Goal: Transaction & Acquisition: Purchase product/service

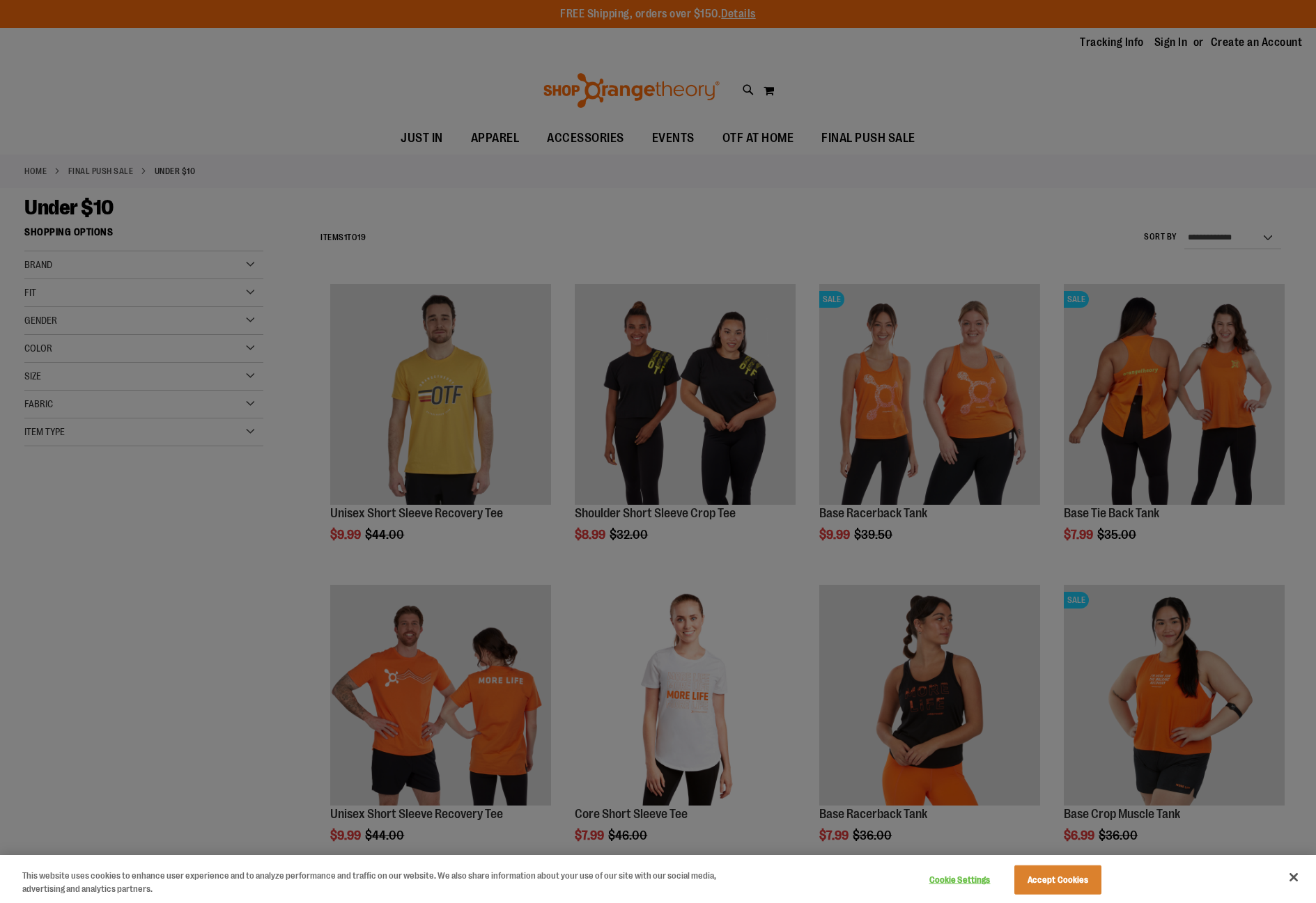
click at [623, 204] on div at bounding box center [658, 452] width 1316 height 903
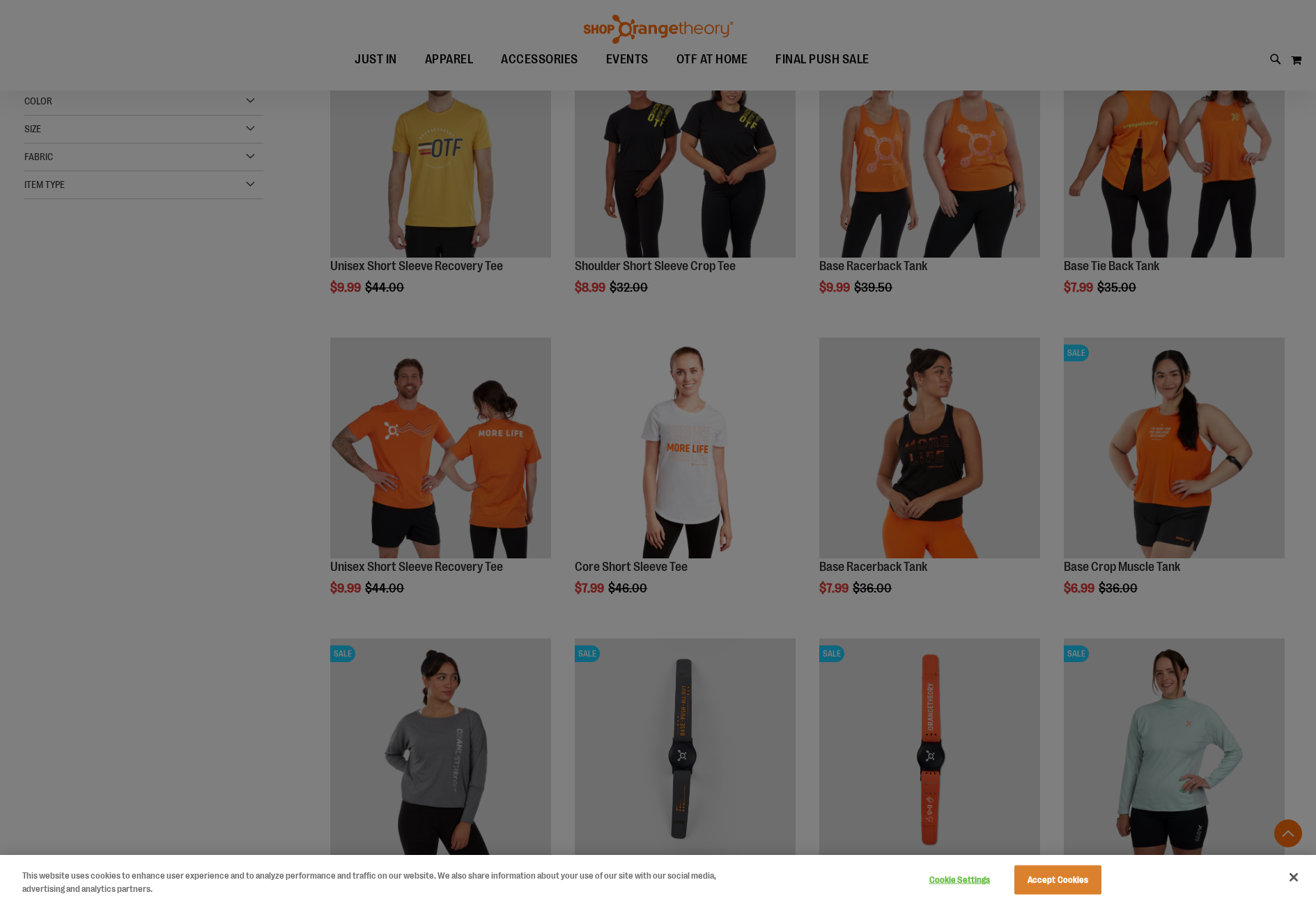
scroll to position [347, 0]
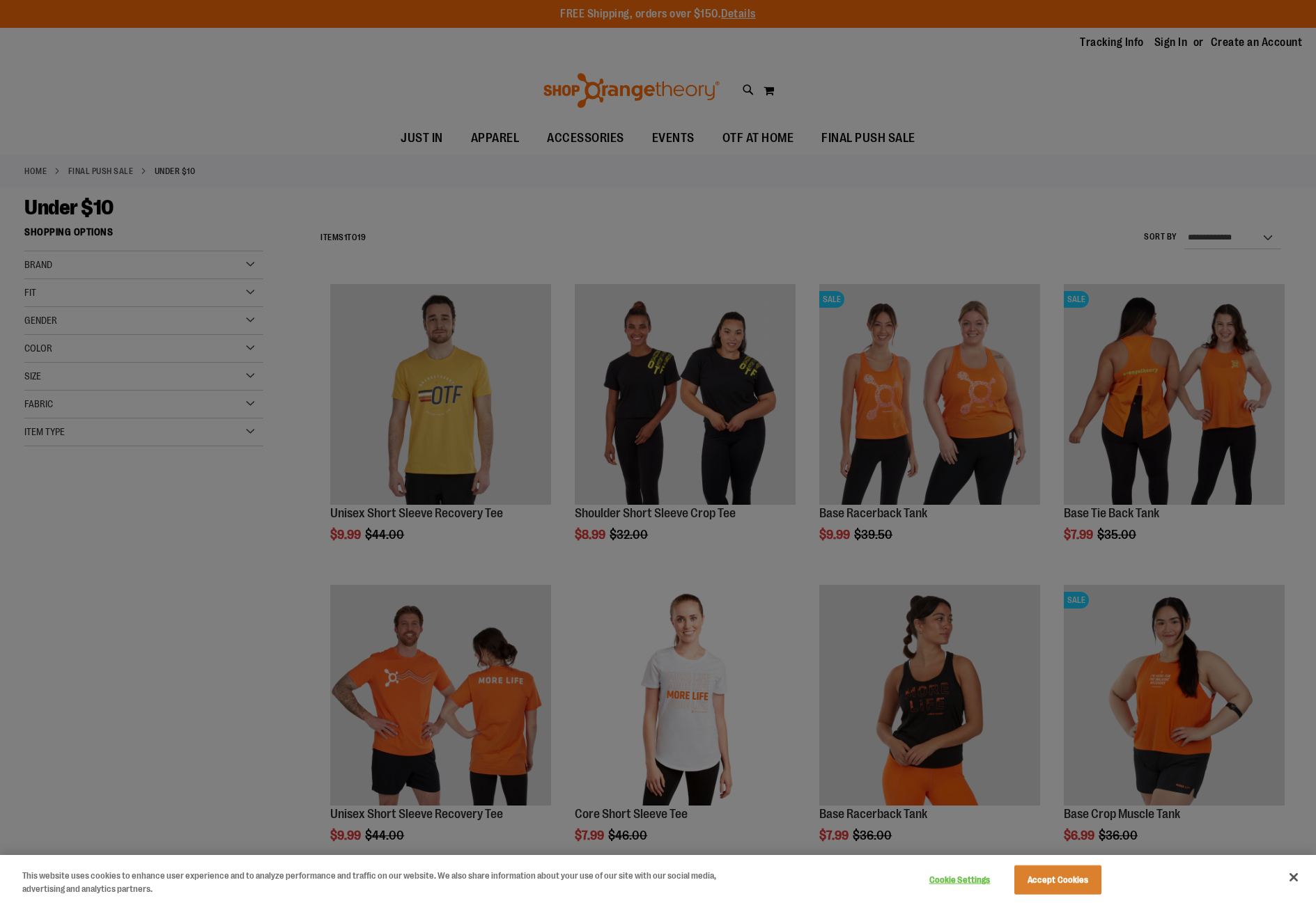
click at [96, 255] on div at bounding box center [658, 452] width 1316 height 903
click at [52, 267] on div at bounding box center [658, 452] width 1316 height 903
click at [681, 34] on div at bounding box center [658, 452] width 1316 height 903
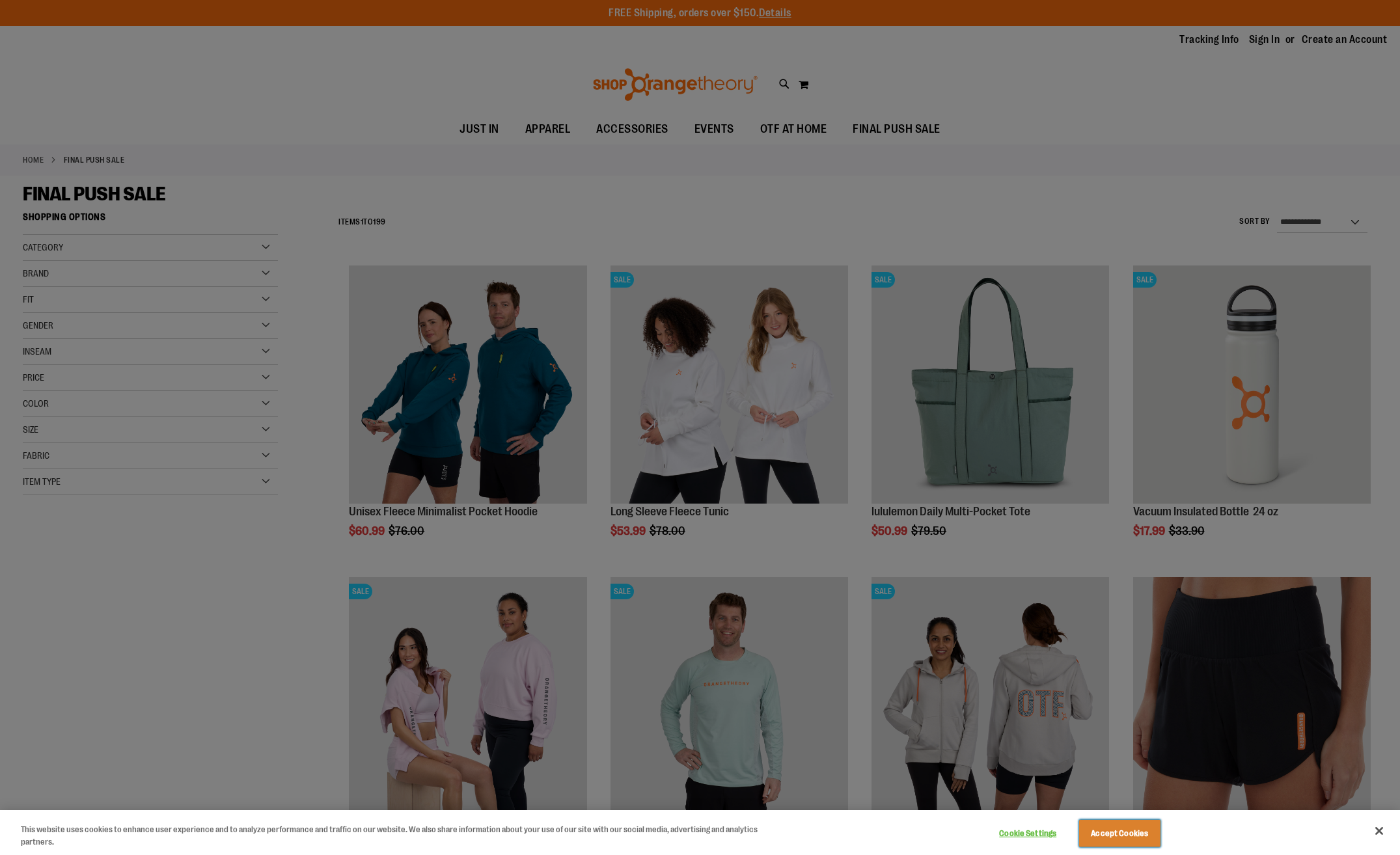
click at [1114, 830] on button "Accept Cookies" at bounding box center [1119, 834] width 82 height 27
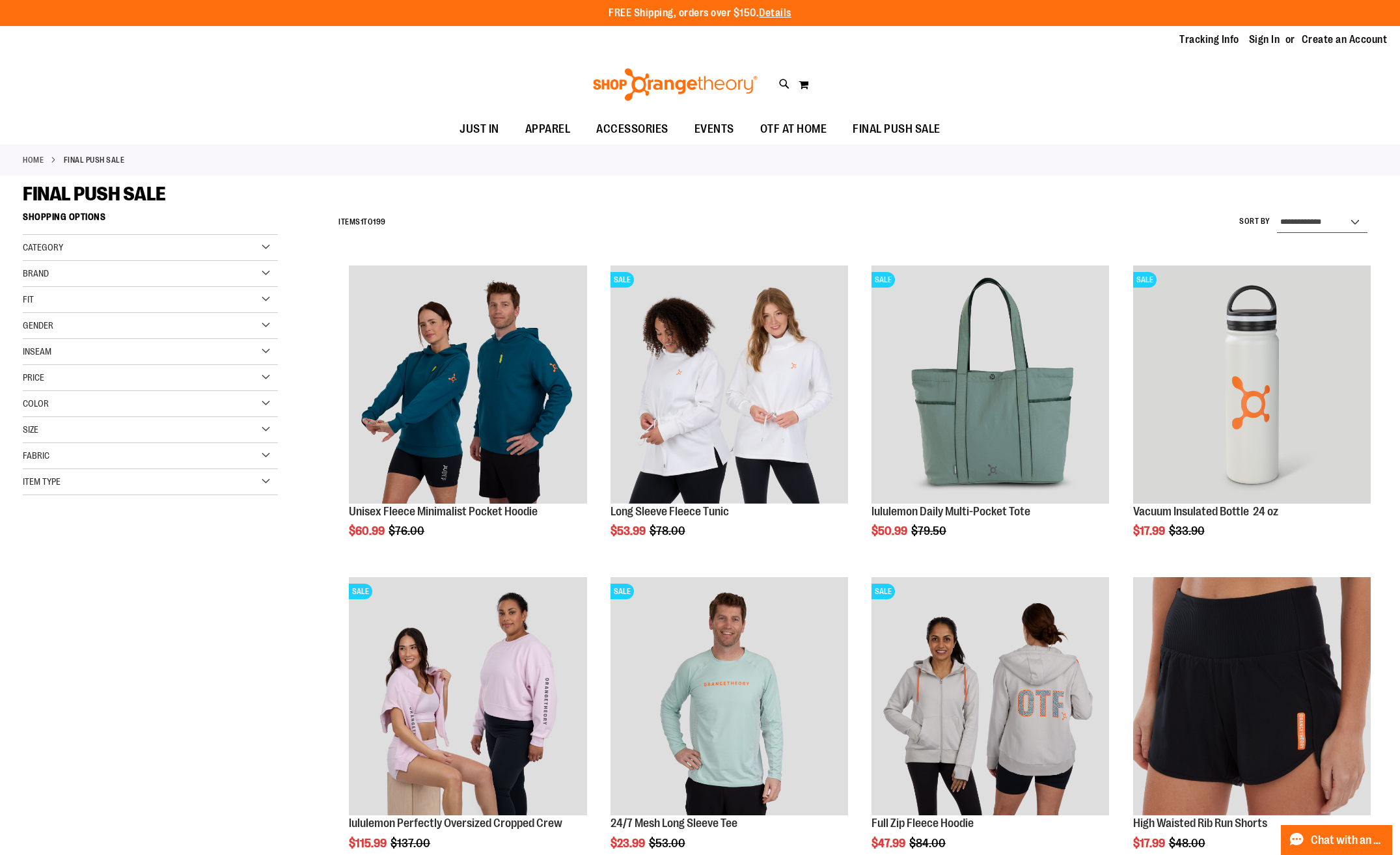
click at [1229, 224] on select "**********" at bounding box center [1322, 222] width 90 height 21
select select "*********"
click at [1229, 212] on select "**********" at bounding box center [1322, 222] width 90 height 21
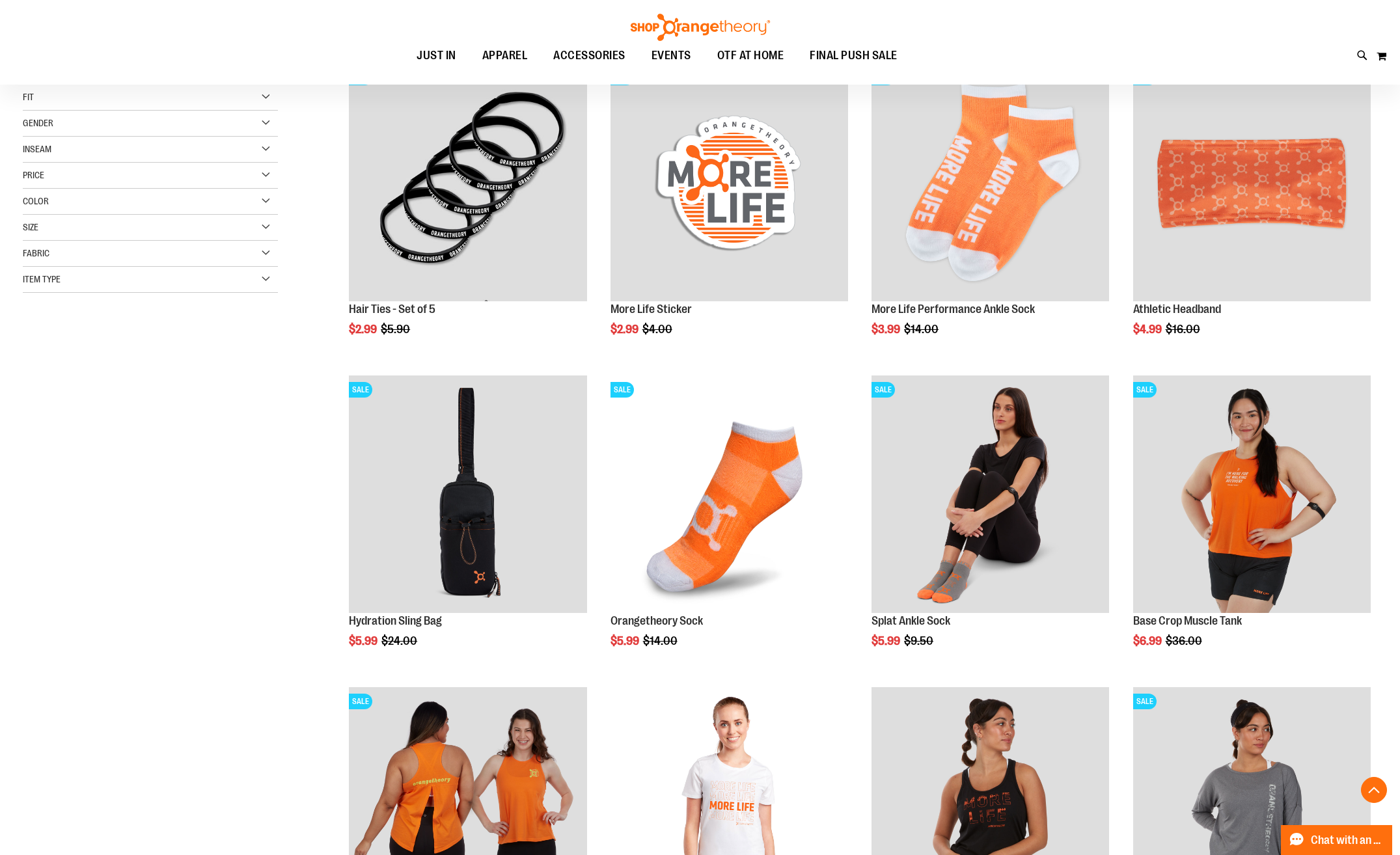
scroll to position [205, 0]
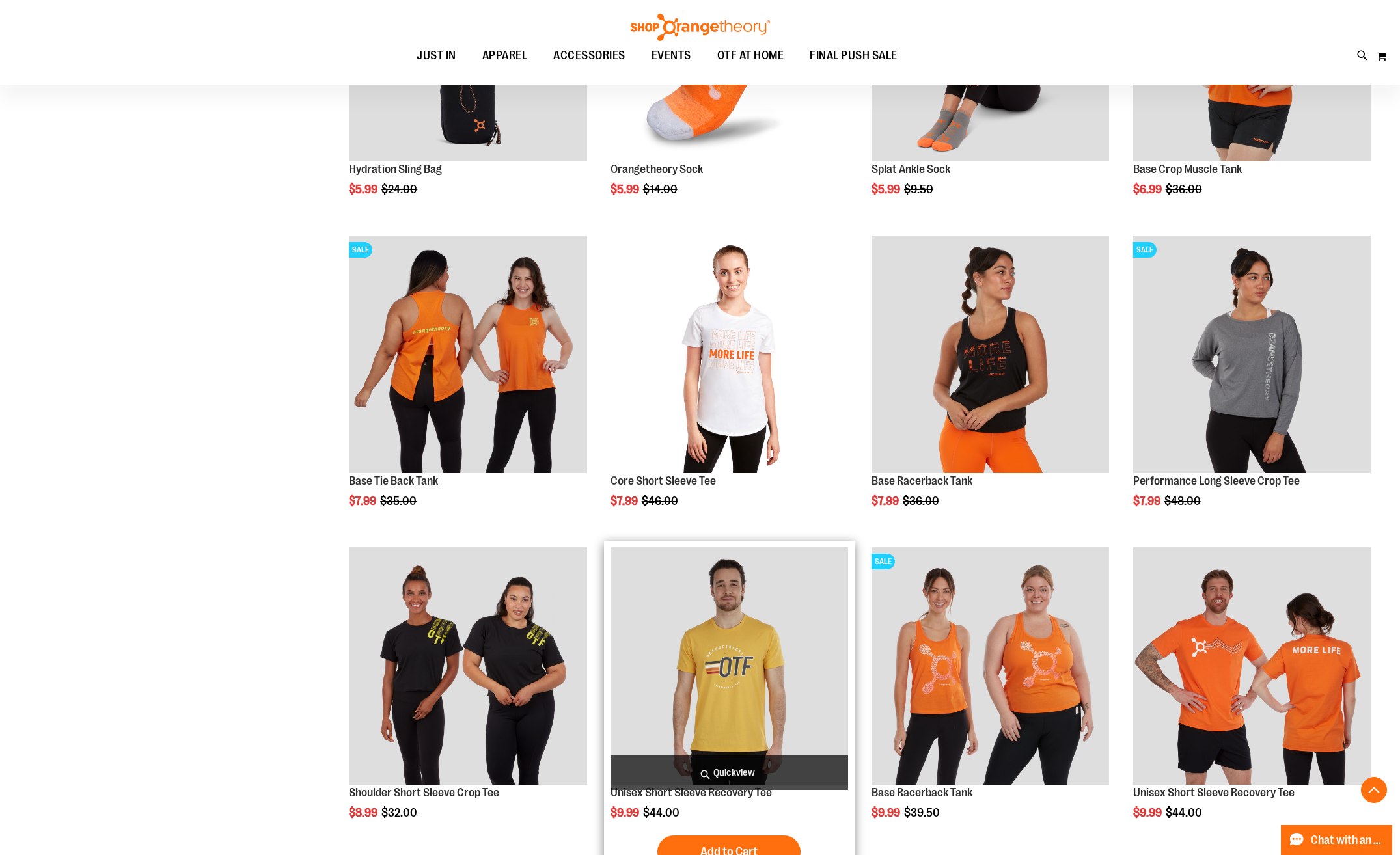
scroll to position [661, 0]
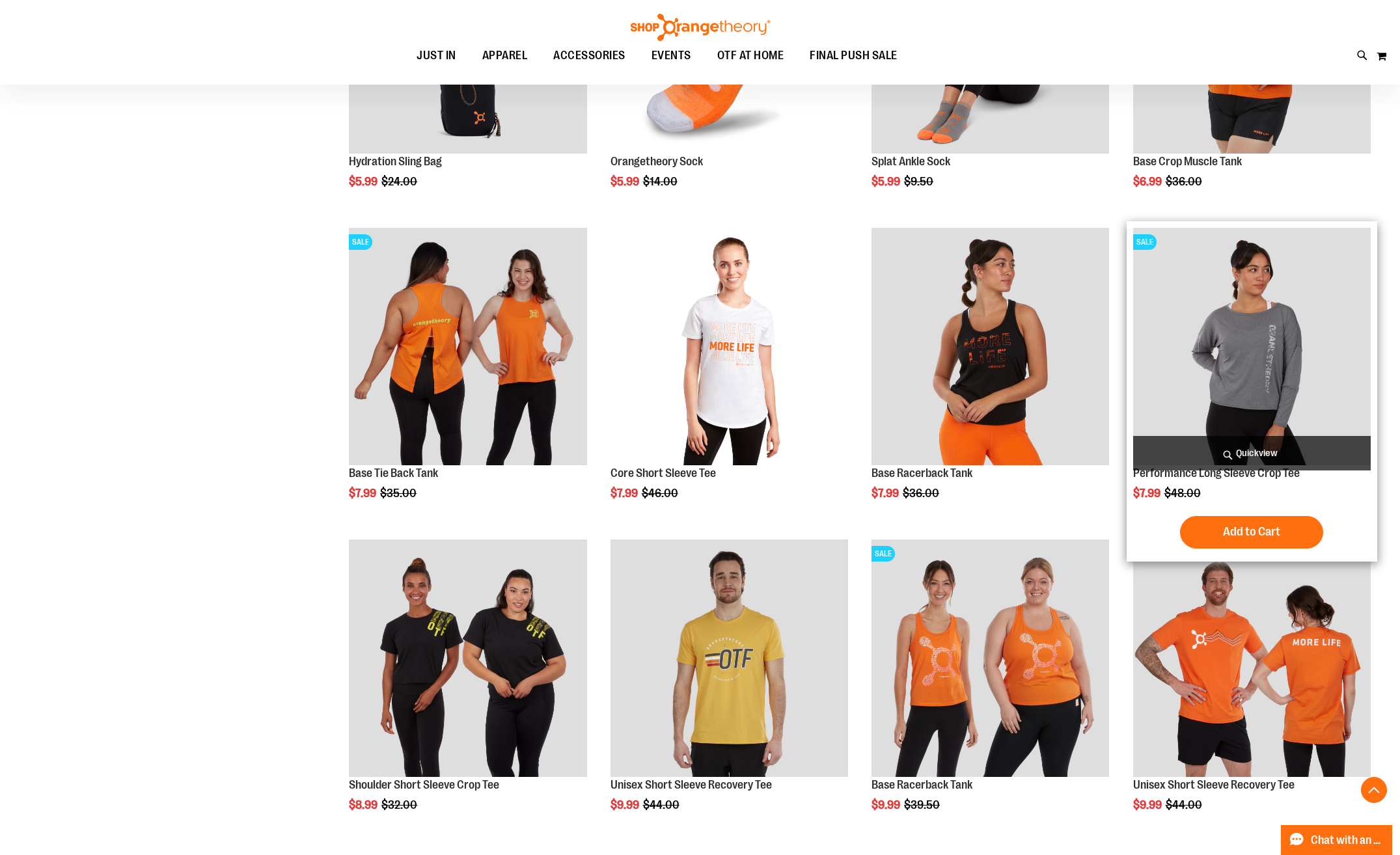
click at [1229, 367] on img "product" at bounding box center [1251, 346] width 237 height 237
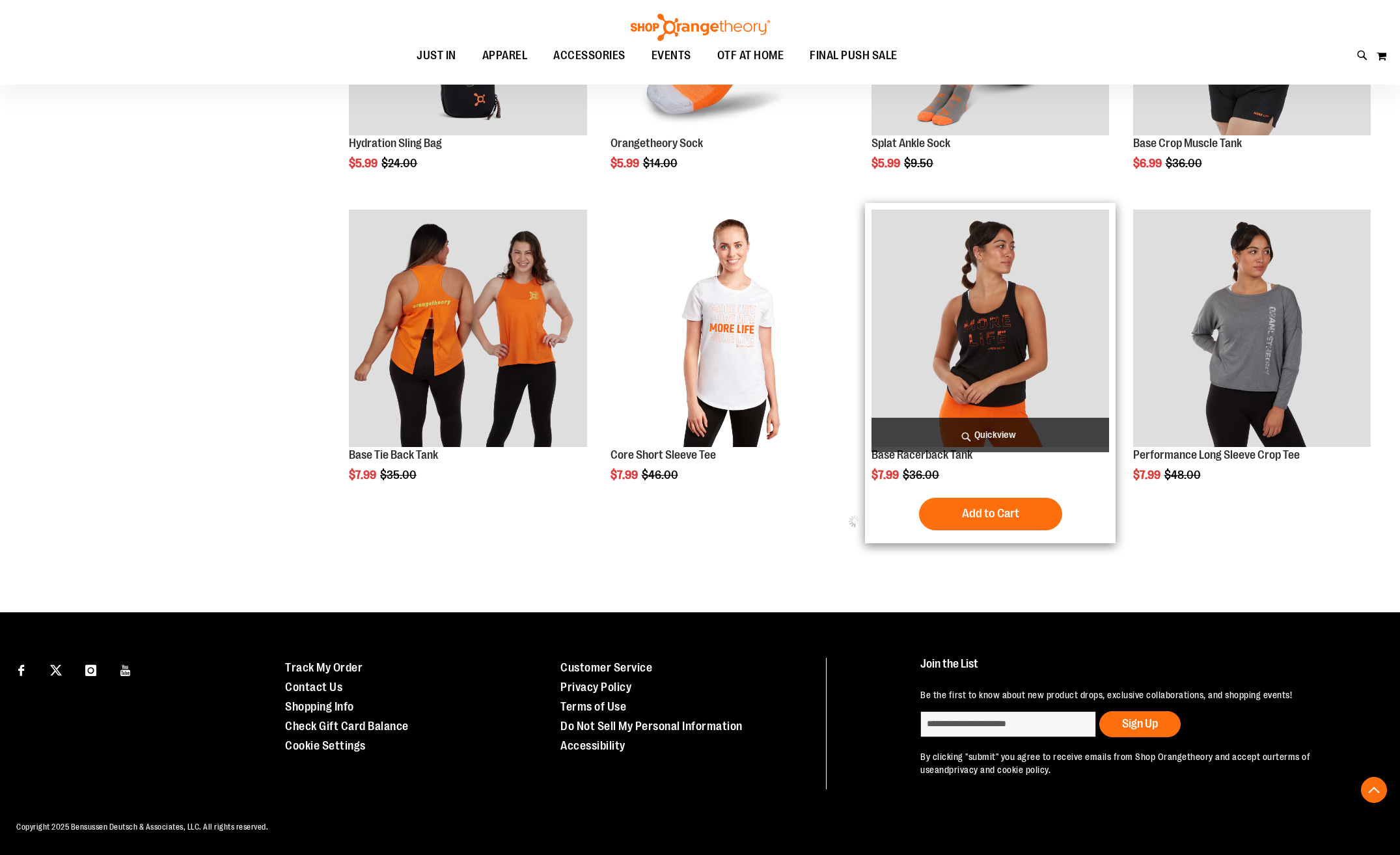
scroll to position [517, 0]
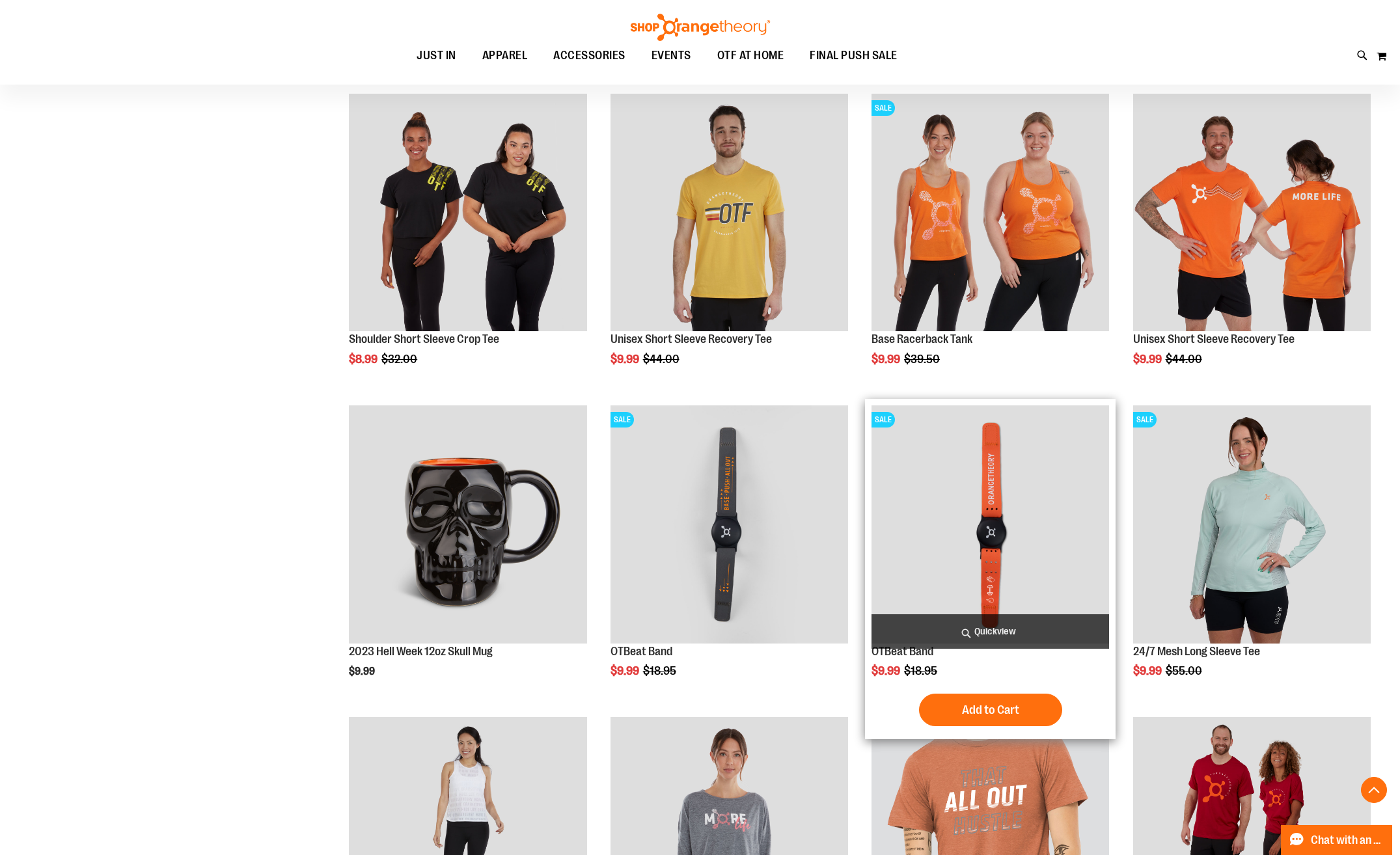
scroll to position [973, 0]
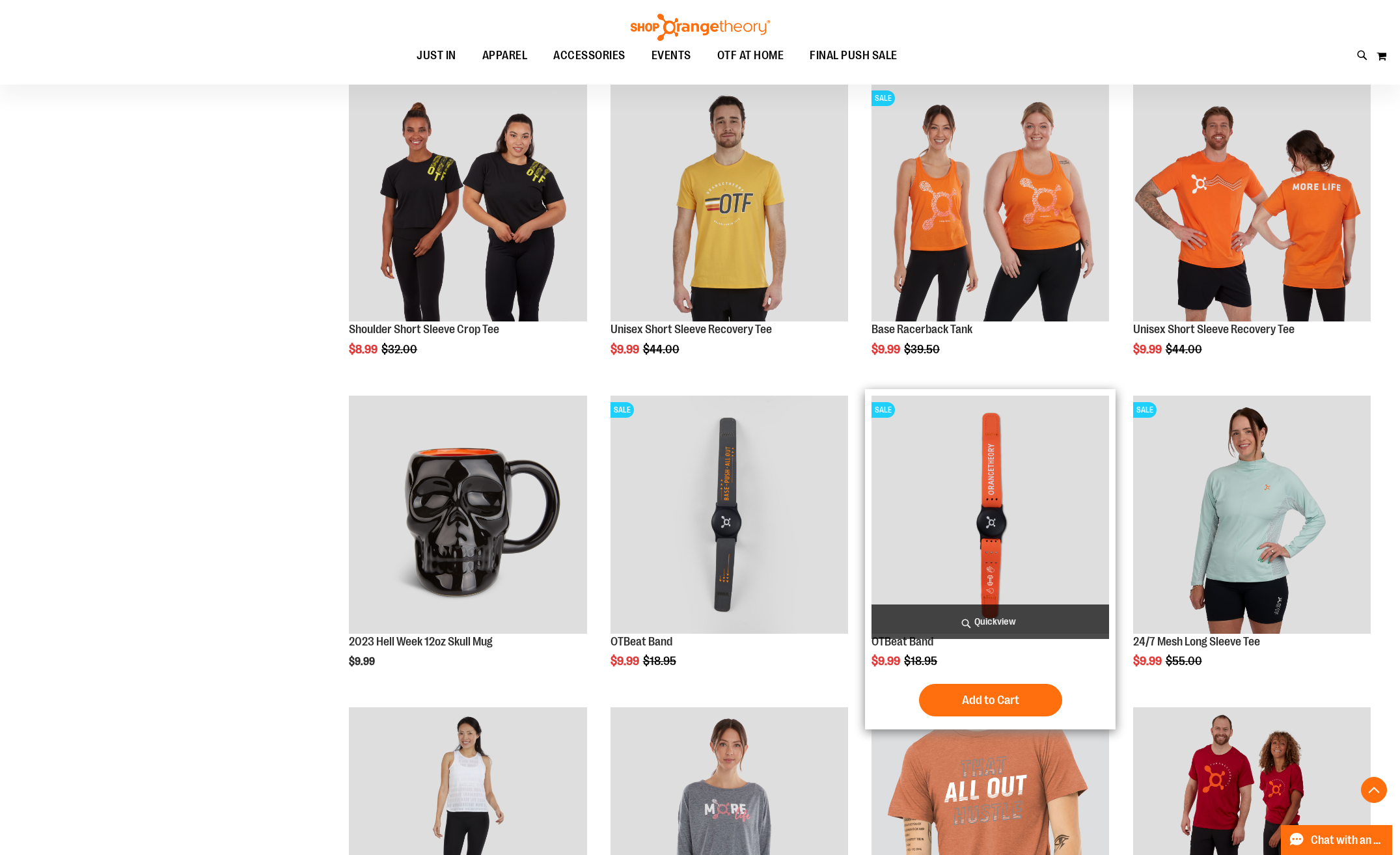
click at [972, 513] on img "product" at bounding box center [990, 514] width 237 height 237
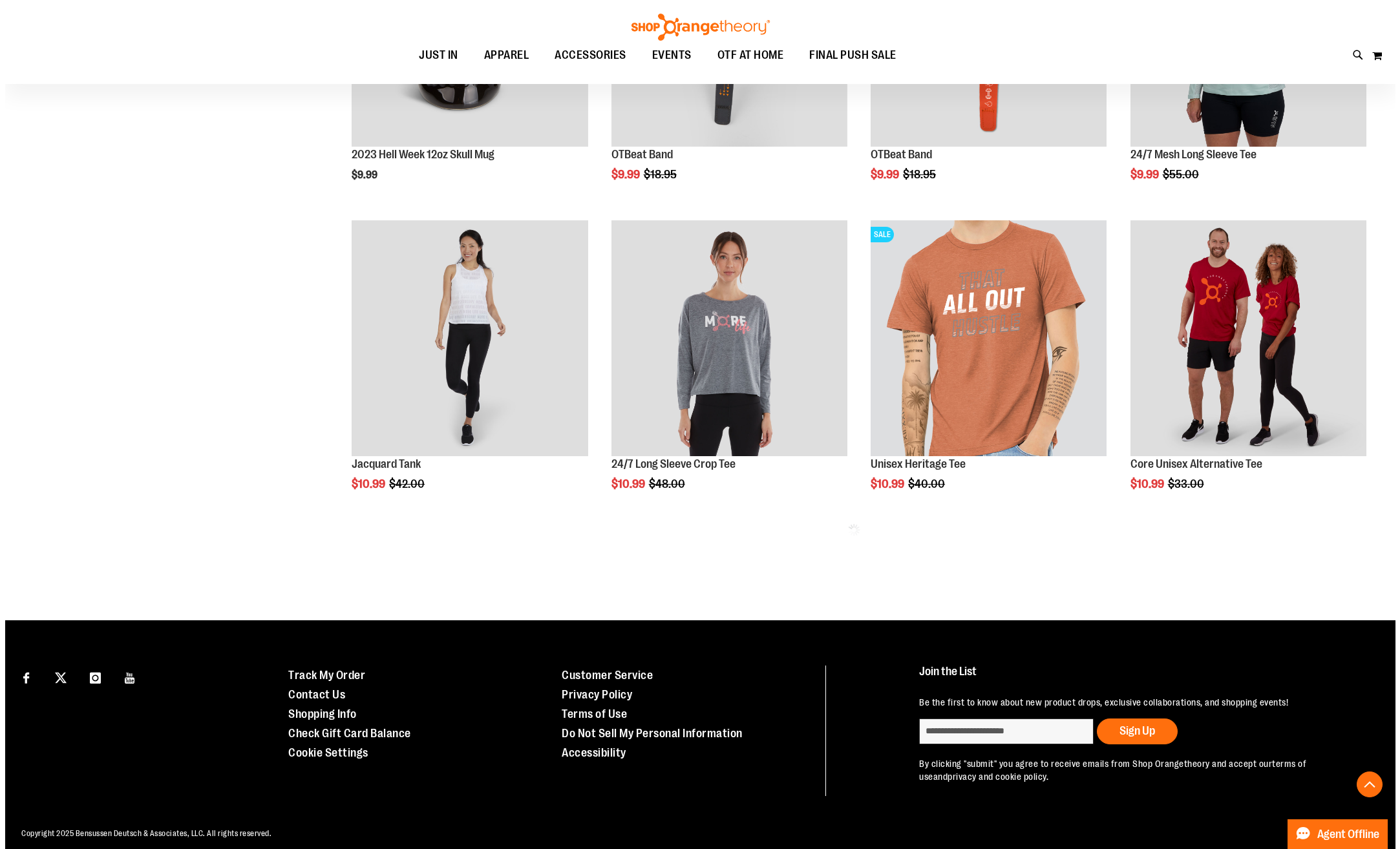
scroll to position [552, 0]
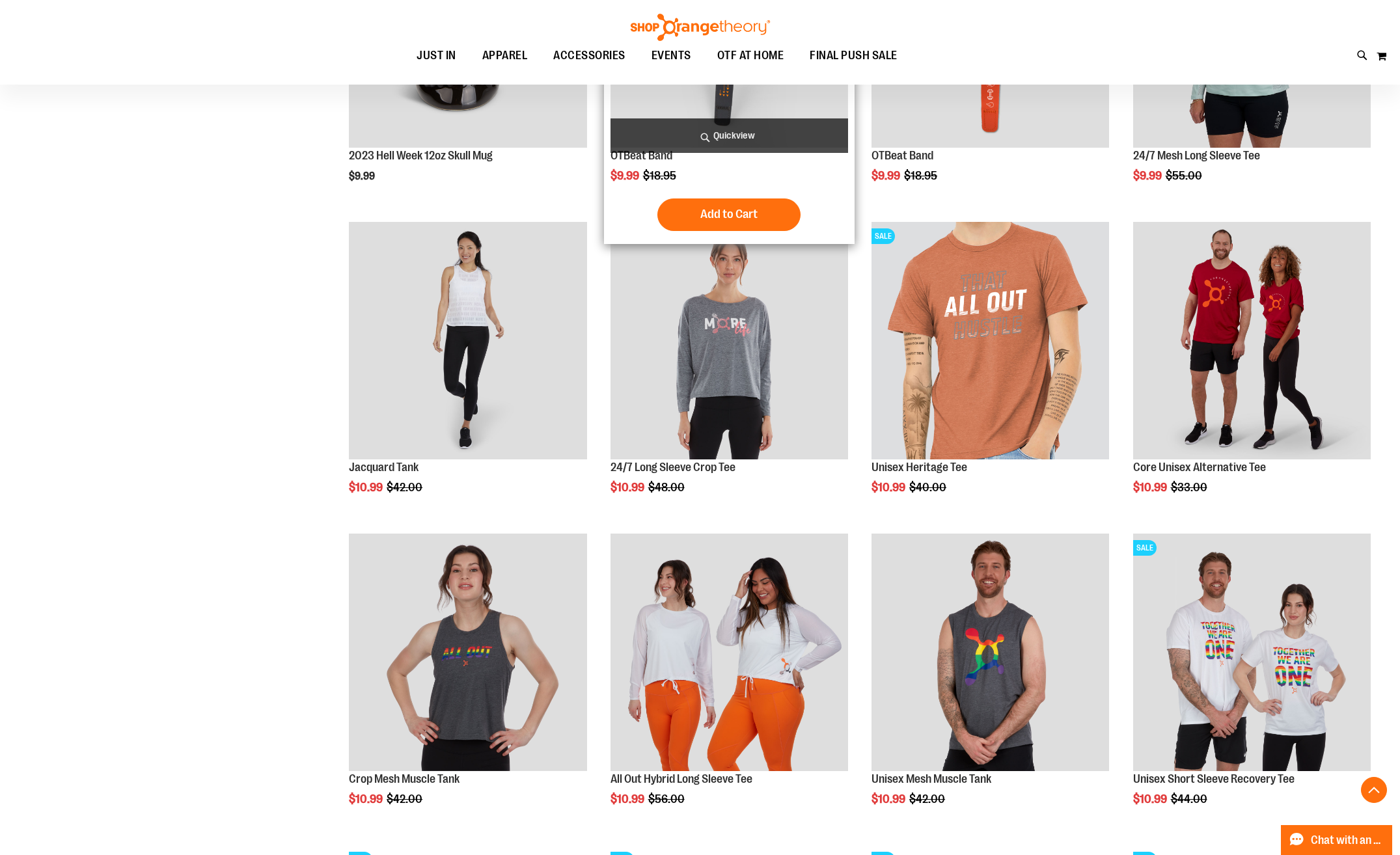
click at [728, 129] on span "Quickview" at bounding box center [729, 135] width 237 height 34
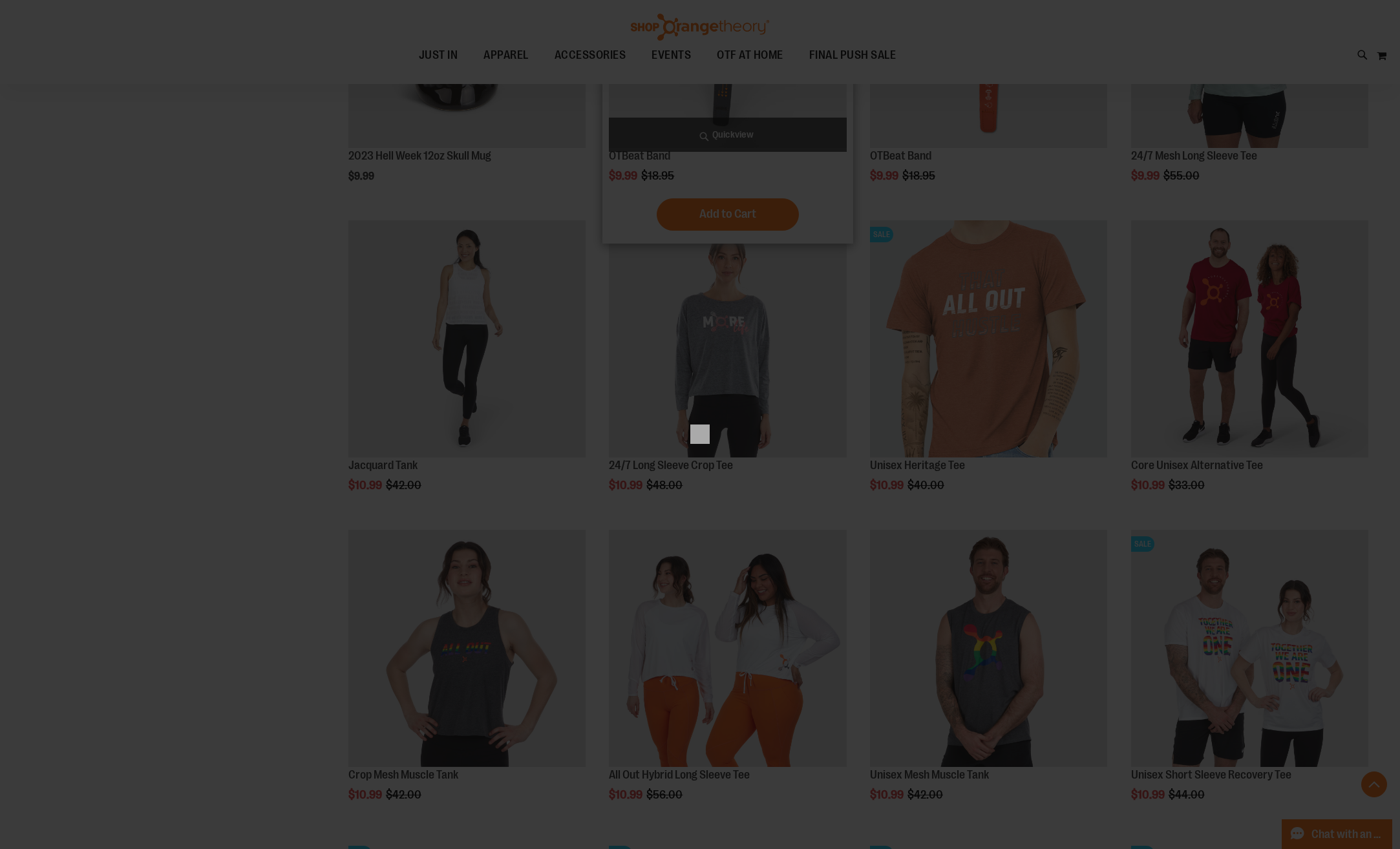
scroll to position [0, 0]
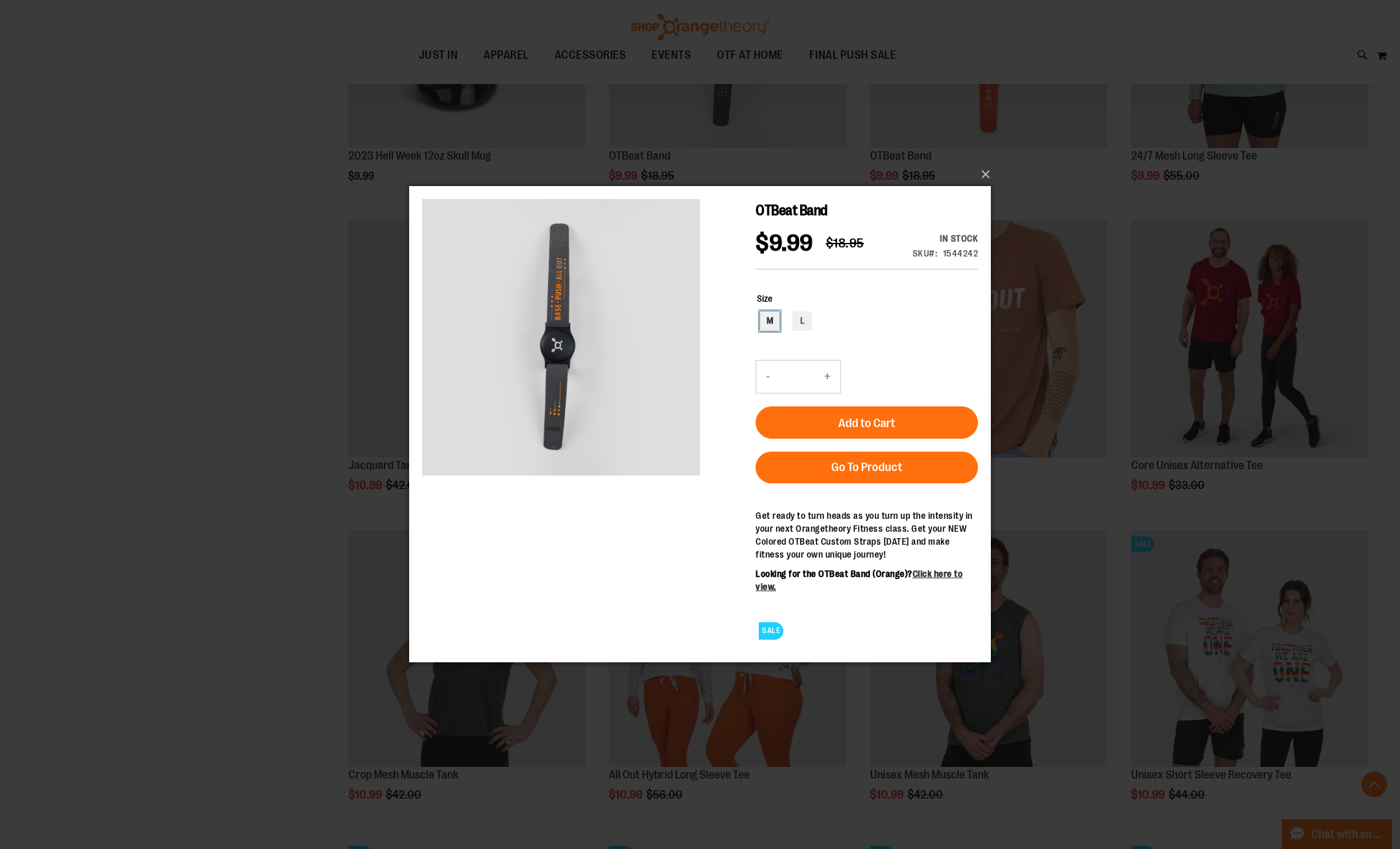
click at [771, 322] on div "M" at bounding box center [770, 321] width 20 height 20
type input "***"
click at [870, 420] on span "Add to Cart" at bounding box center [867, 423] width 57 height 14
click at [987, 172] on button "×" at bounding box center [704, 174] width 581 height 28
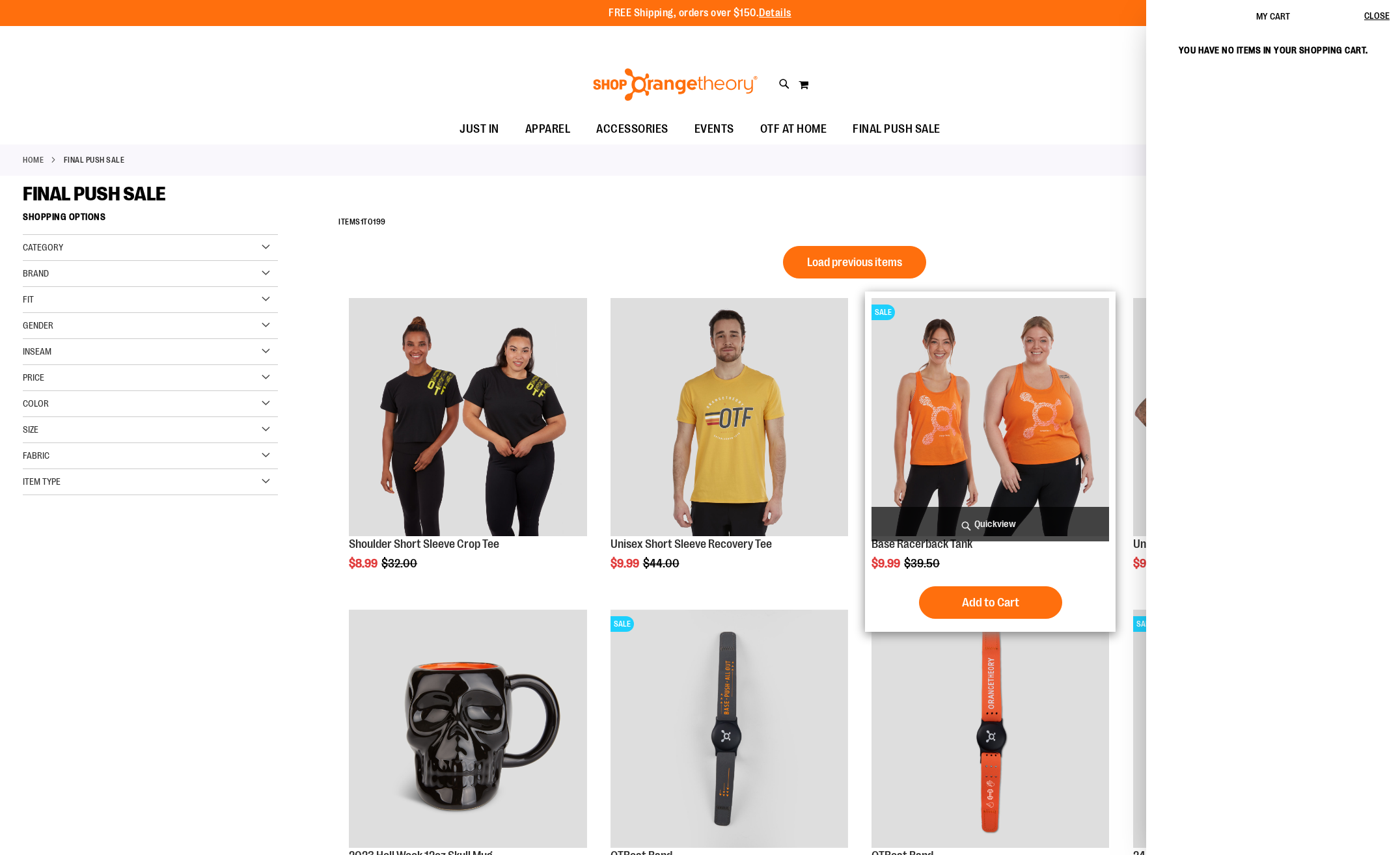
scroll to position [545, 0]
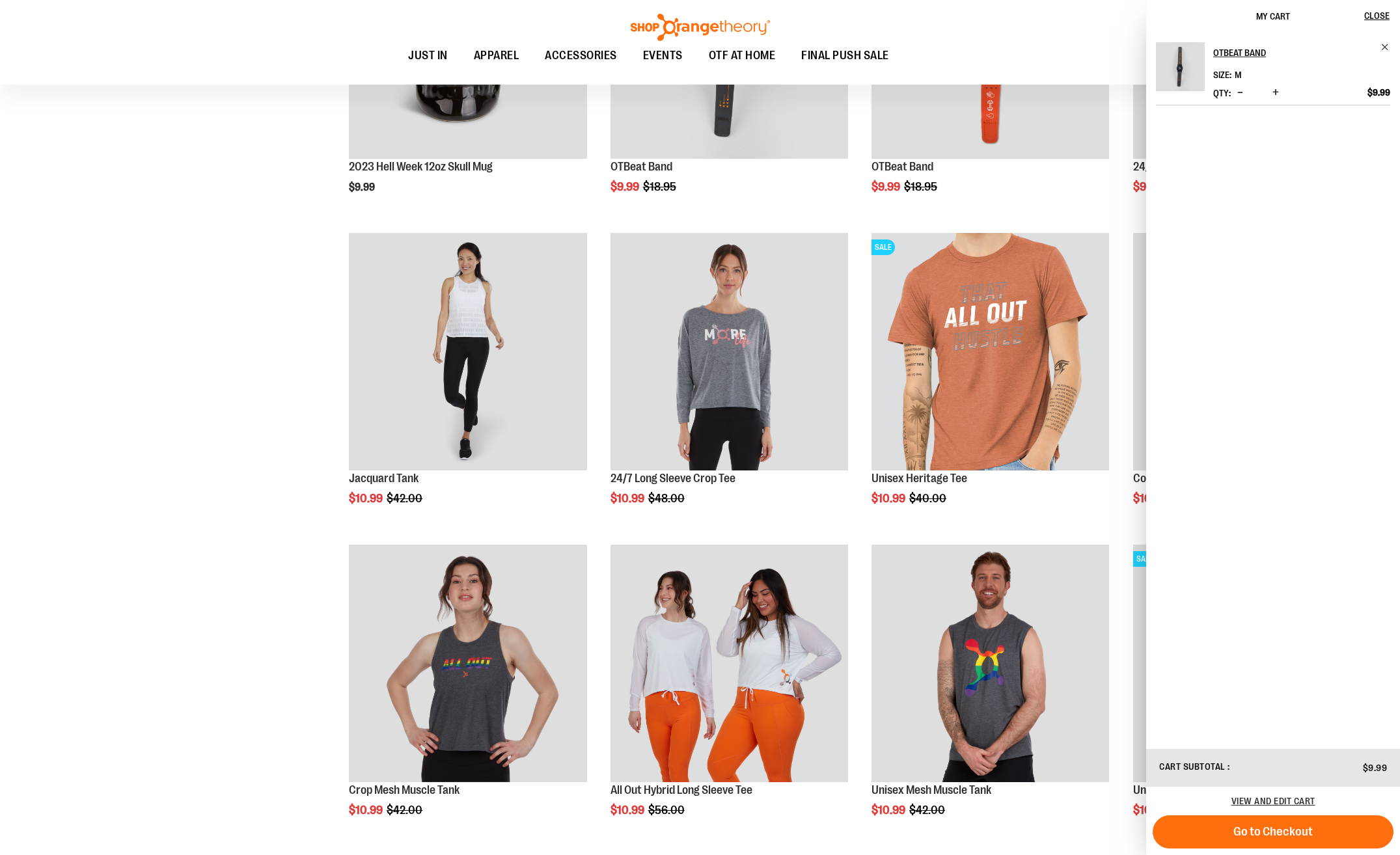
click at [194, 415] on div "**********" at bounding box center [700, 534] width 1354 height 2035
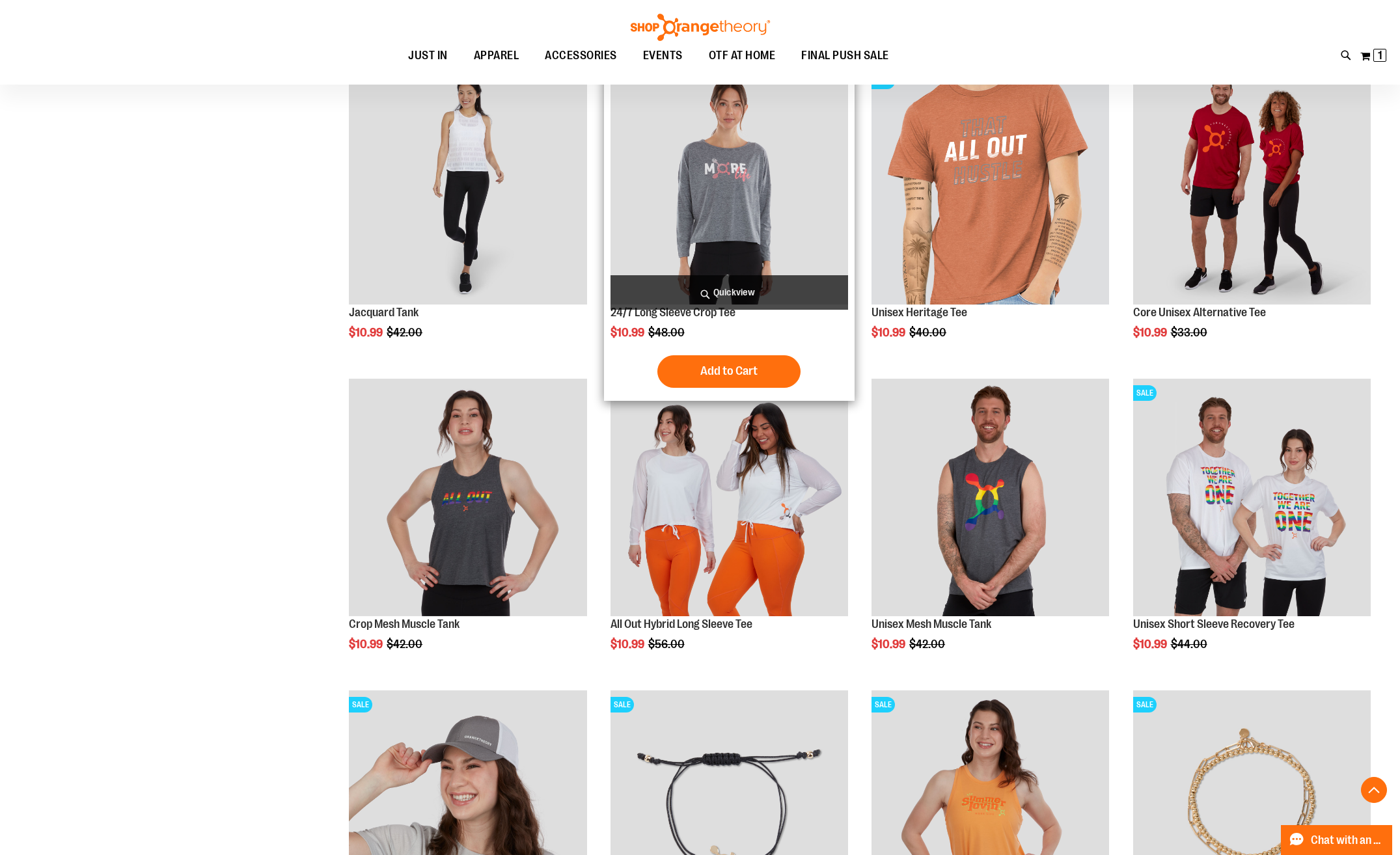
scroll to position [740, 0]
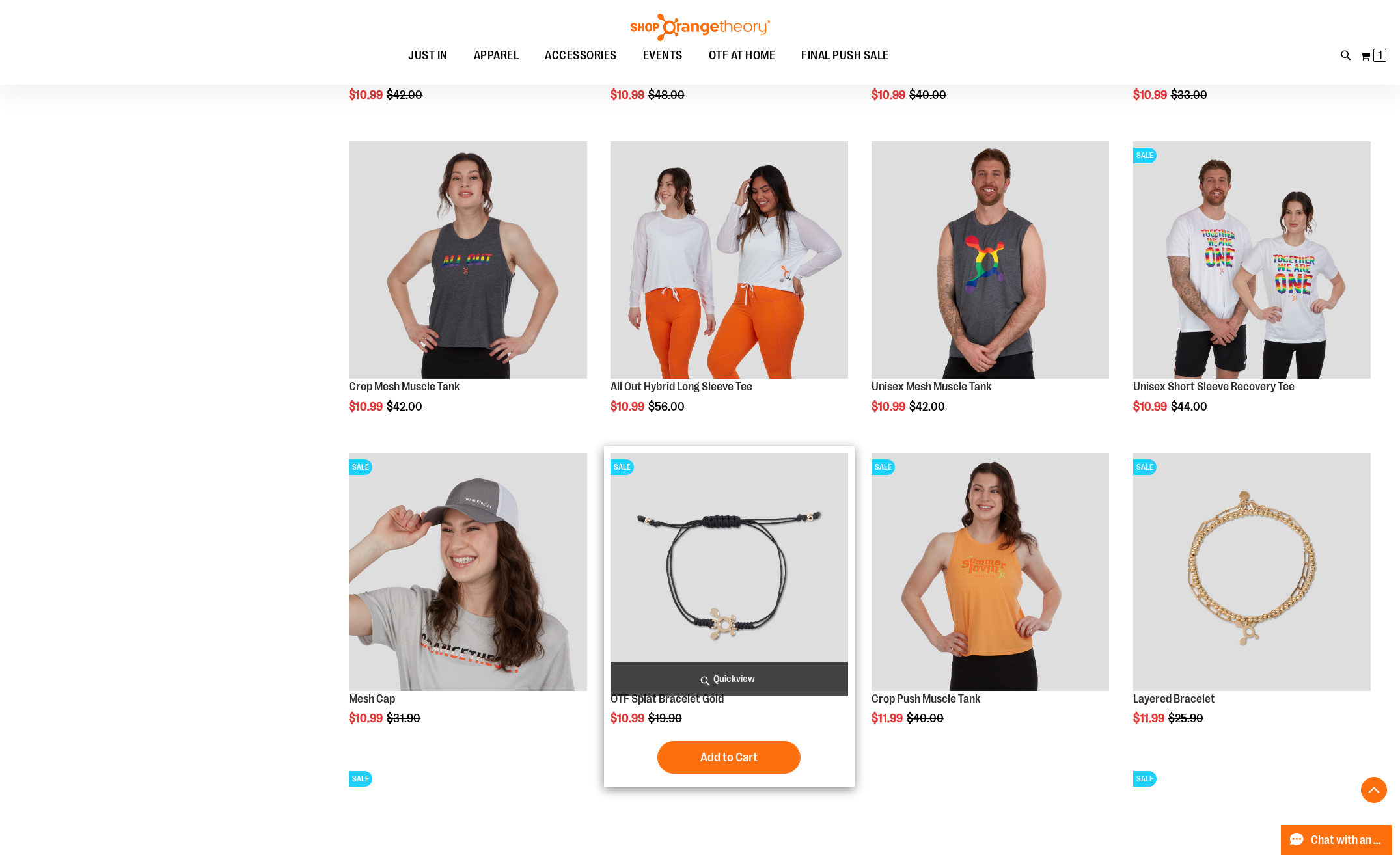
scroll to position [1065, 0]
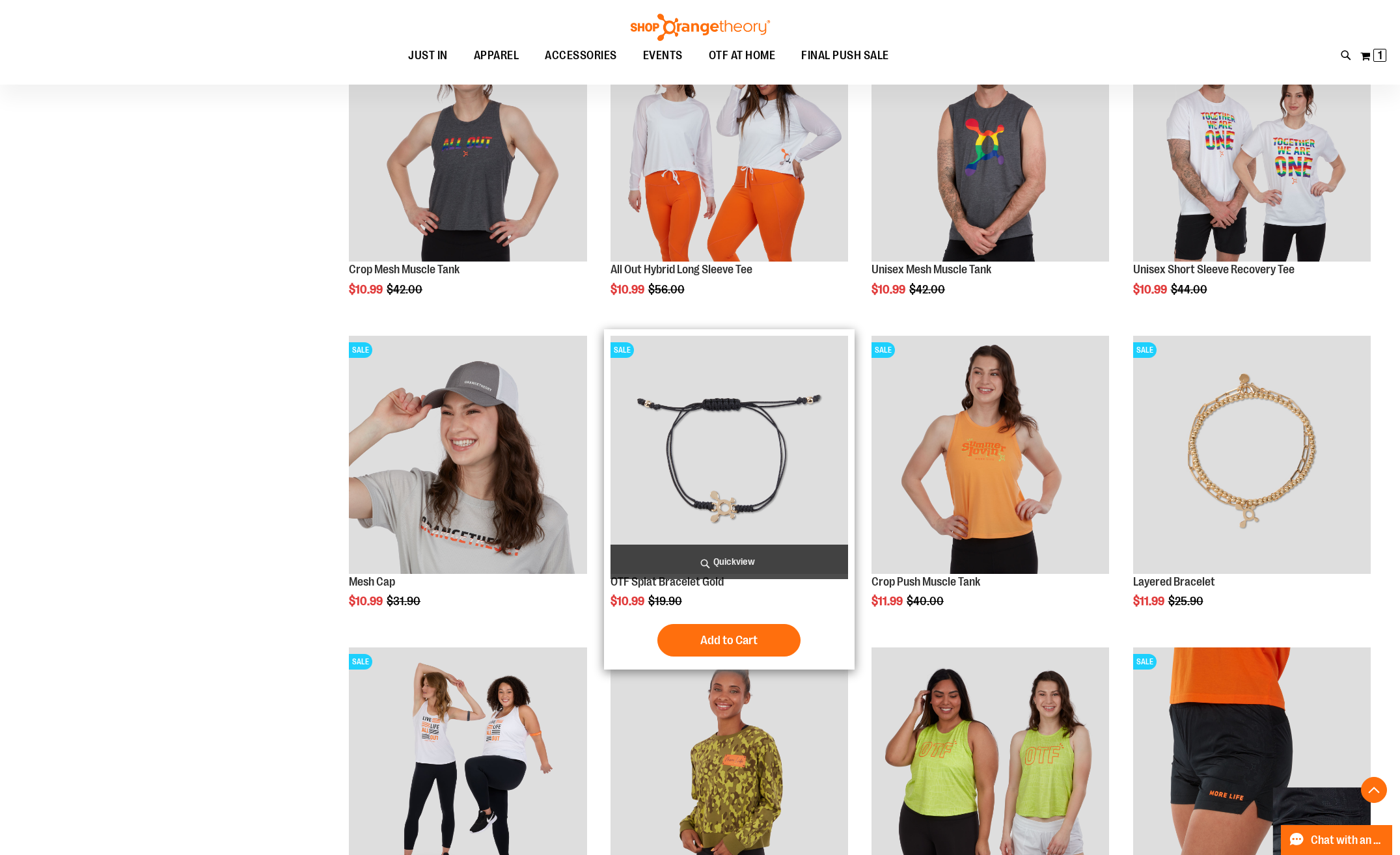
click at [727, 456] on img "product" at bounding box center [729, 454] width 237 height 237
click at [732, 639] on span "Add to Cart" at bounding box center [729, 640] width 57 height 14
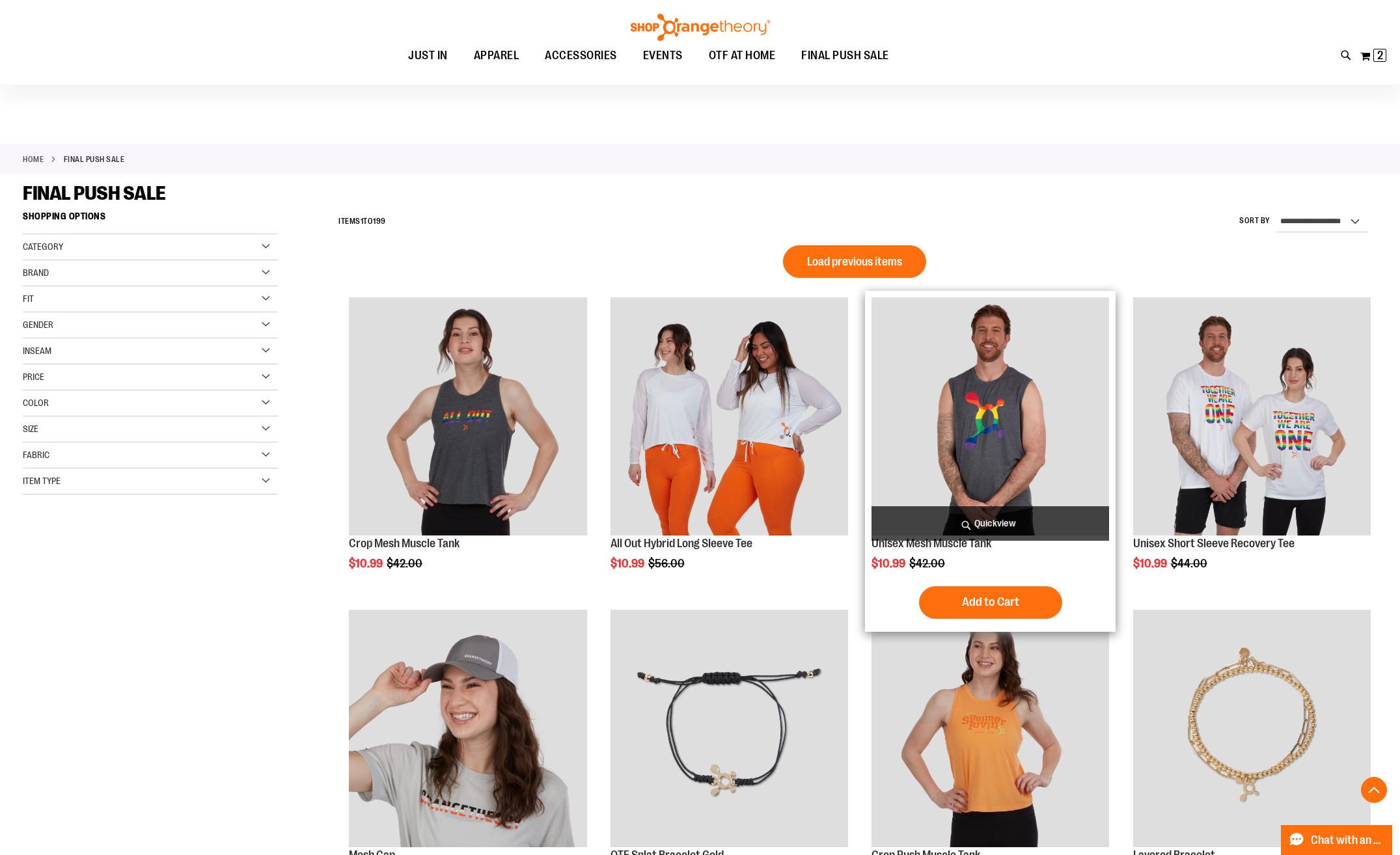
scroll to position [556, 0]
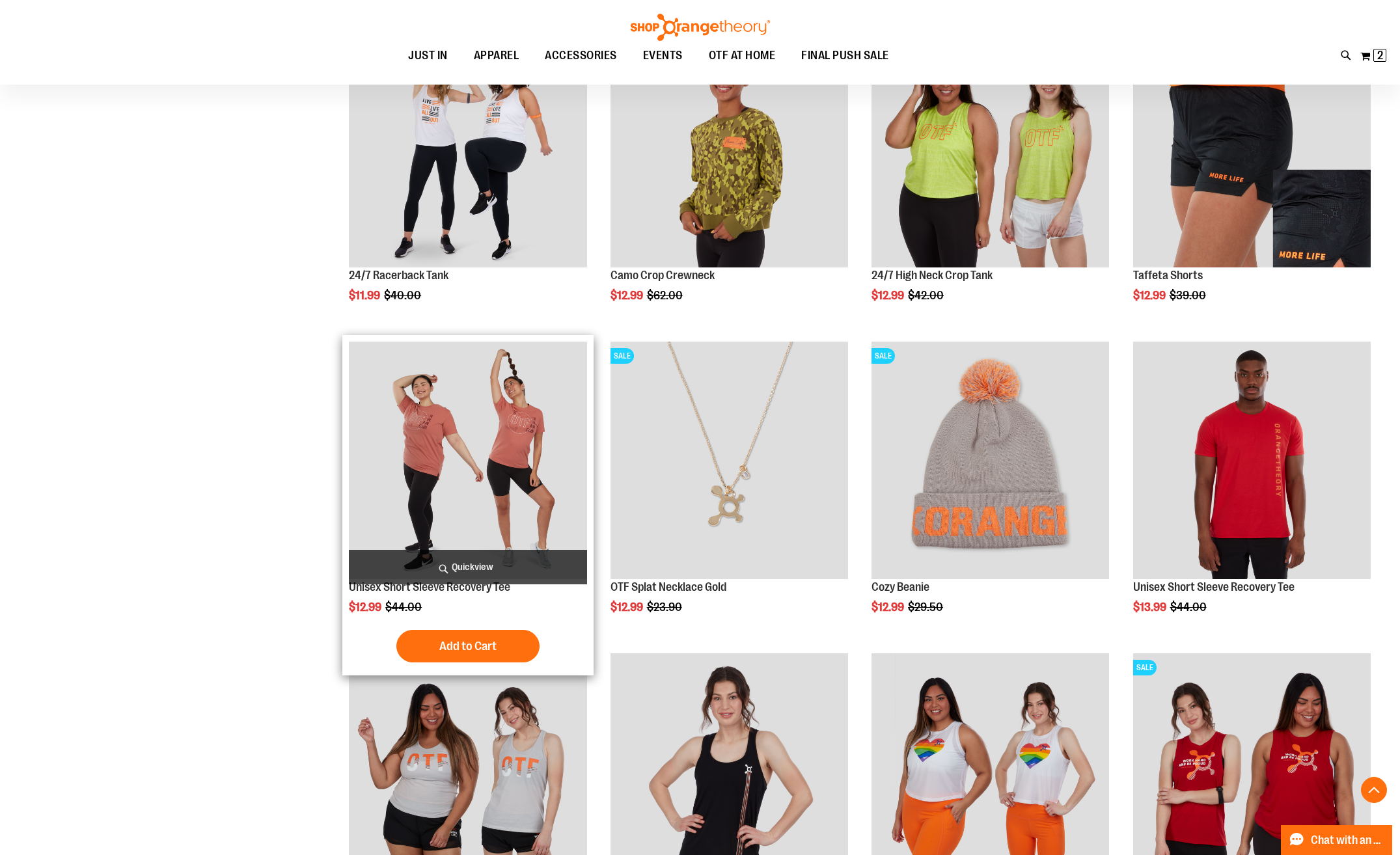
scroll to position [816, 0]
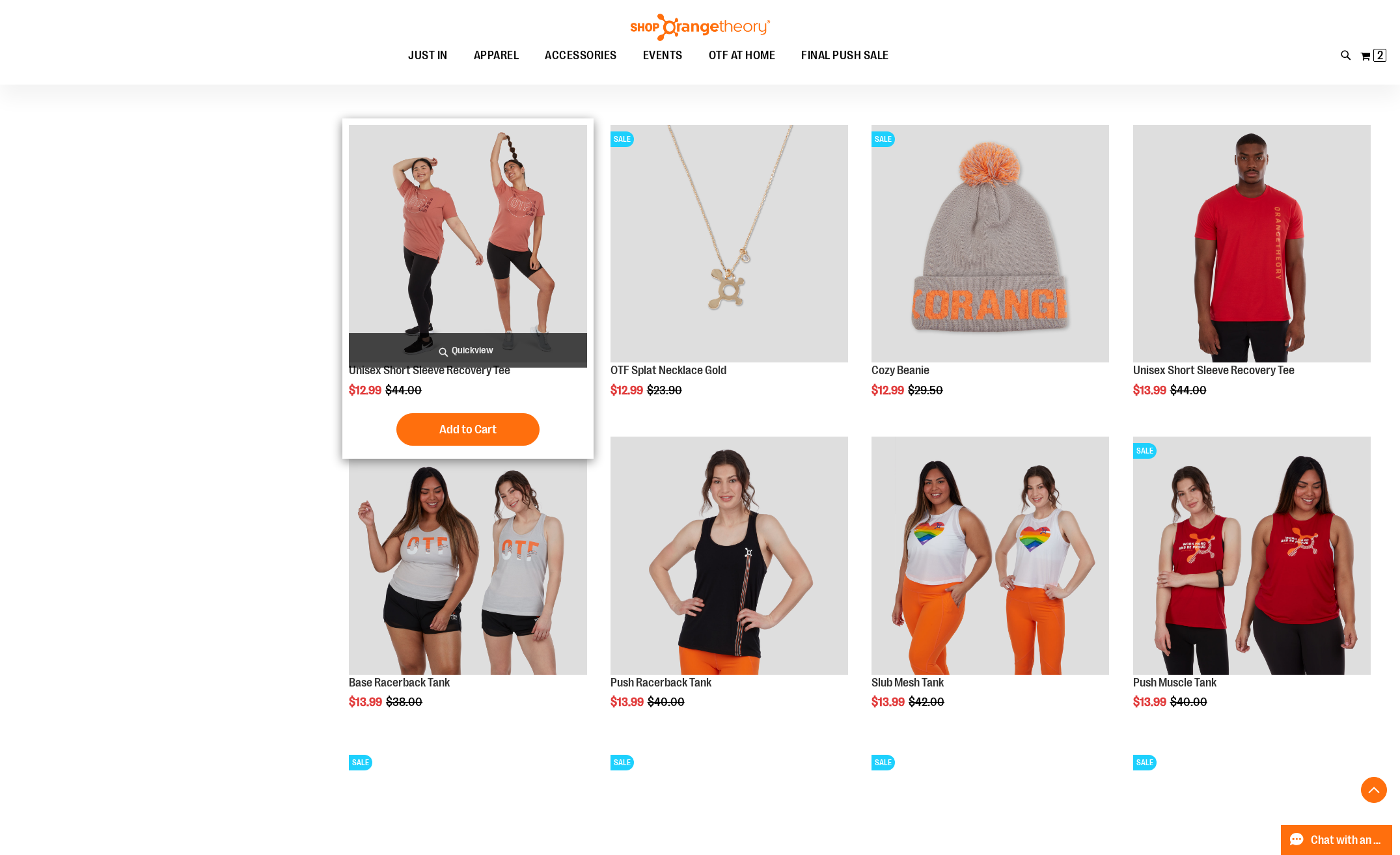
scroll to position [1011, 0]
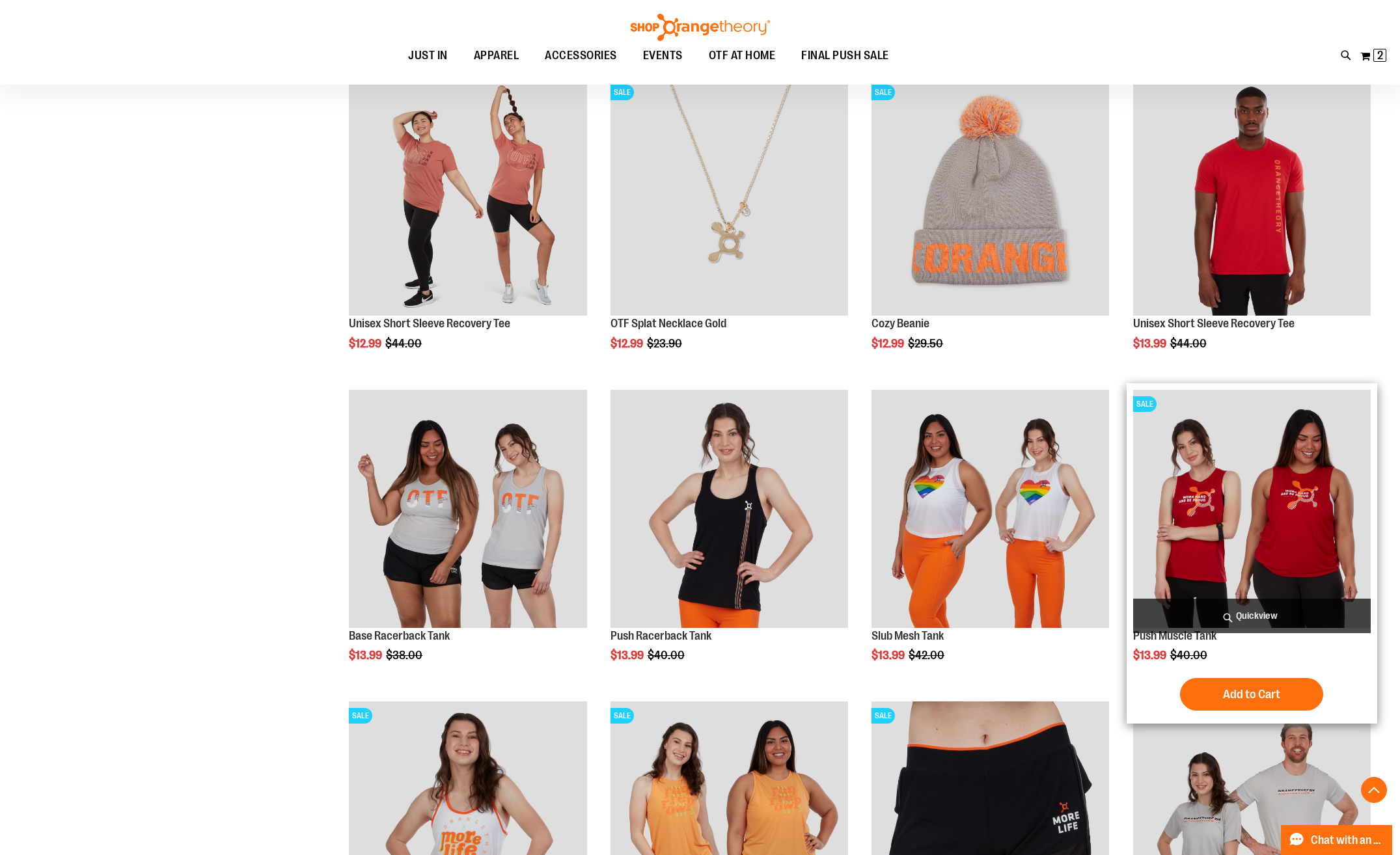
click at [1206, 502] on img "product" at bounding box center [1251, 508] width 237 height 237
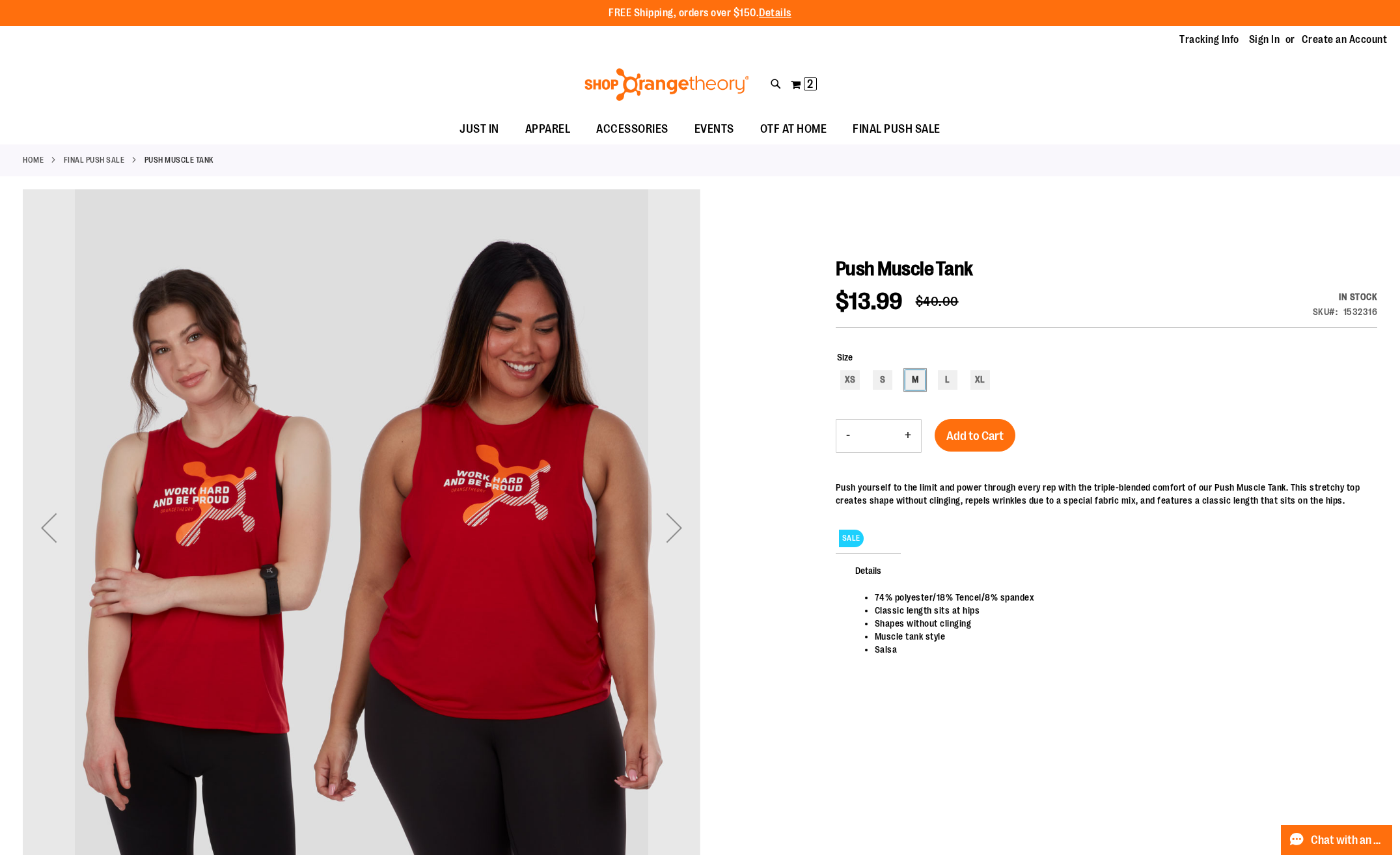
click at [917, 380] on div "M" at bounding box center [915, 380] width 20 height 20
type input "***"
click at [681, 529] on div "Next" at bounding box center [674, 528] width 52 height 52
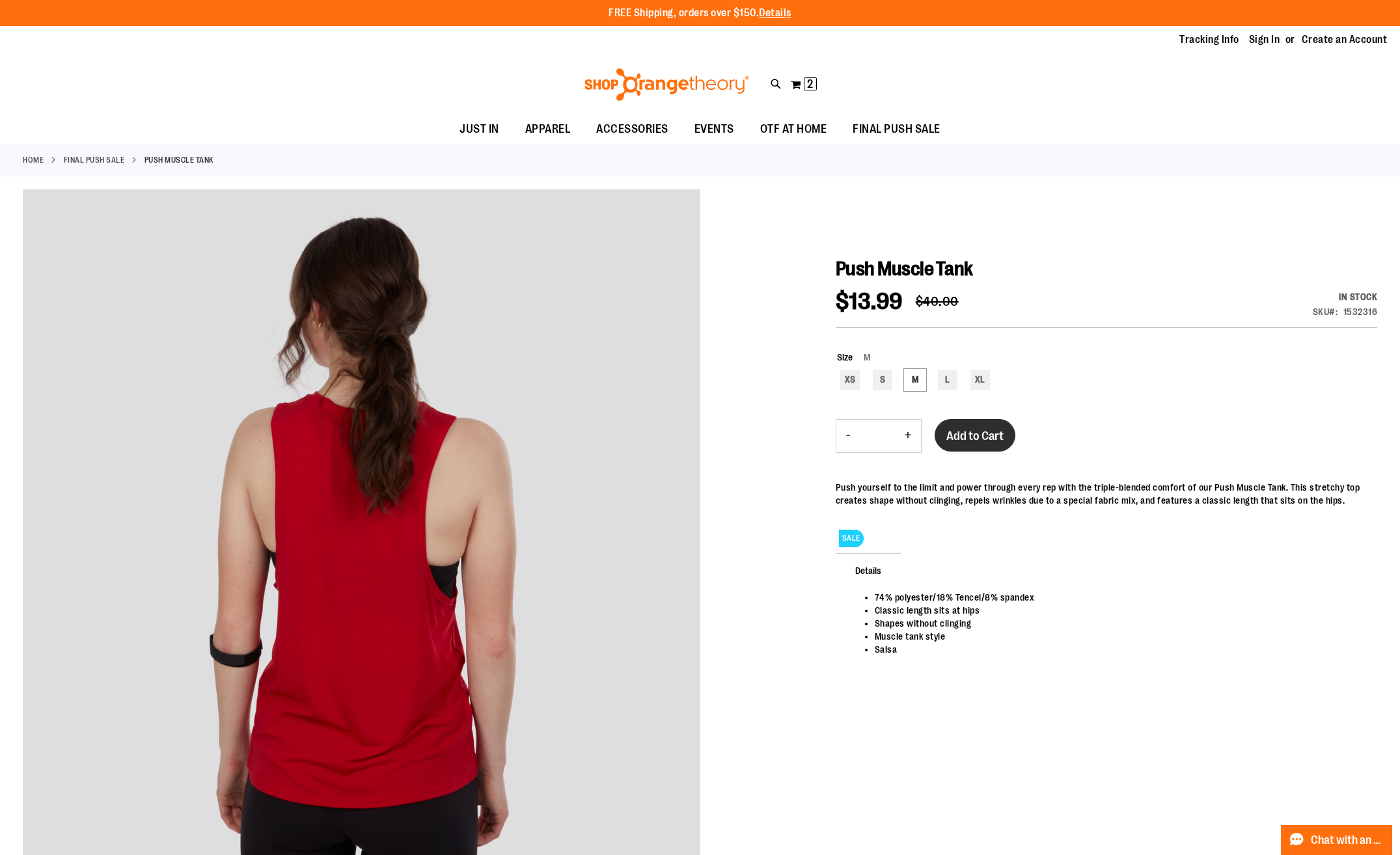
click at [975, 433] on span "Add to Cart" at bounding box center [975, 436] width 57 height 14
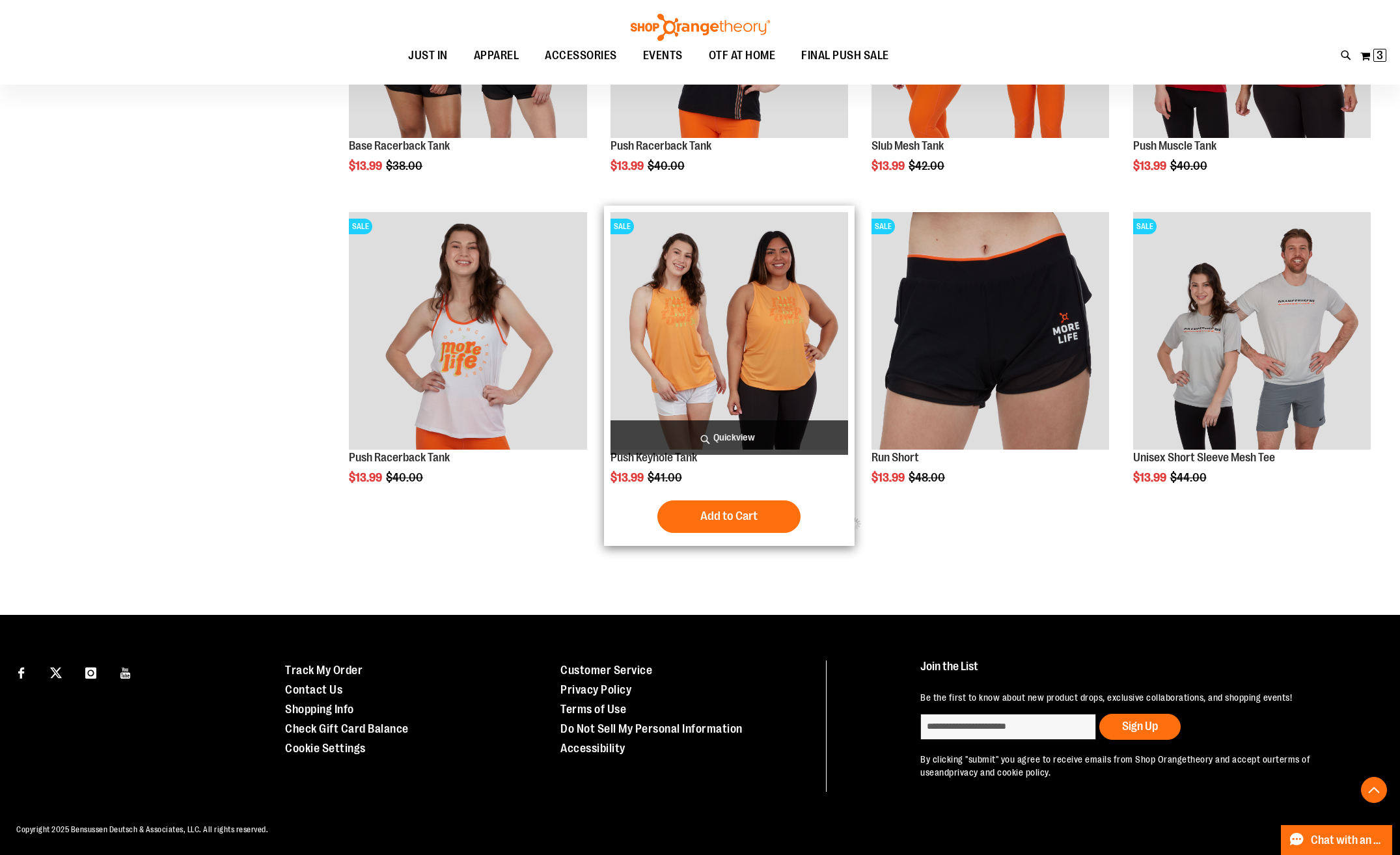
scroll to position [568, 0]
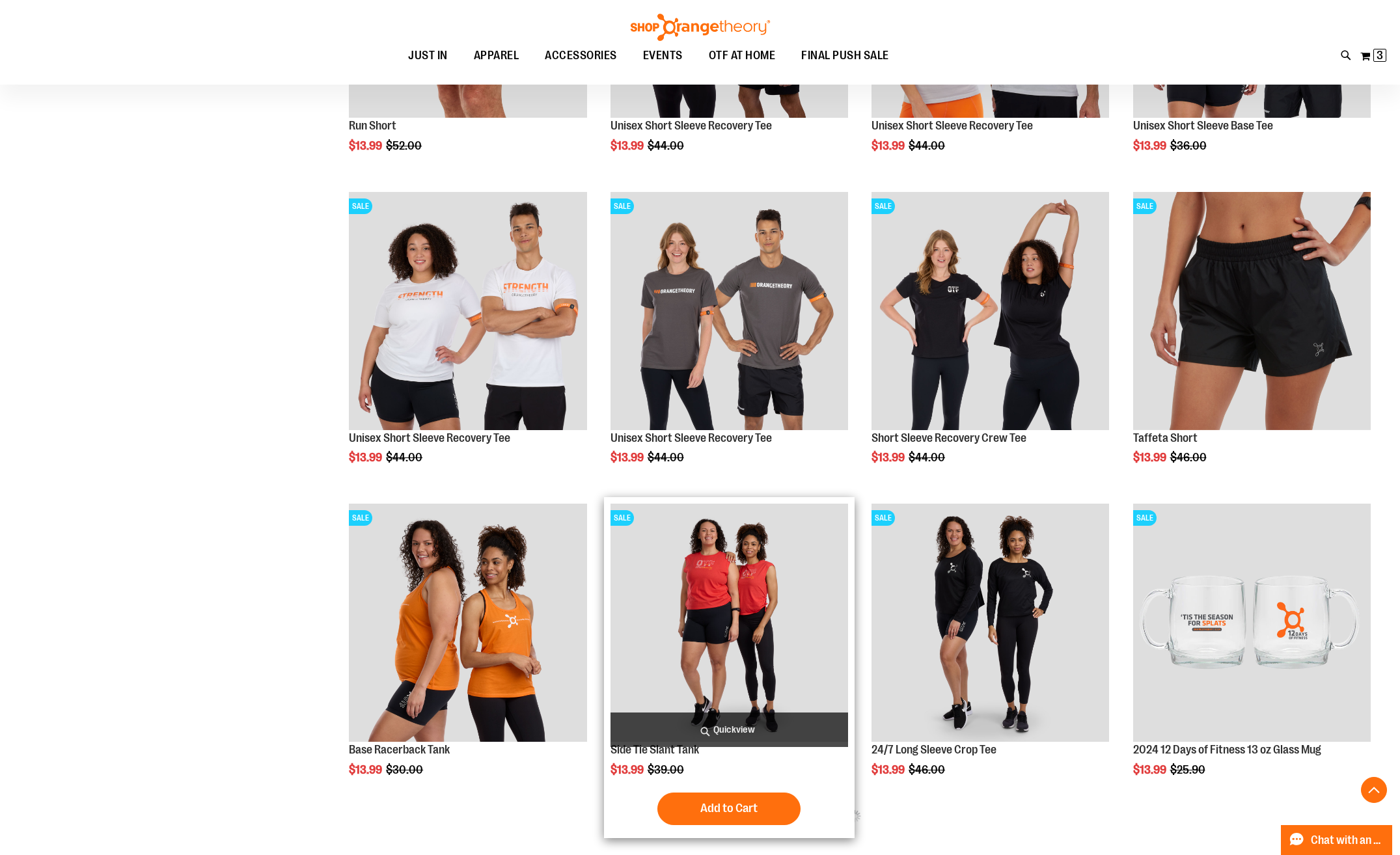
scroll to position [1349, 0]
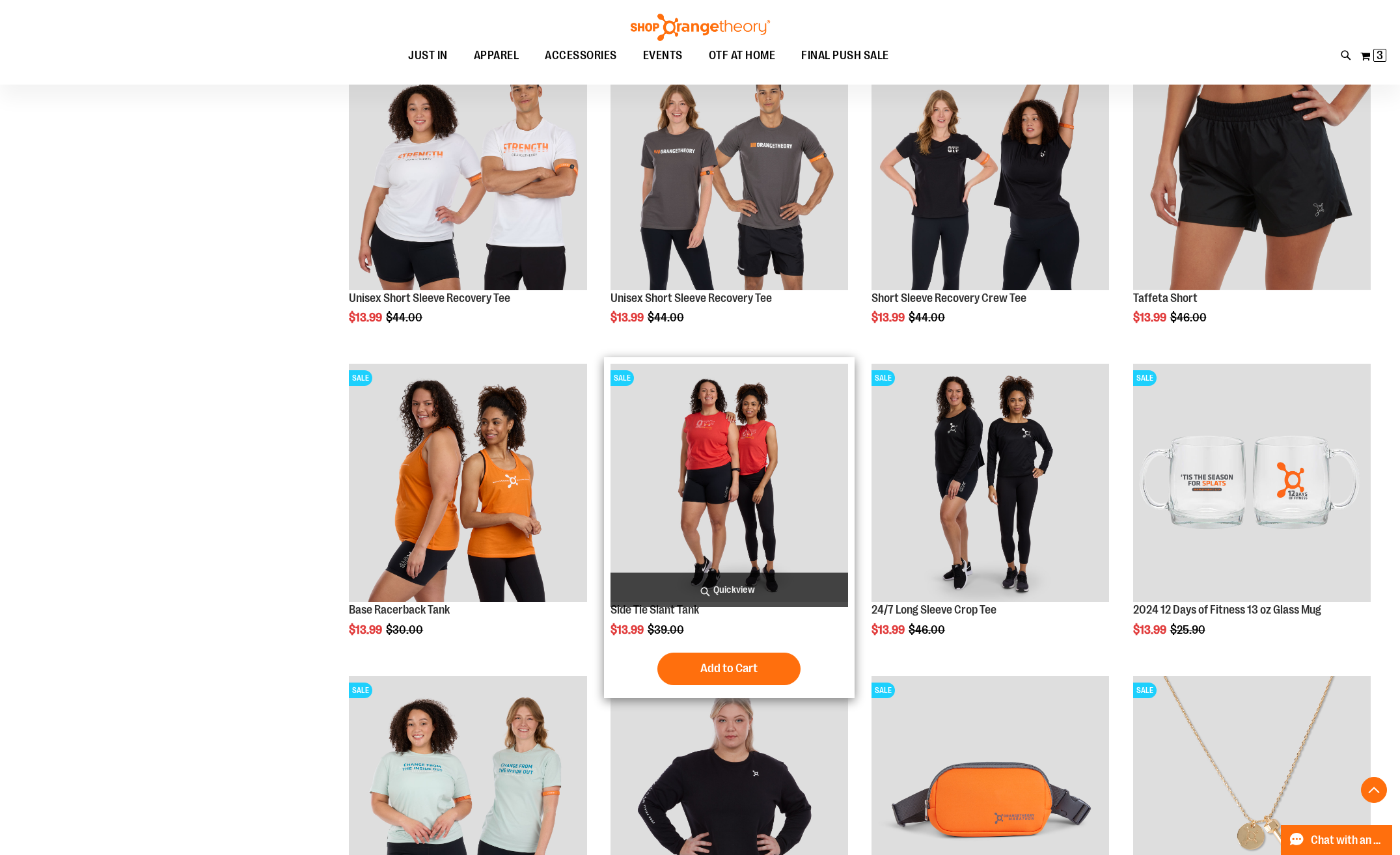
click at [737, 462] on img "product" at bounding box center [729, 482] width 237 height 237
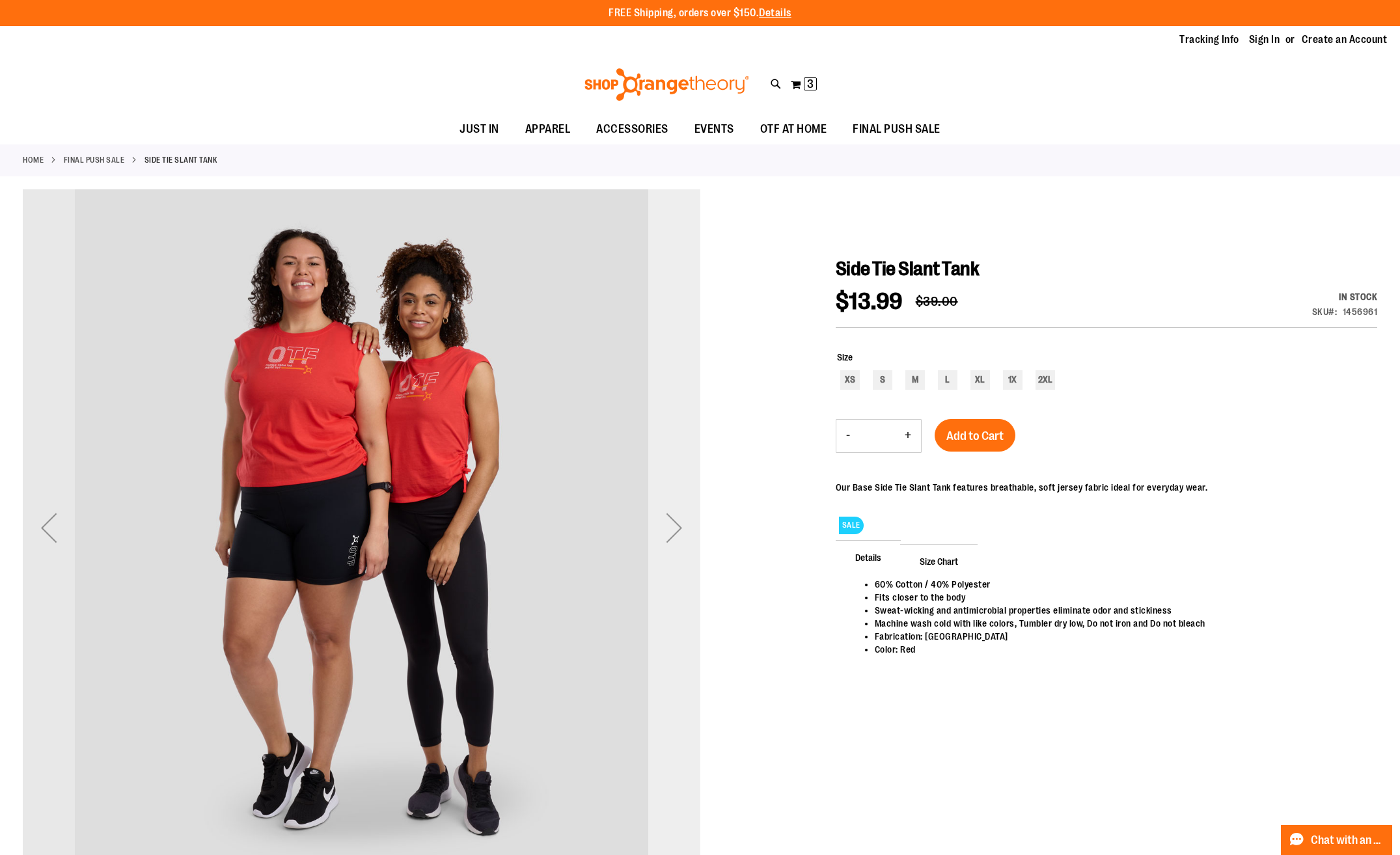
click at [676, 527] on div "Next" at bounding box center [674, 528] width 52 height 52
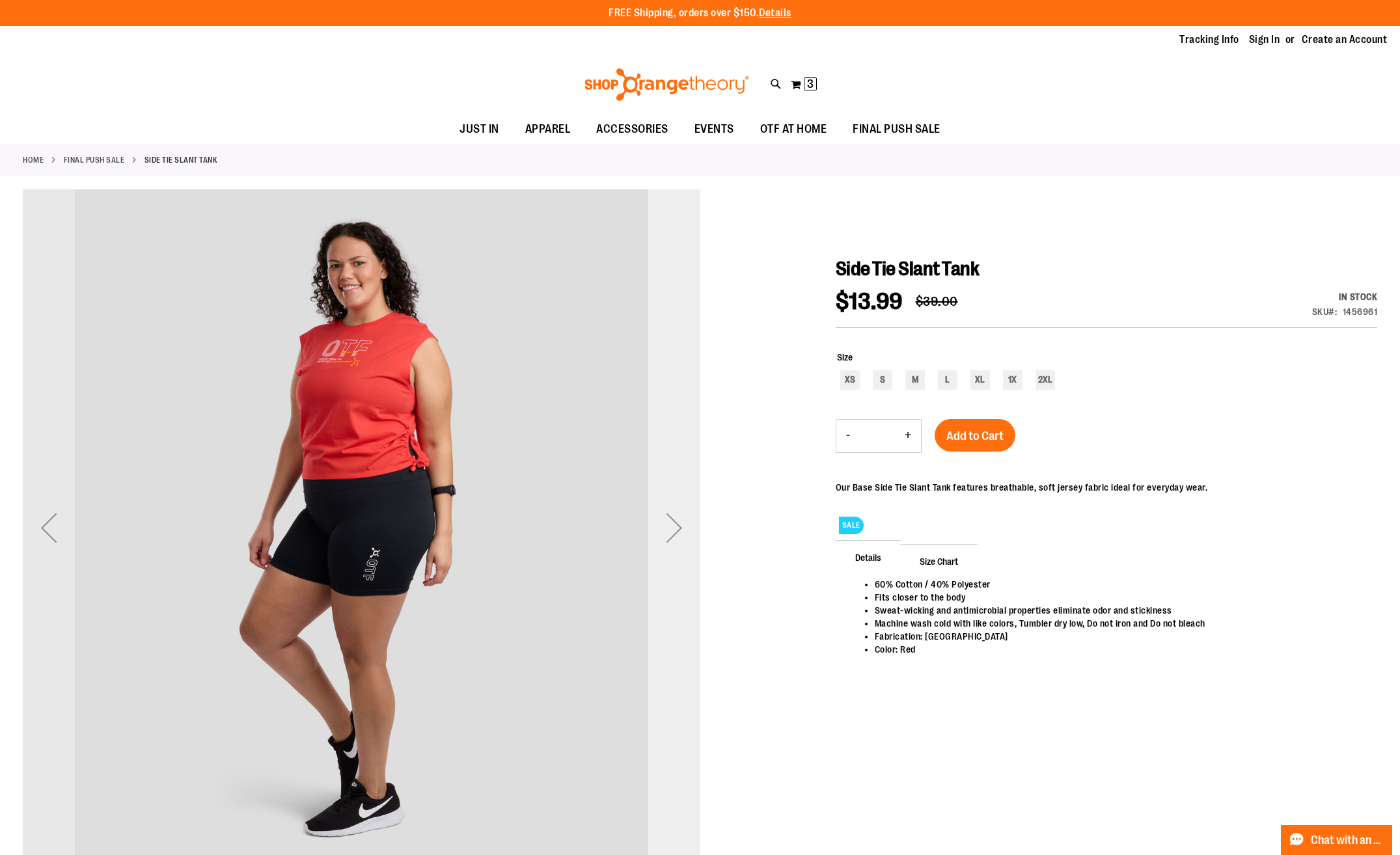
click at [676, 527] on div "Next" at bounding box center [674, 528] width 52 height 52
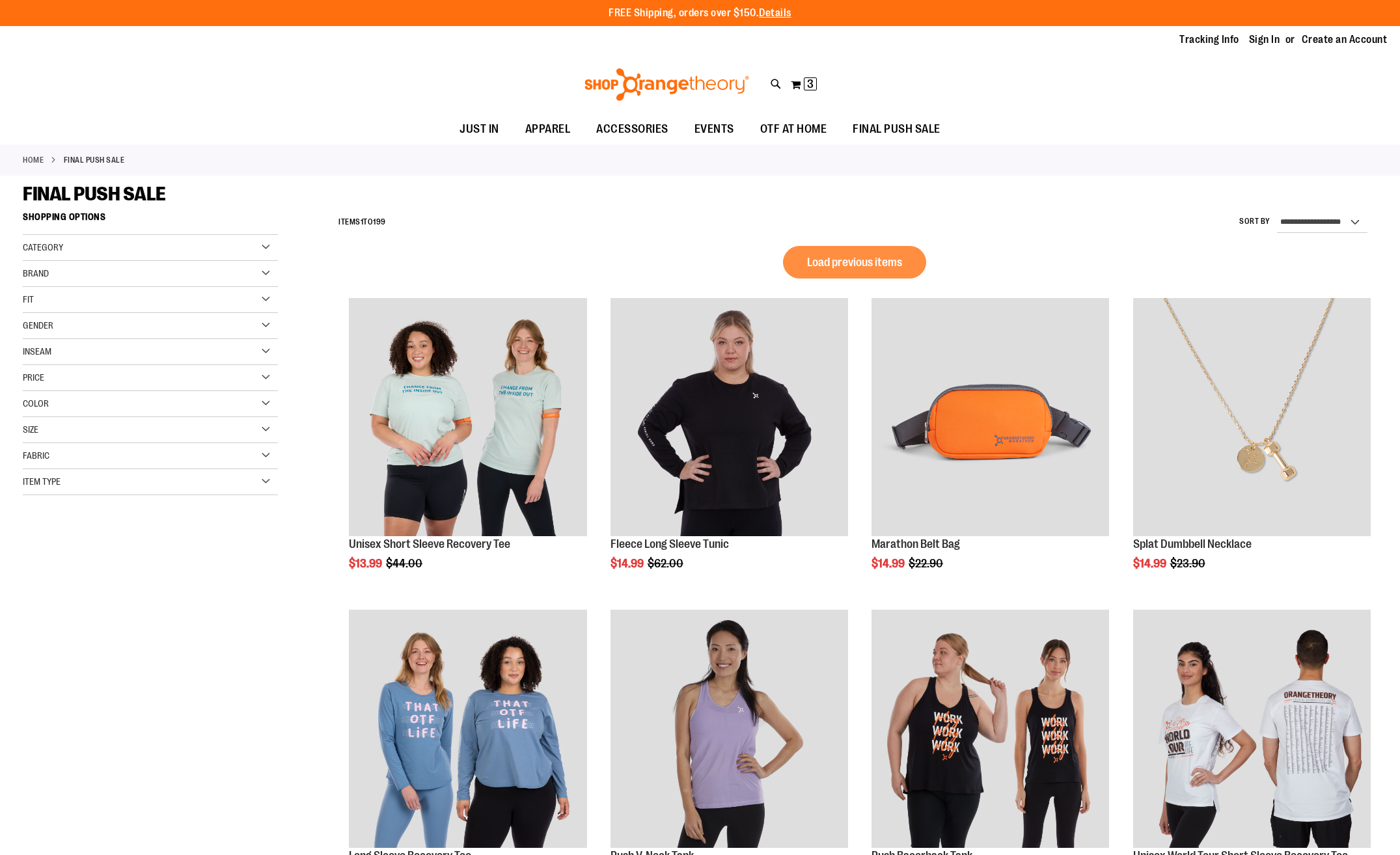
scroll to position [556, 0]
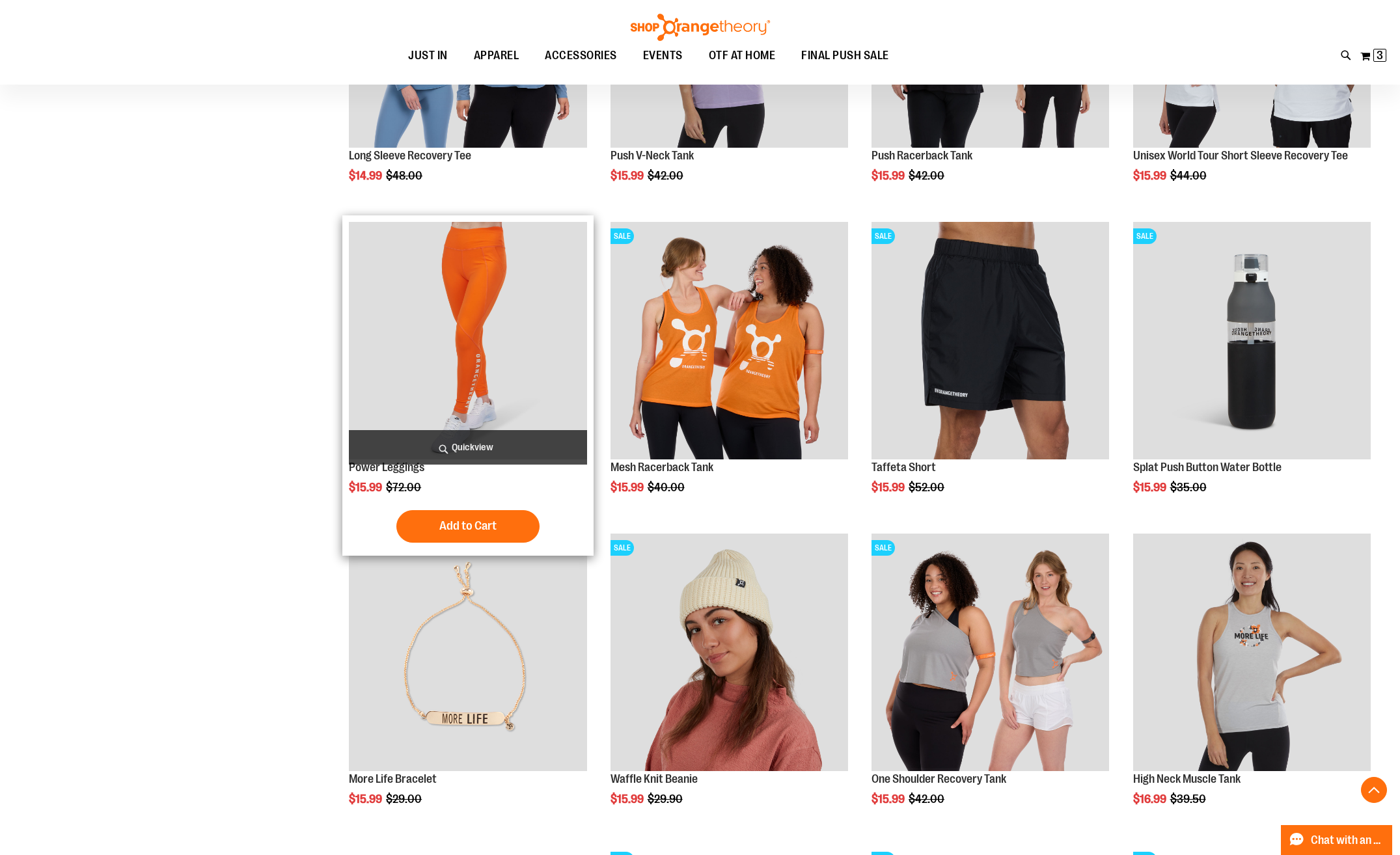
click at [417, 274] on img "product" at bounding box center [467, 340] width 237 height 237
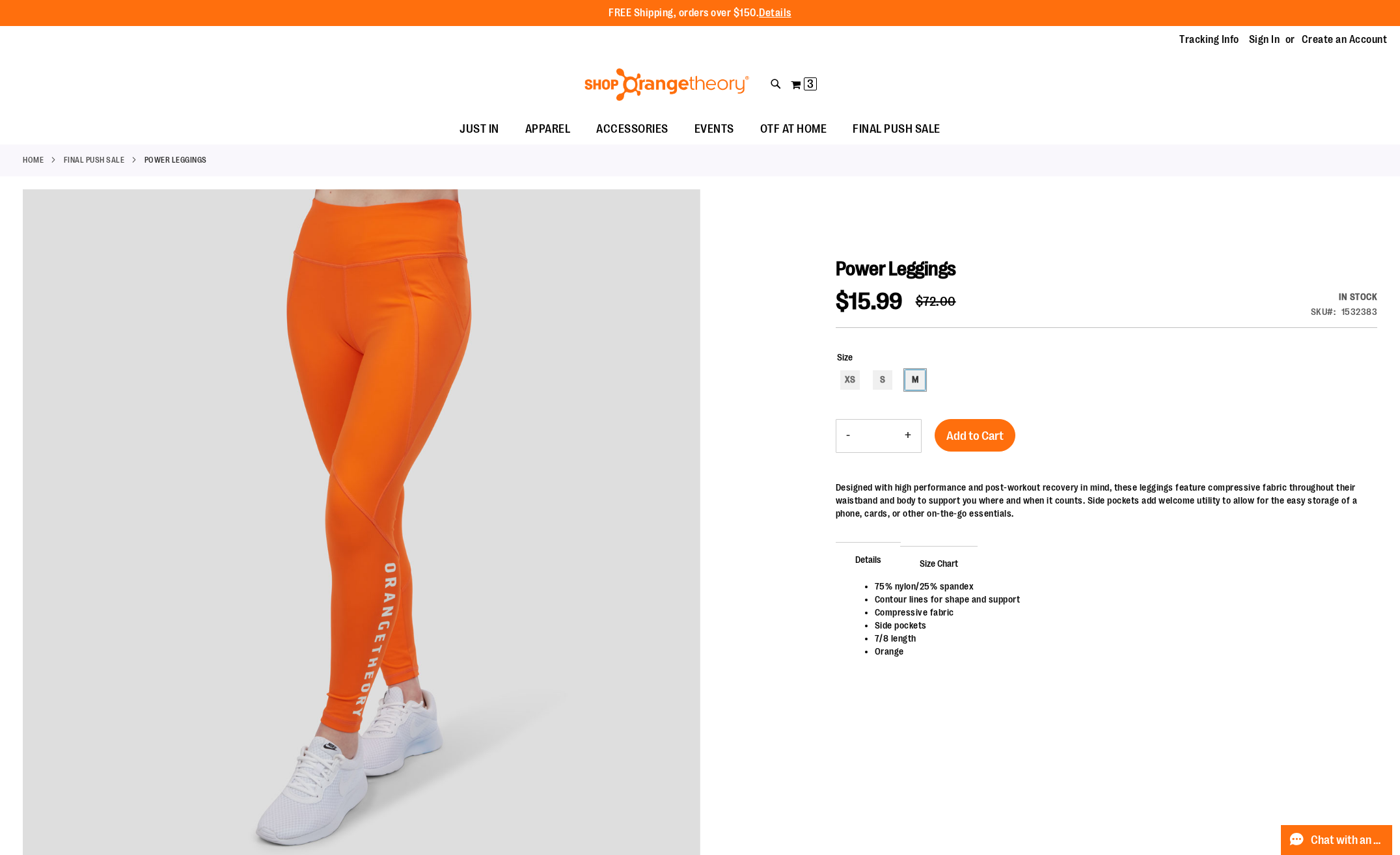
click at [908, 381] on div "M" at bounding box center [915, 380] width 20 height 20
type input "***"
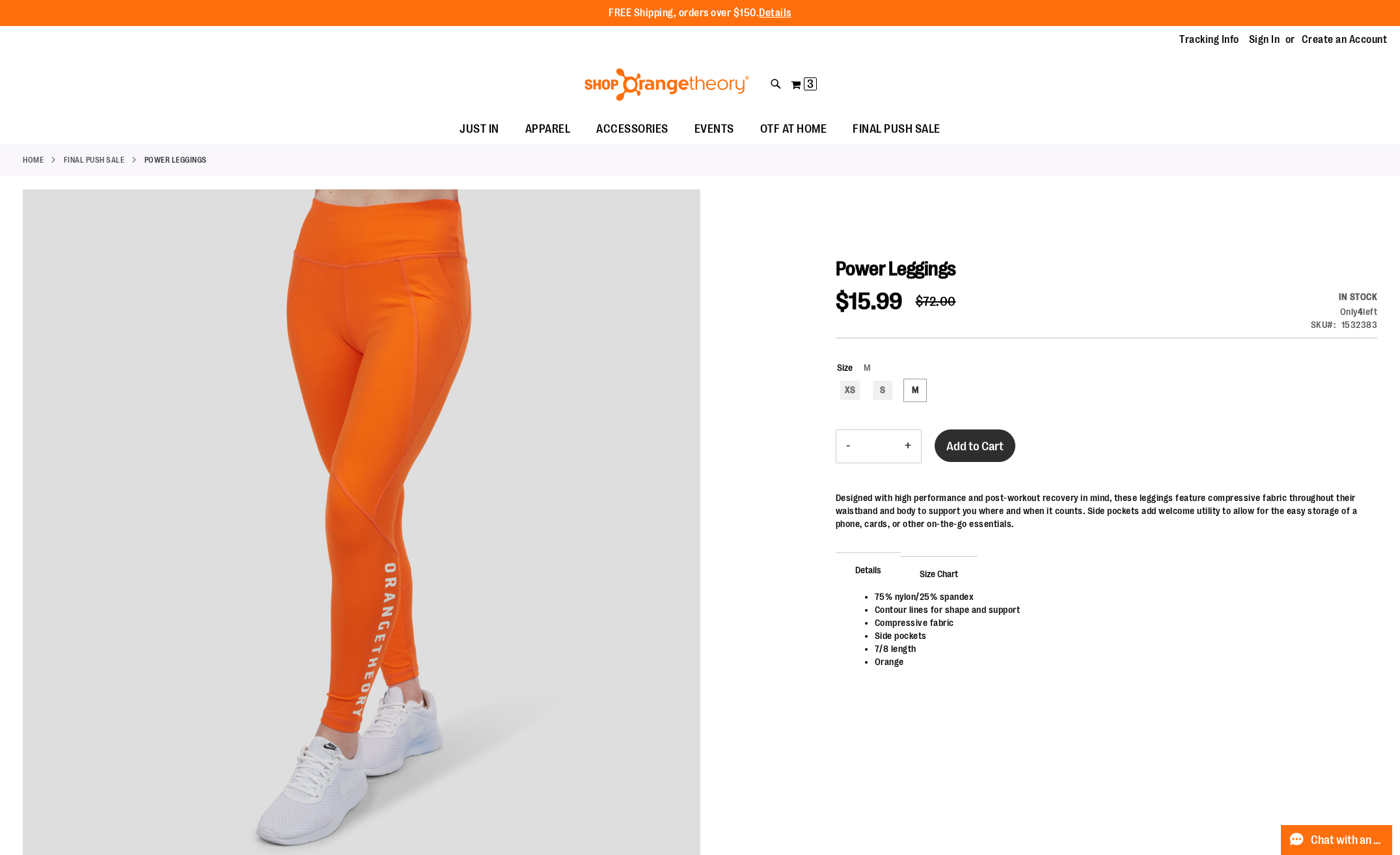
click at [973, 433] on button "Add to Cart" at bounding box center [975, 446] width 81 height 33
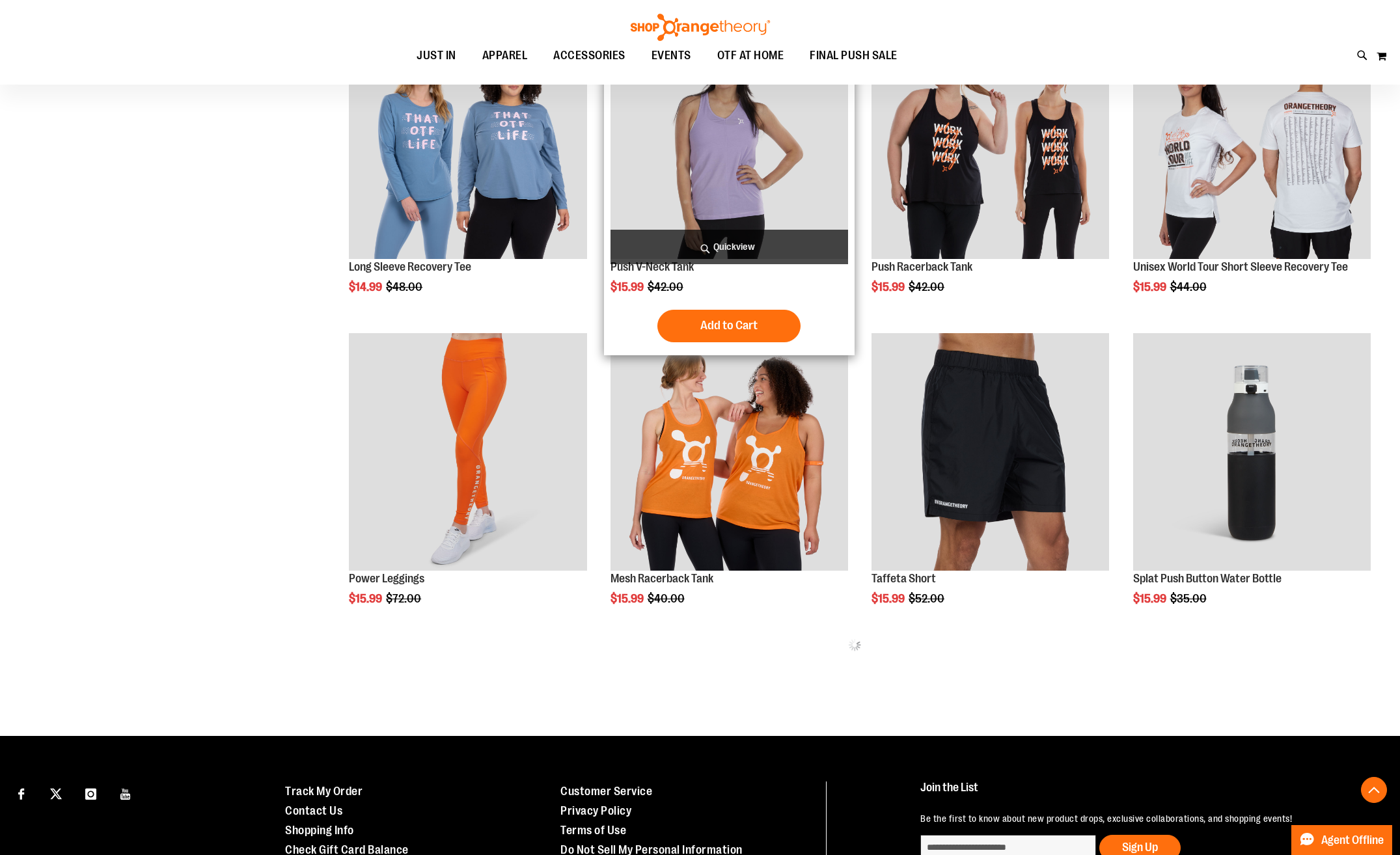
scroll to position [412, 0]
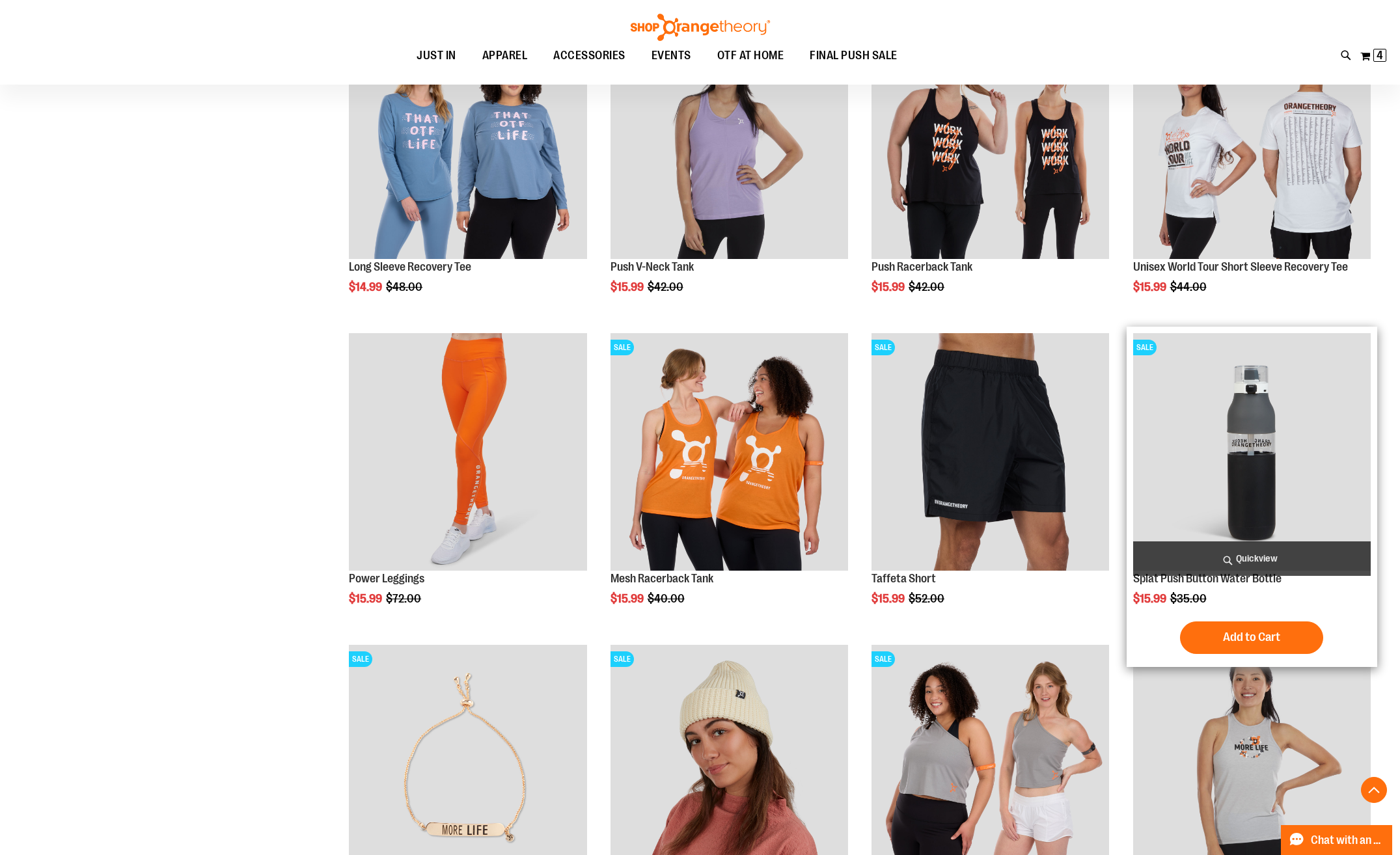
click at [1234, 451] on img "product" at bounding box center [1251, 451] width 237 height 237
click at [1271, 636] on span "Add to Cart" at bounding box center [1252, 637] width 57 height 14
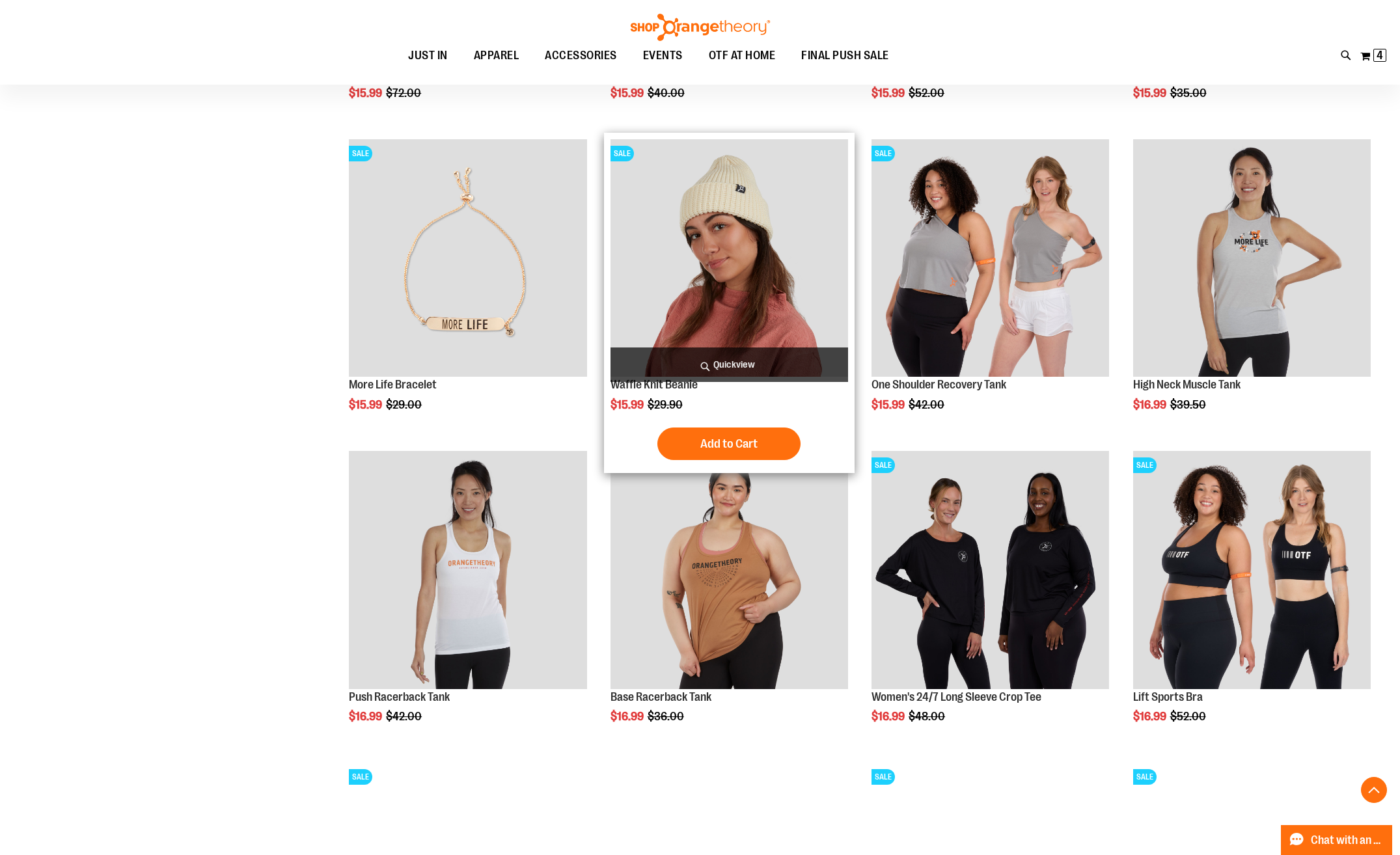
scroll to position [918, 0]
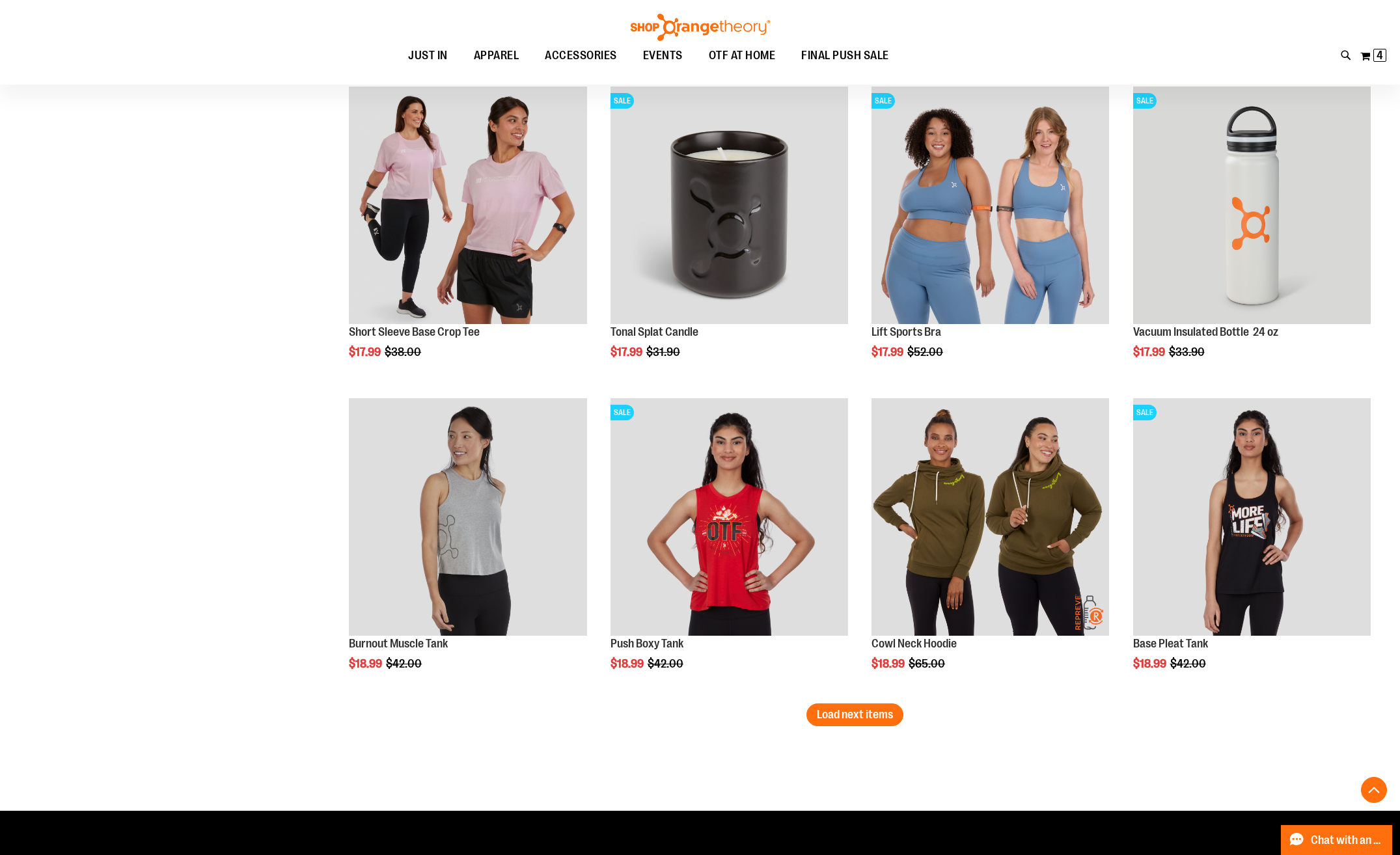
scroll to position [2220, 0]
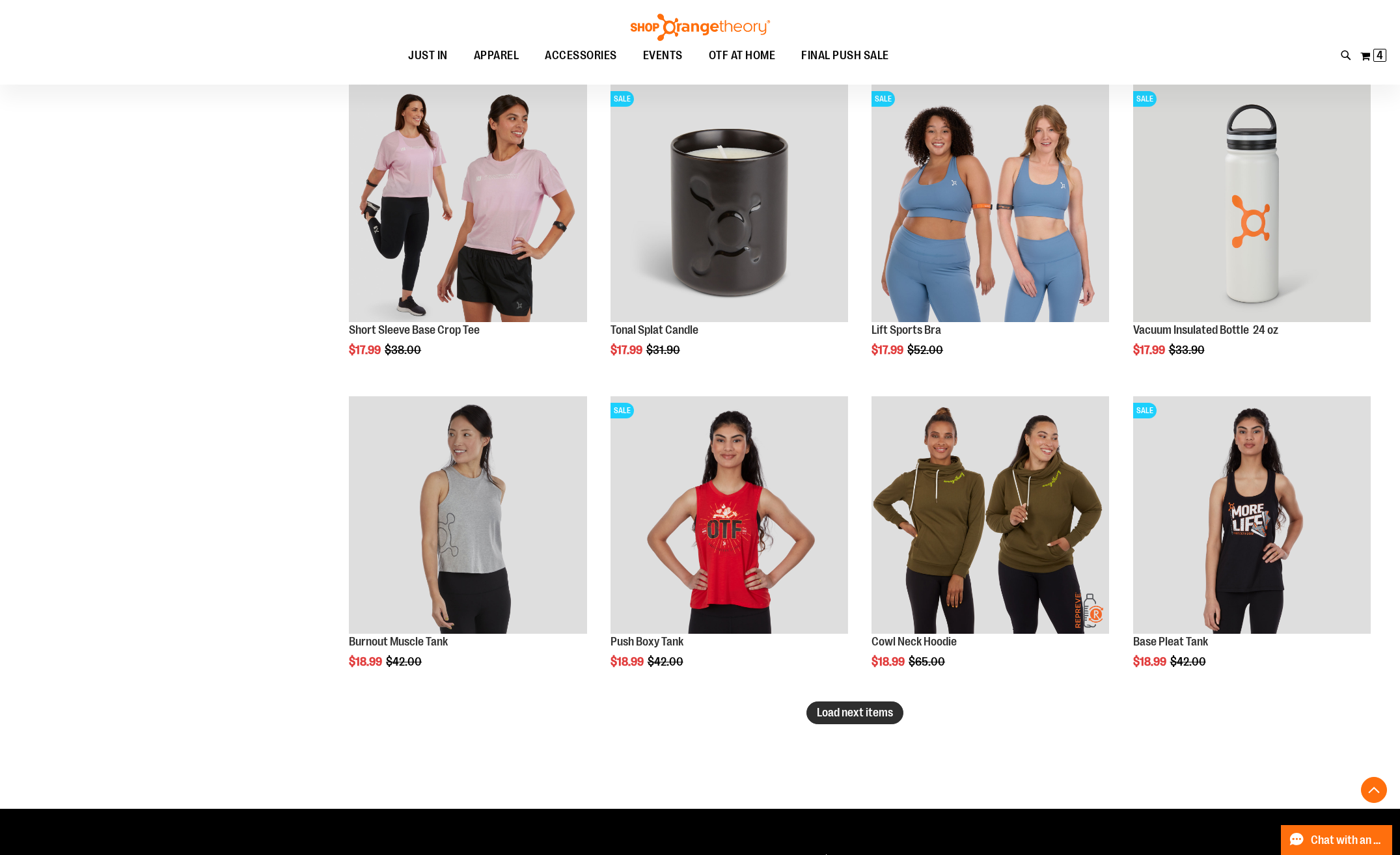
click at [841, 711] on span "Load next items" at bounding box center [855, 712] width 76 height 13
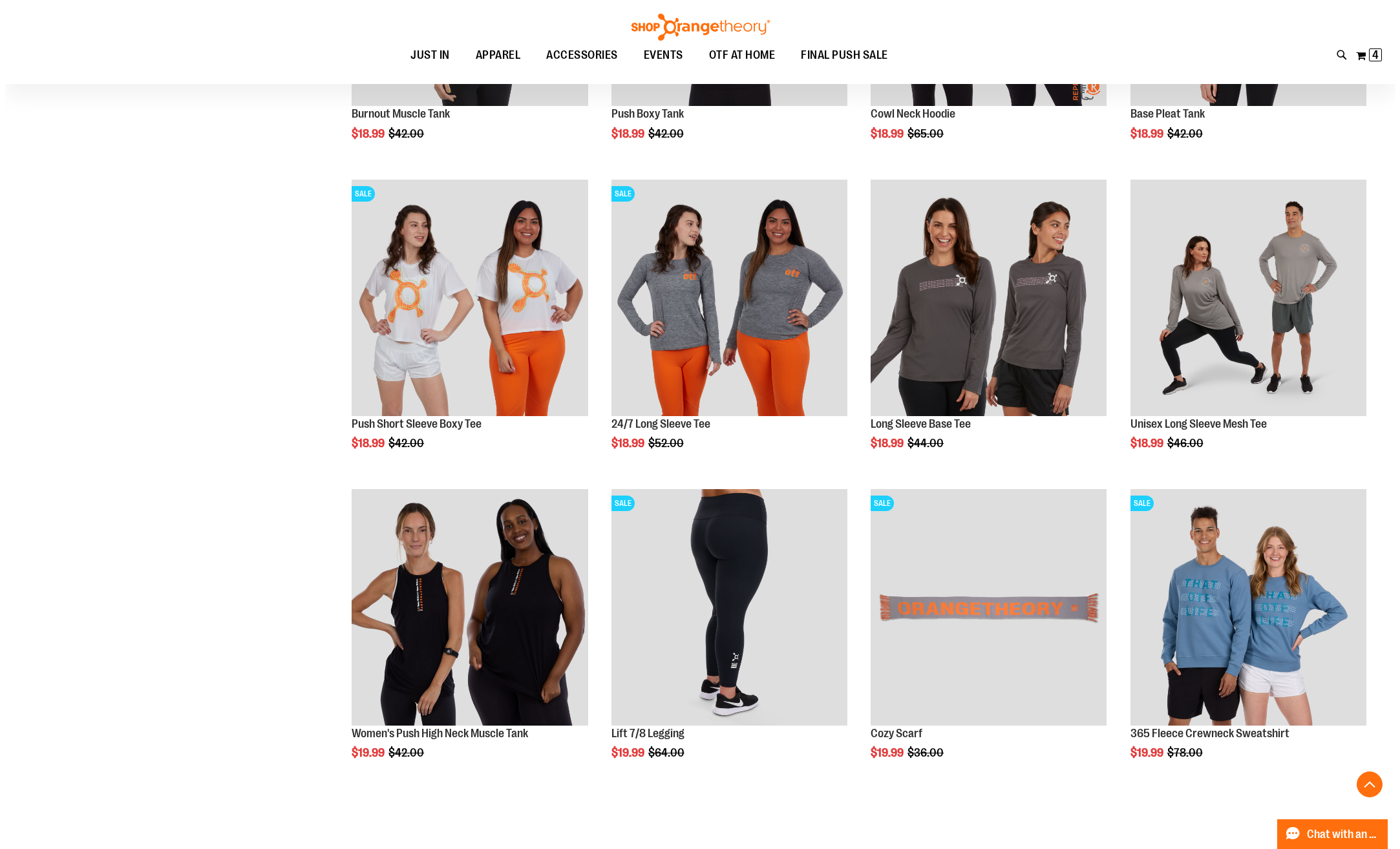
scroll to position [2850, 0]
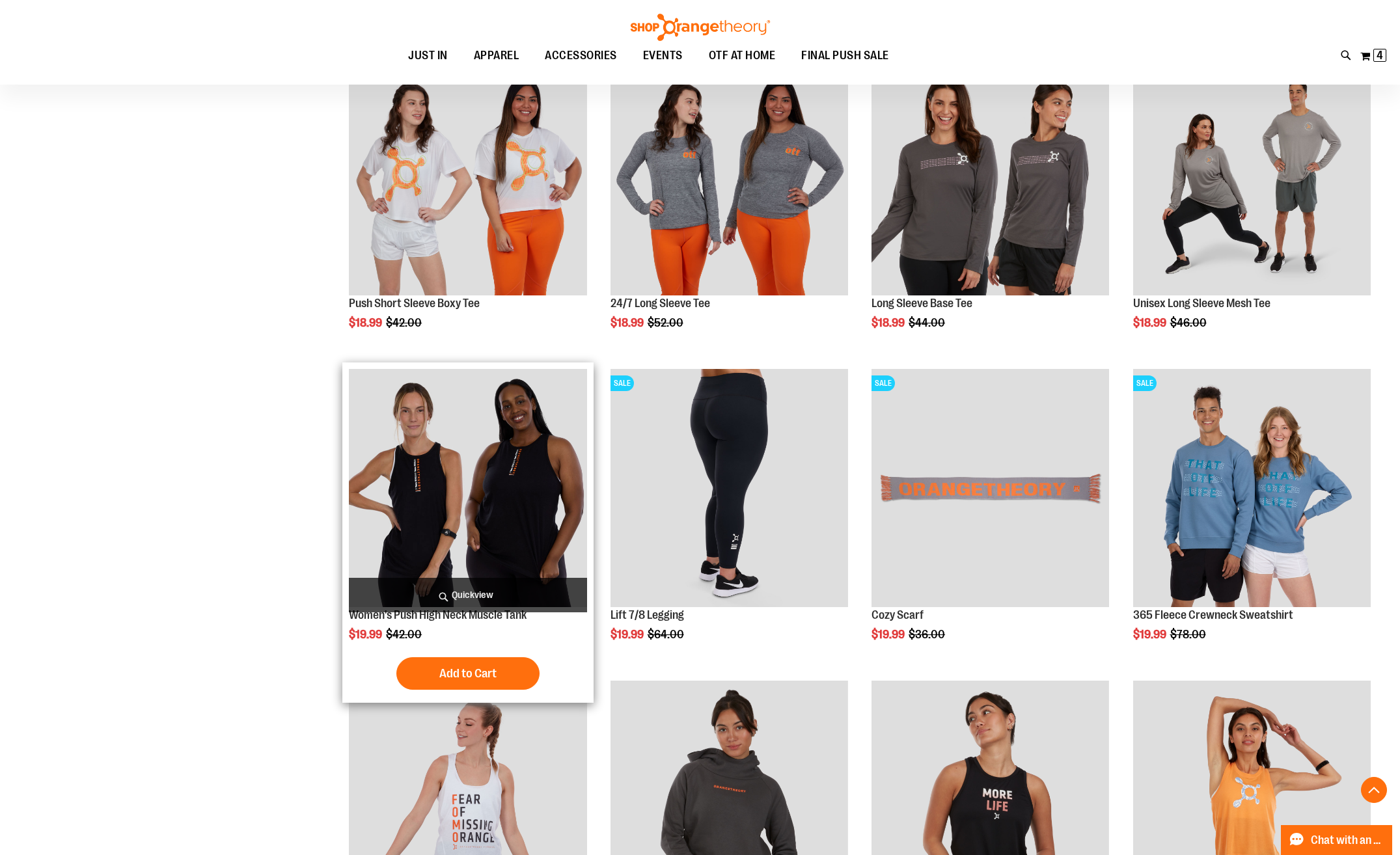
click at [493, 594] on span "Quickview" at bounding box center [467, 595] width 237 height 34
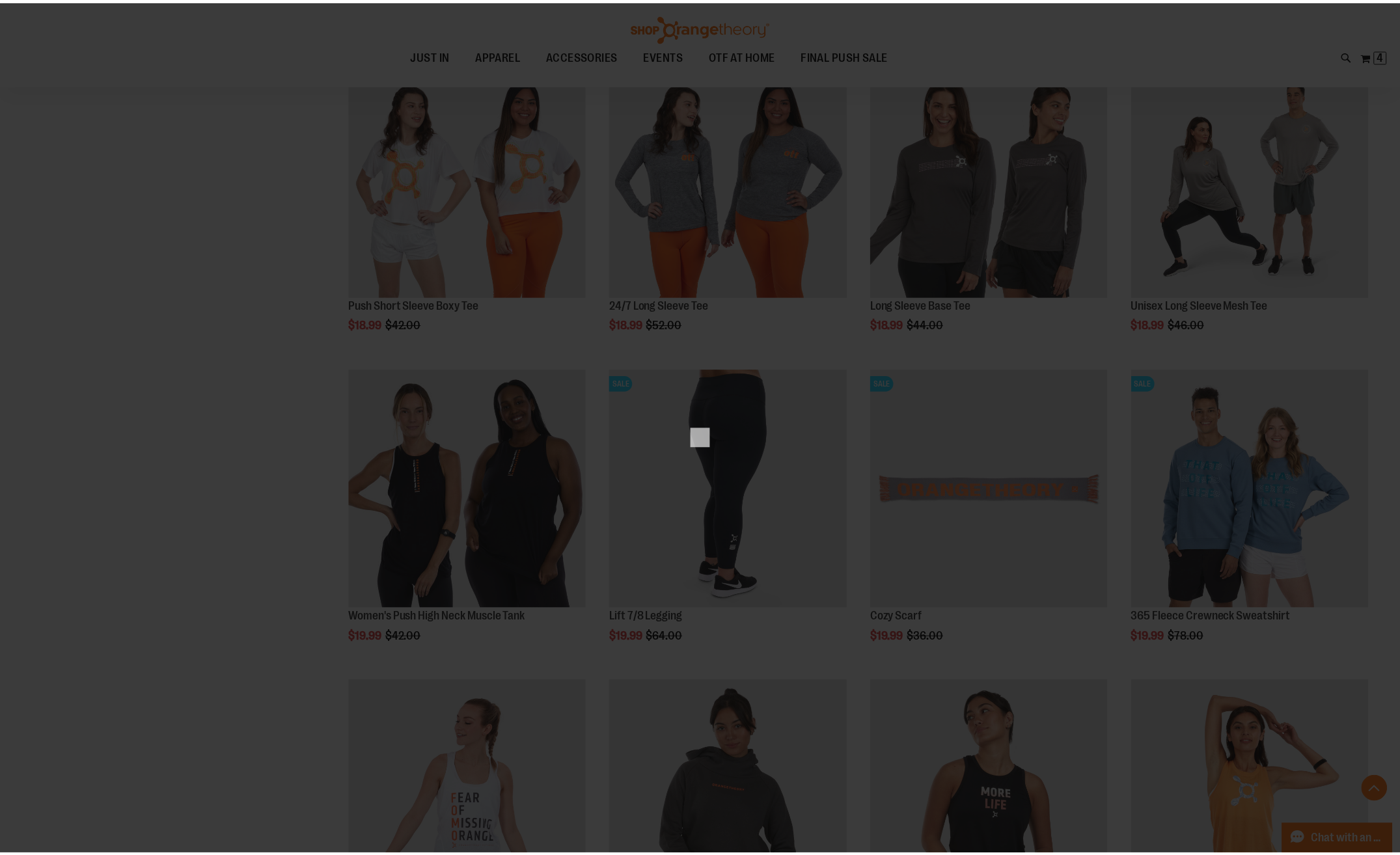
scroll to position [0, 0]
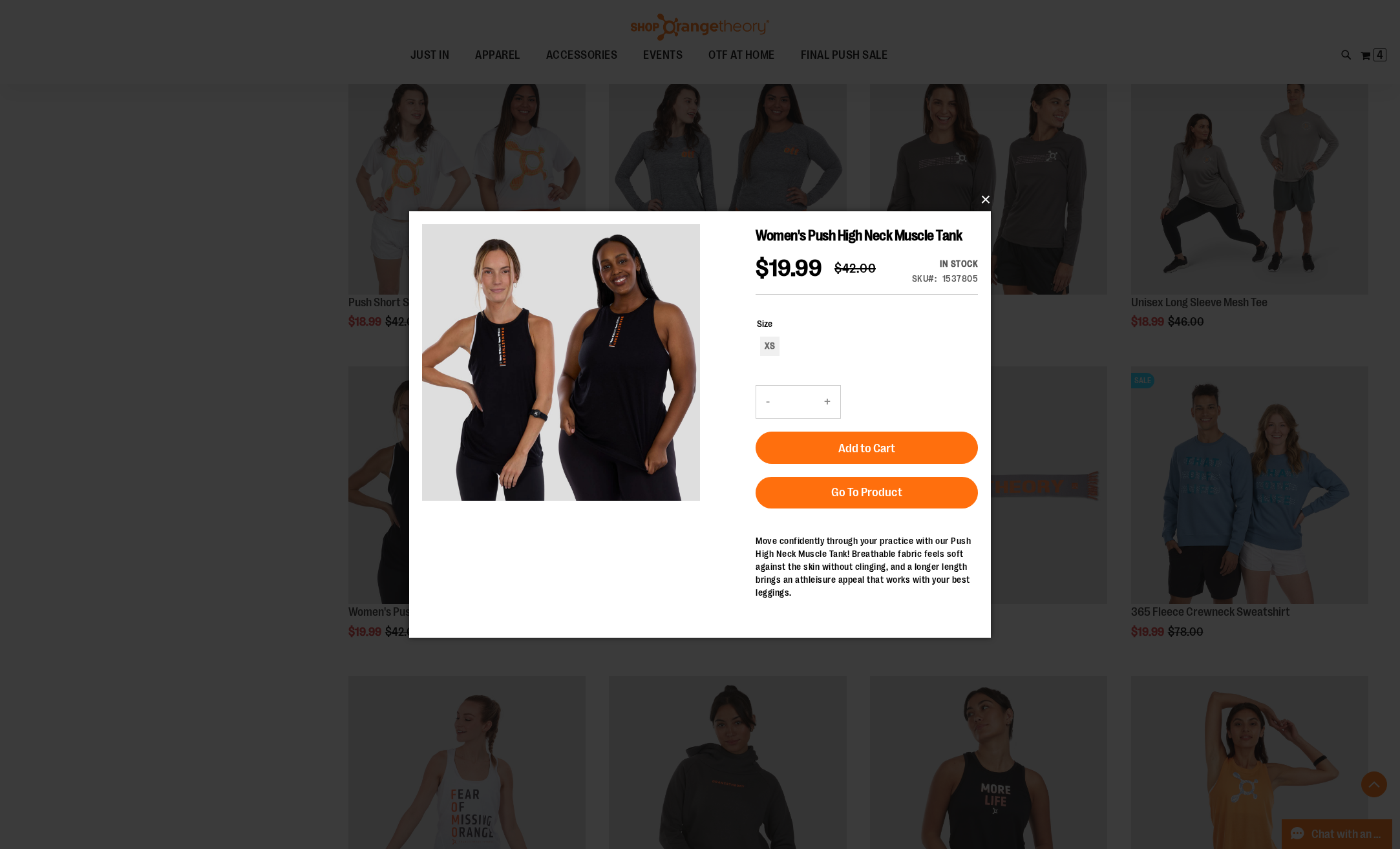
click at [988, 201] on button "×" at bounding box center [704, 199] width 581 height 28
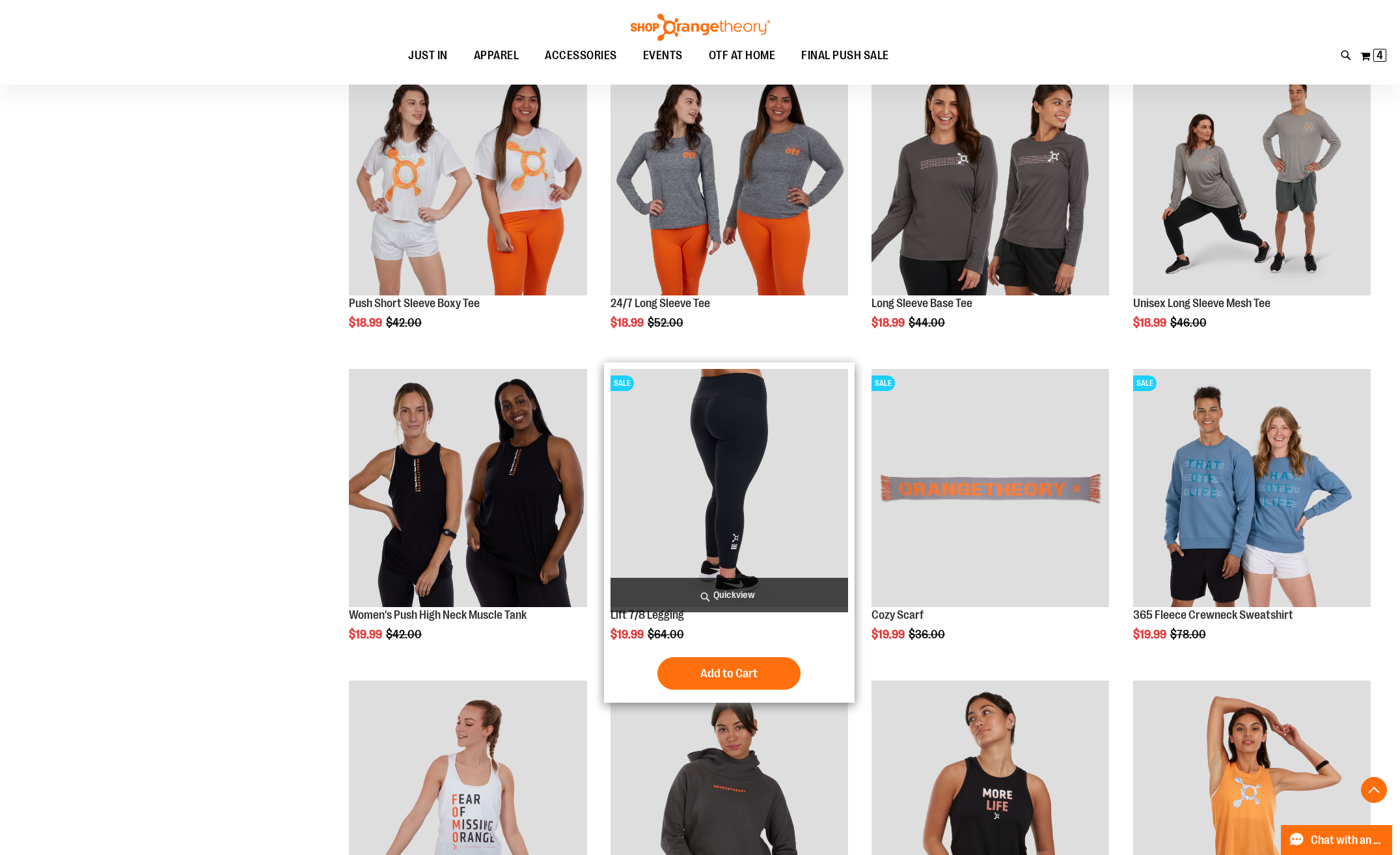
click at [725, 440] on img "product" at bounding box center [729, 487] width 237 height 237
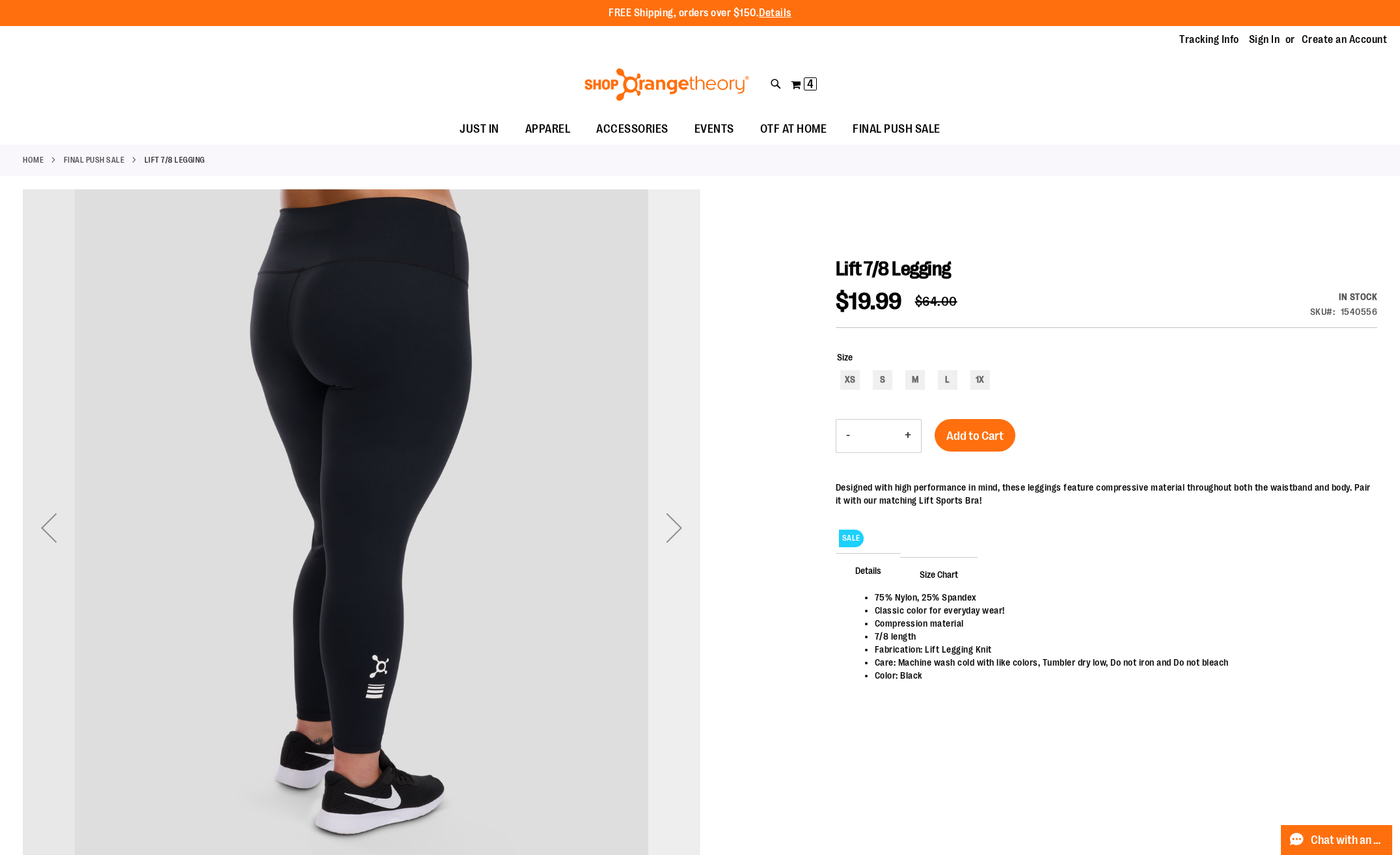
click at [677, 520] on div "Next" at bounding box center [674, 528] width 52 height 52
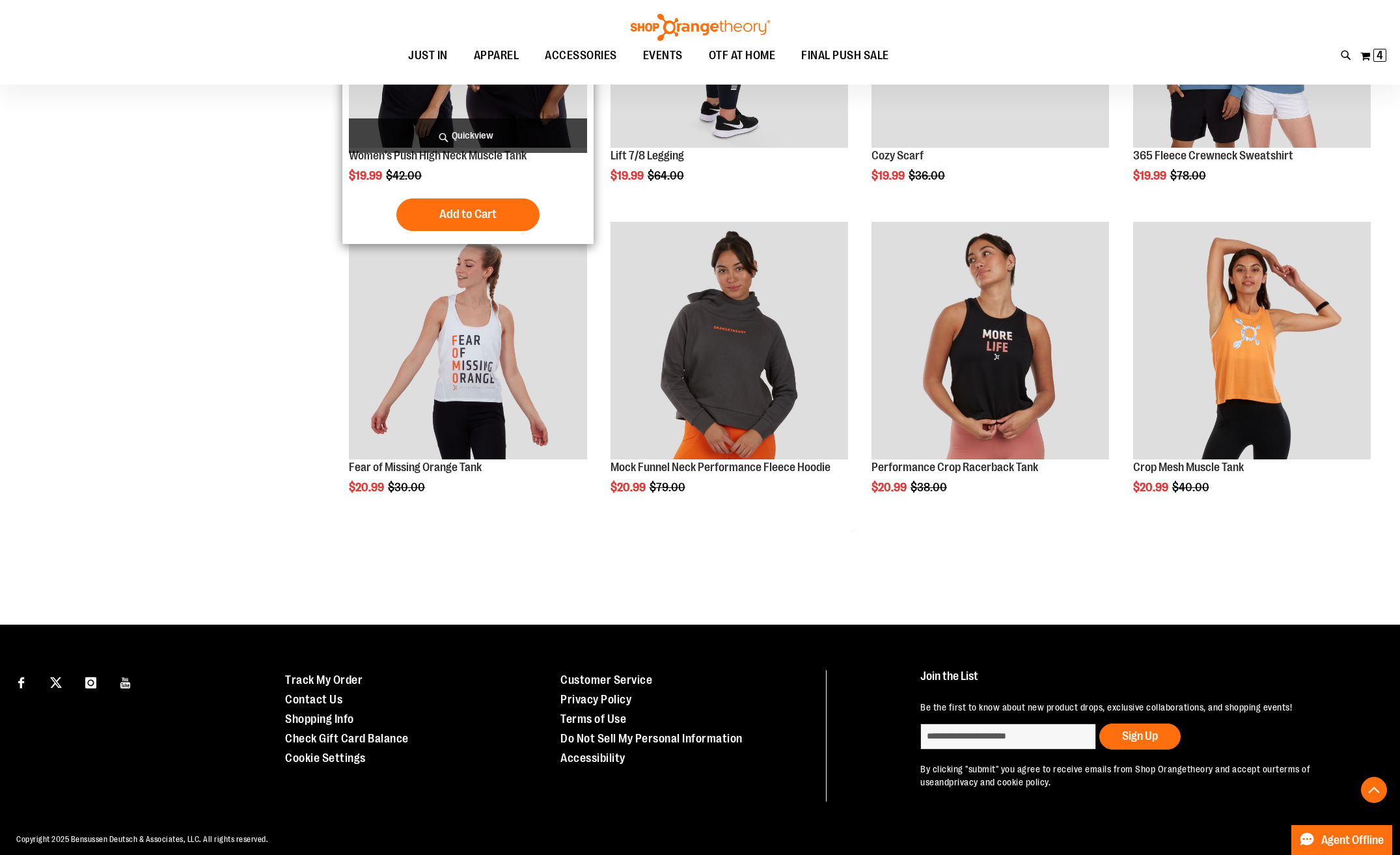
scroll to position [556, 0]
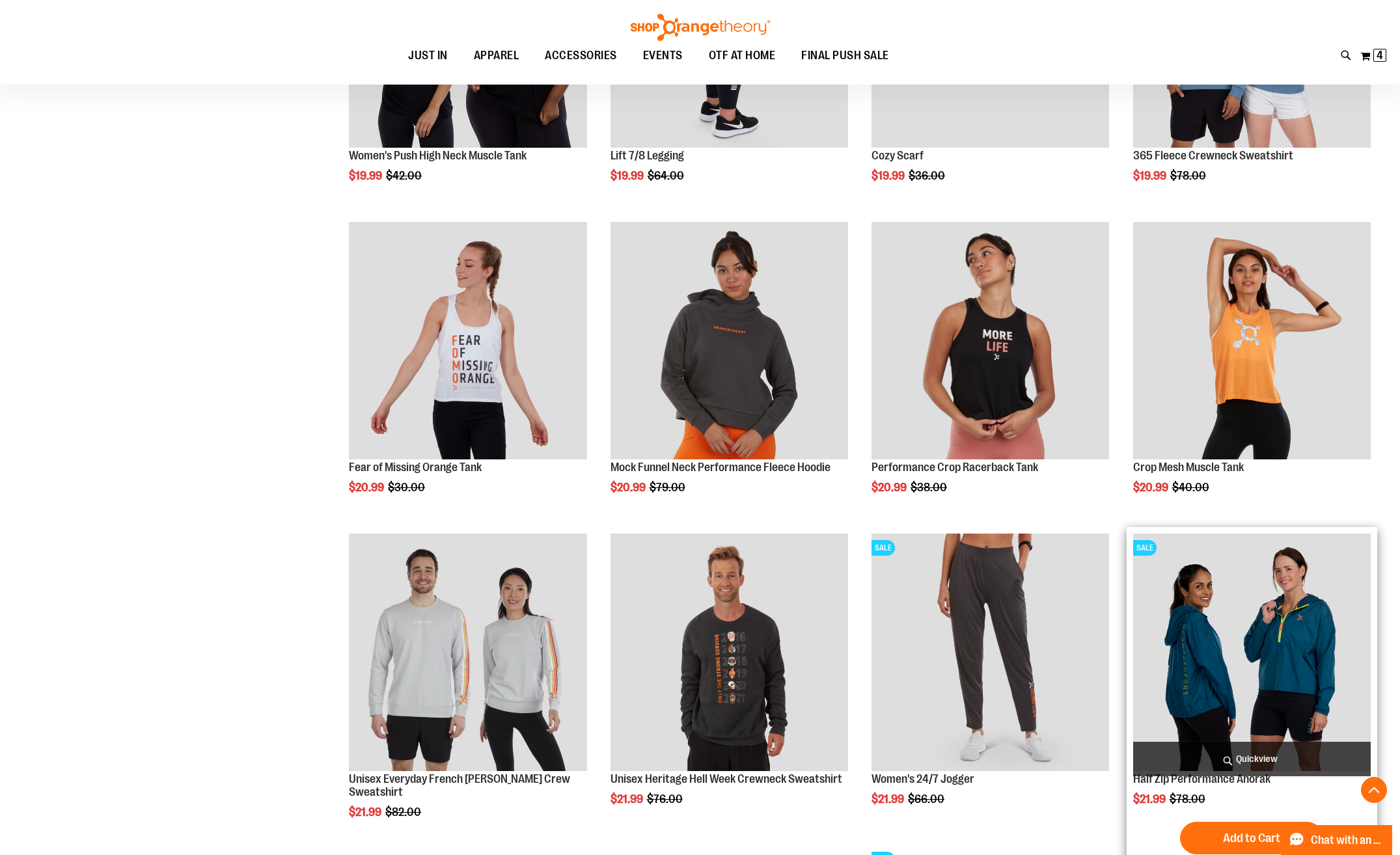
click at [1202, 631] on img "product" at bounding box center [1251, 652] width 237 height 237
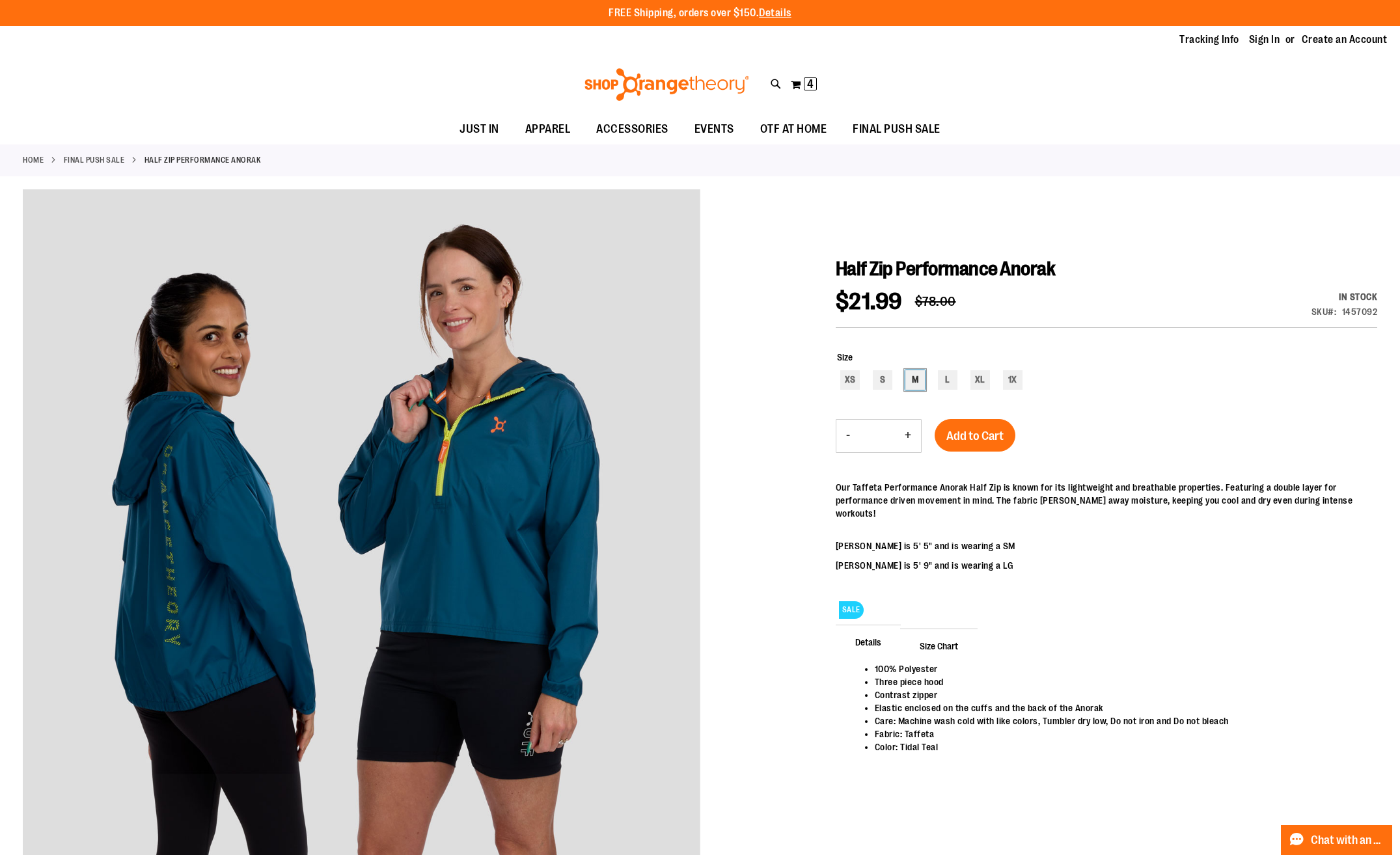
click at [918, 380] on div "M" at bounding box center [915, 380] width 20 height 20
type input "***"
click at [961, 436] on span "Add to Cart" at bounding box center [975, 436] width 57 height 14
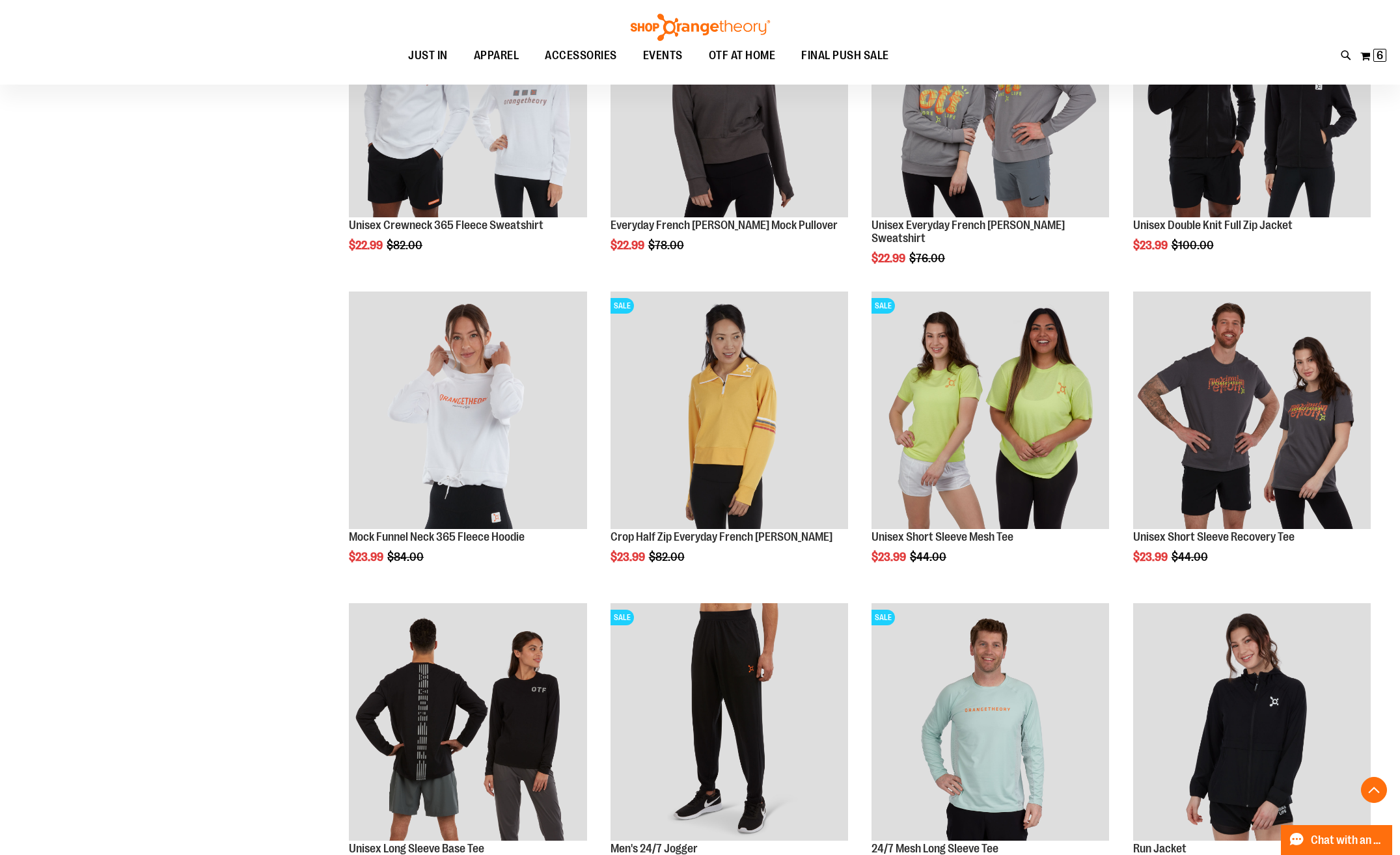
scroll to position [542, 0]
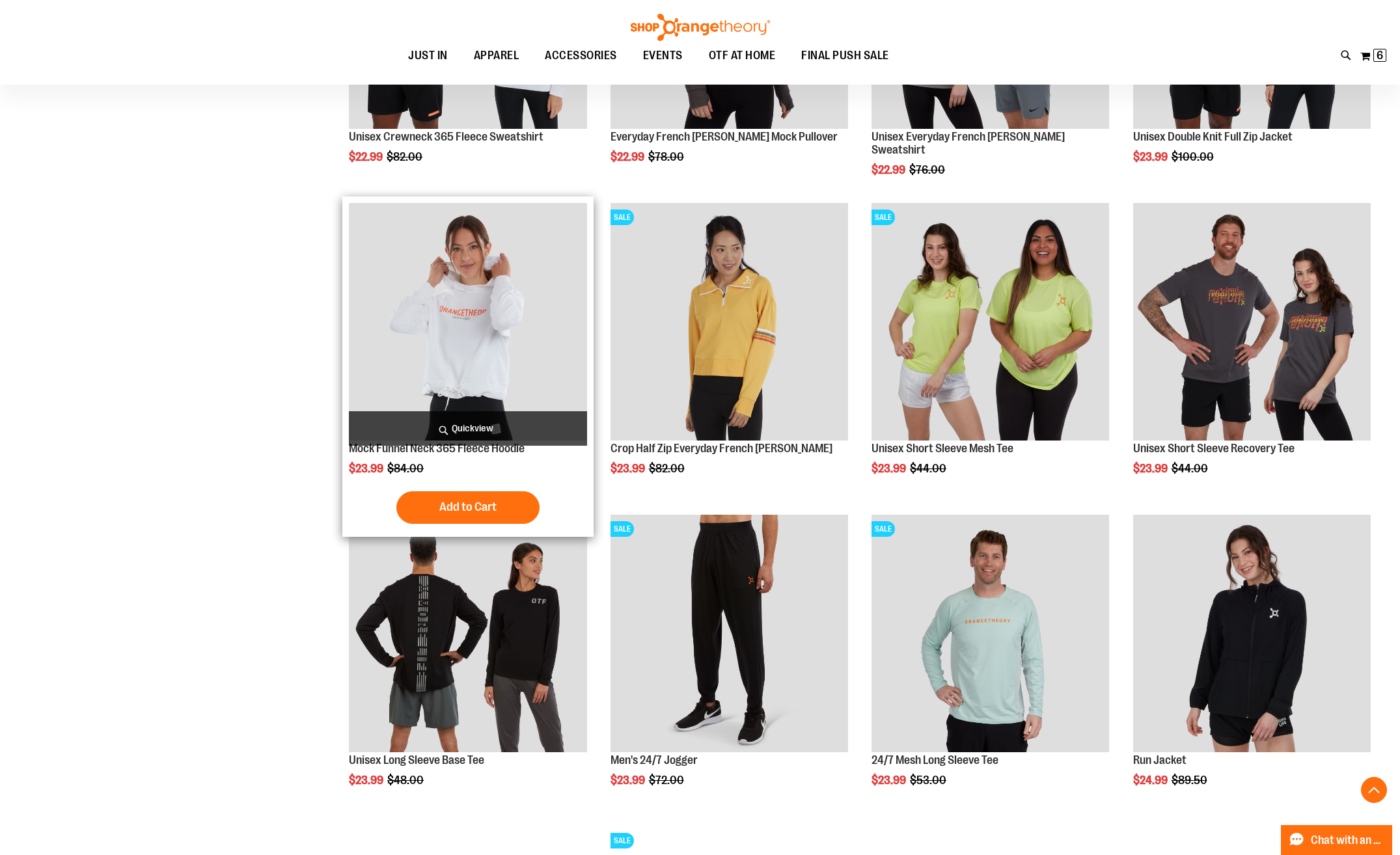
click at [470, 334] on img "product" at bounding box center [467, 321] width 237 height 237
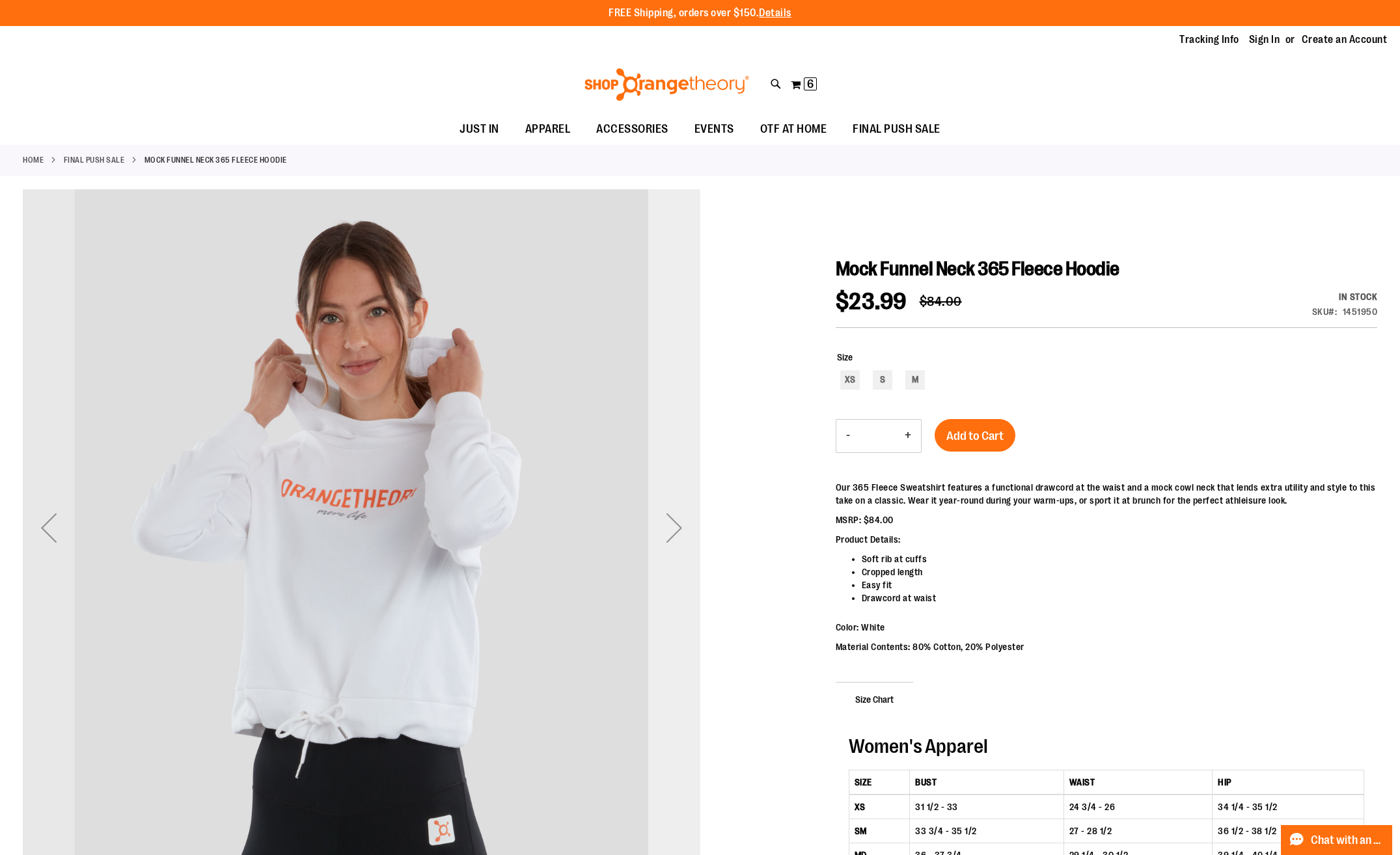
click at [674, 524] on div "Next" at bounding box center [674, 528] width 52 height 52
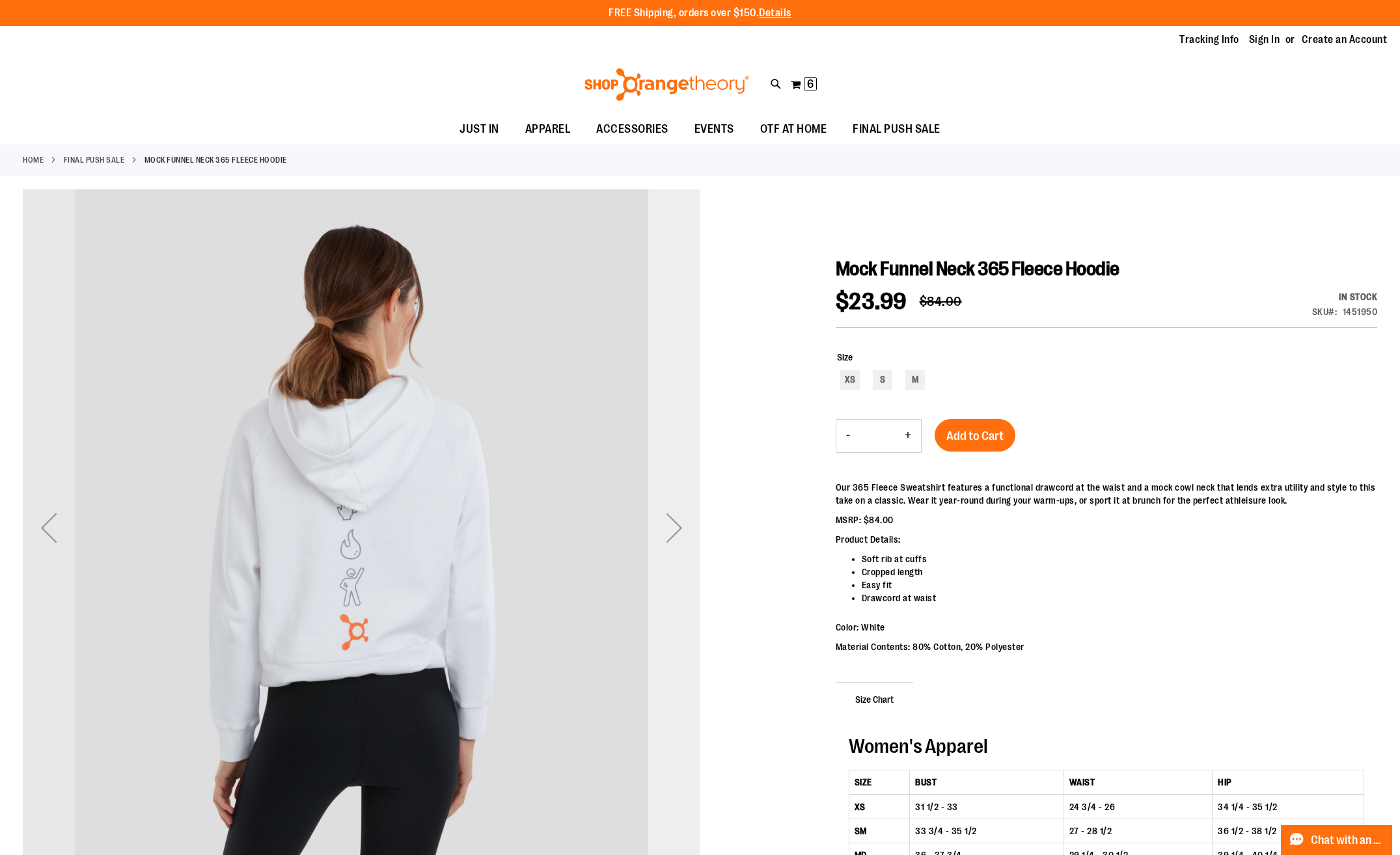
click at [674, 524] on div "Next" at bounding box center [674, 528] width 52 height 52
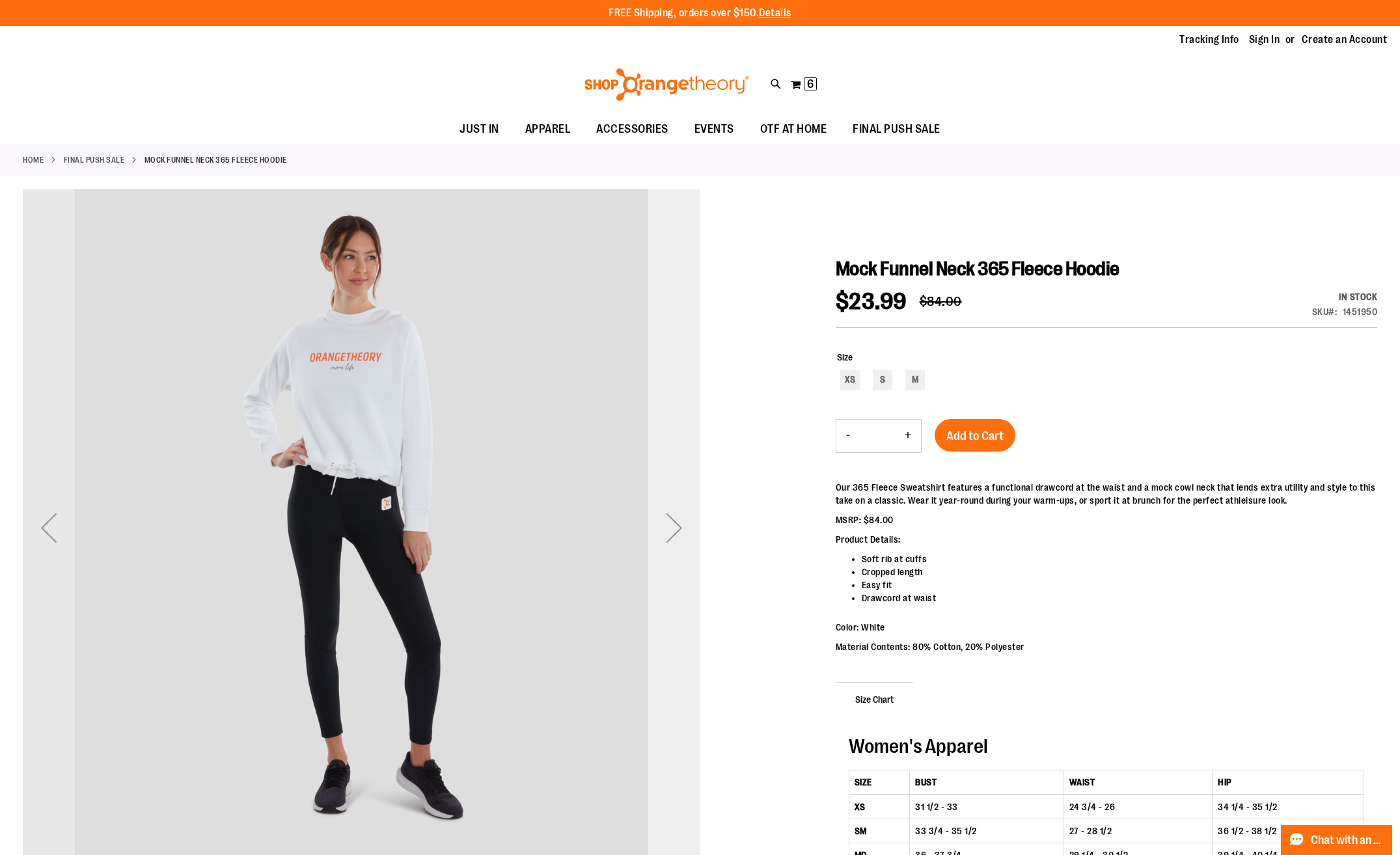
click at [674, 524] on div "Next" at bounding box center [674, 528] width 52 height 52
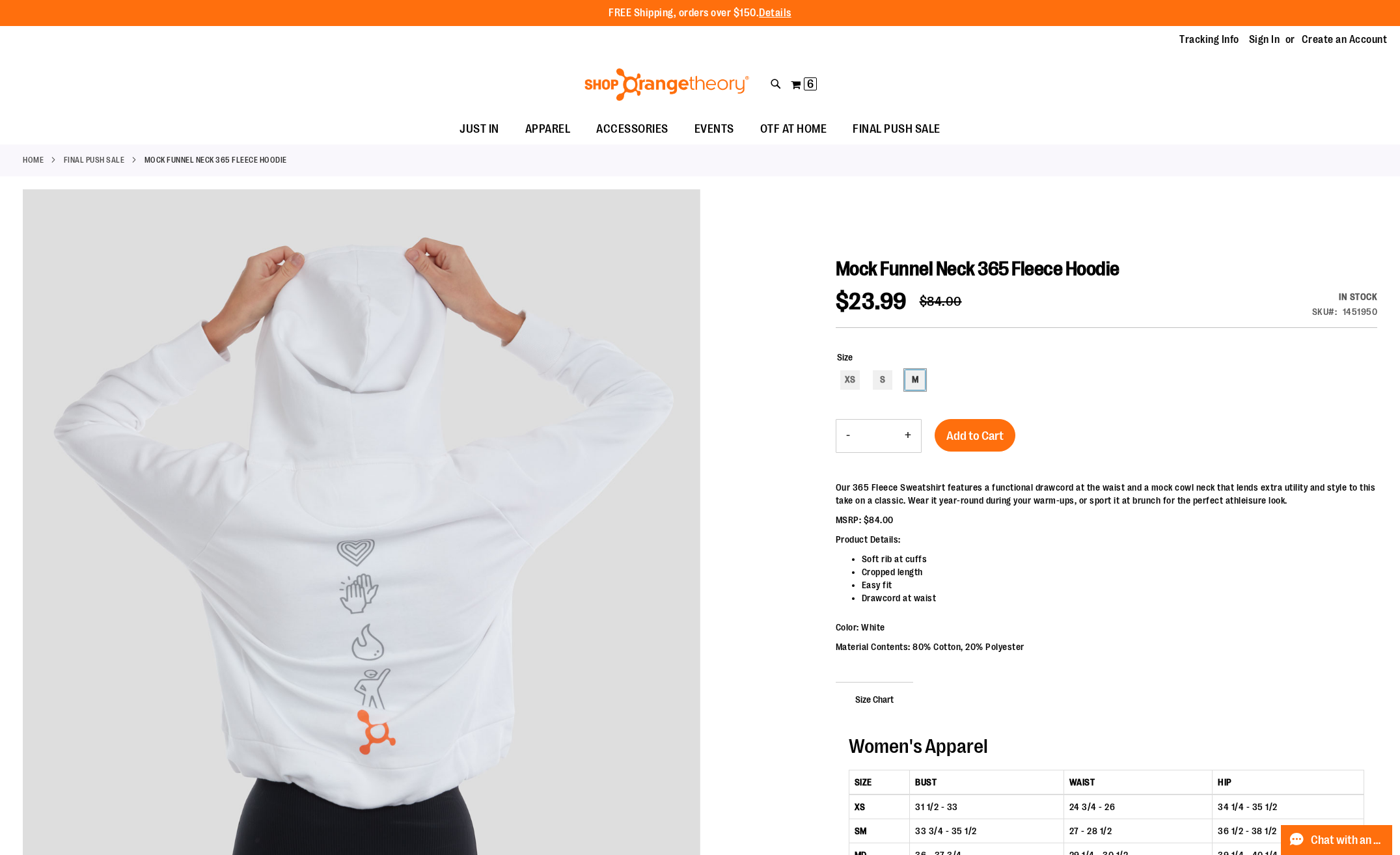
click at [911, 382] on div "M" at bounding box center [915, 380] width 20 height 20
type input "***"
click at [974, 437] on span "Add to Cart" at bounding box center [975, 436] width 57 height 14
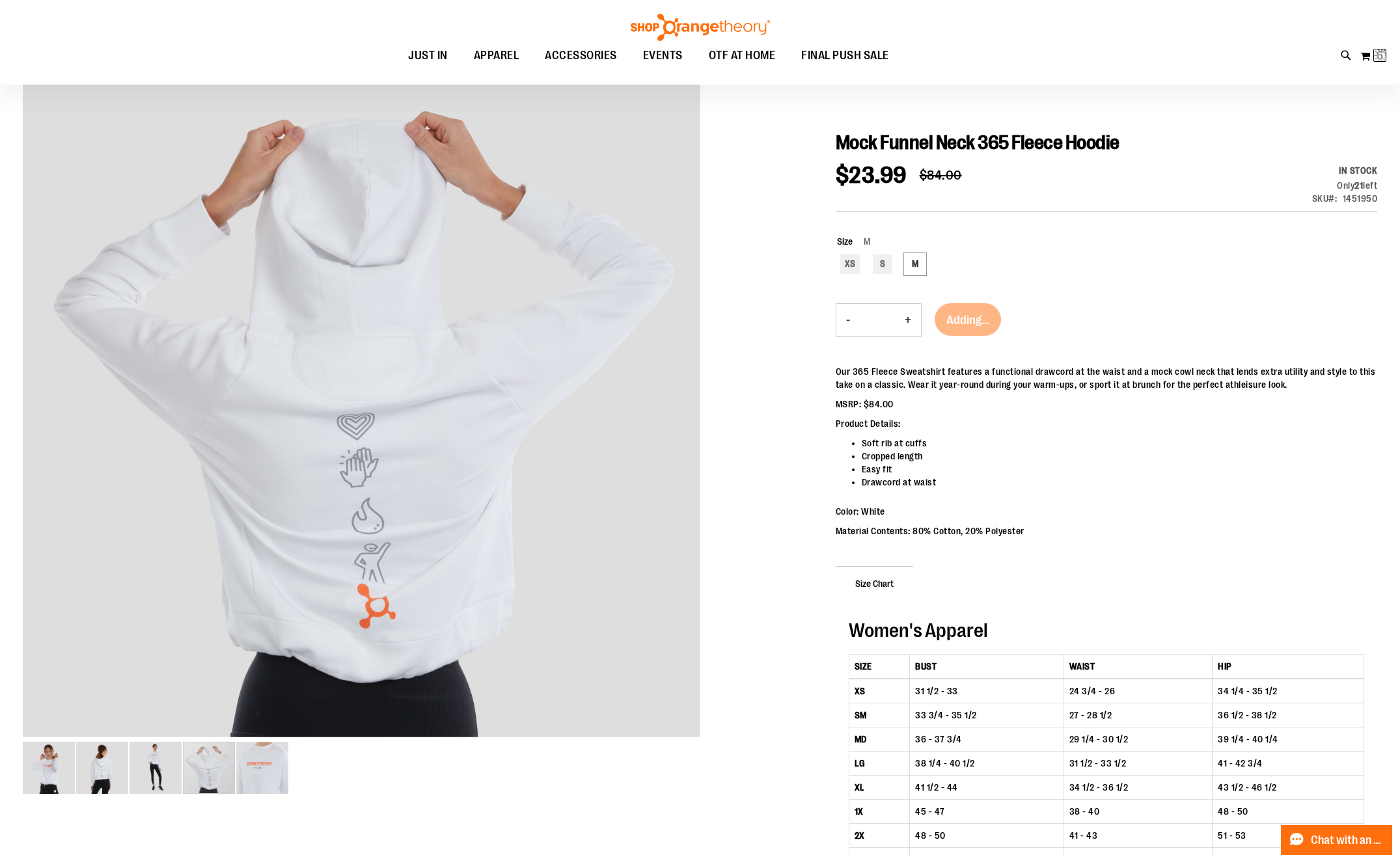
scroll to position [129, 0]
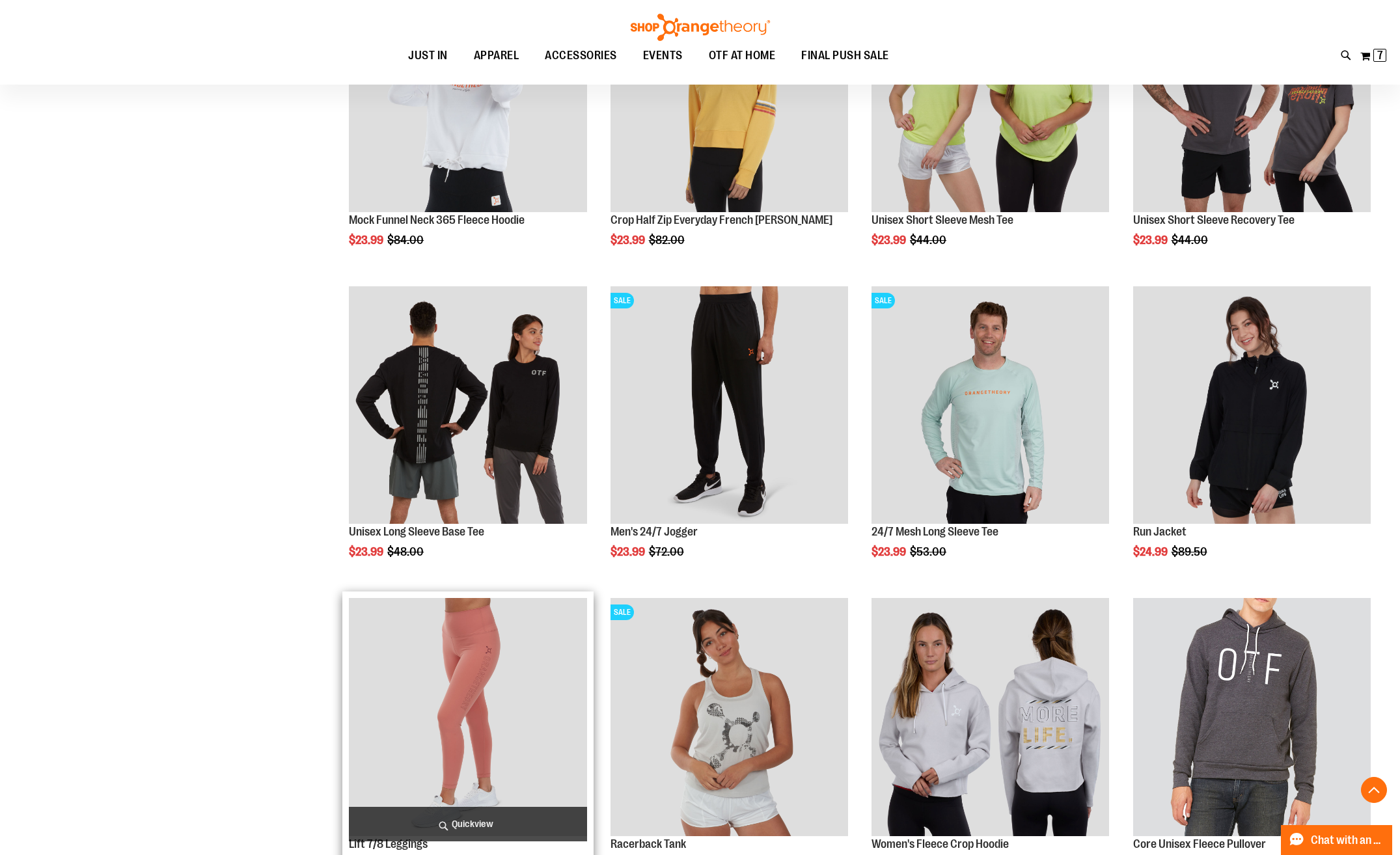
scroll to position [1062, 0]
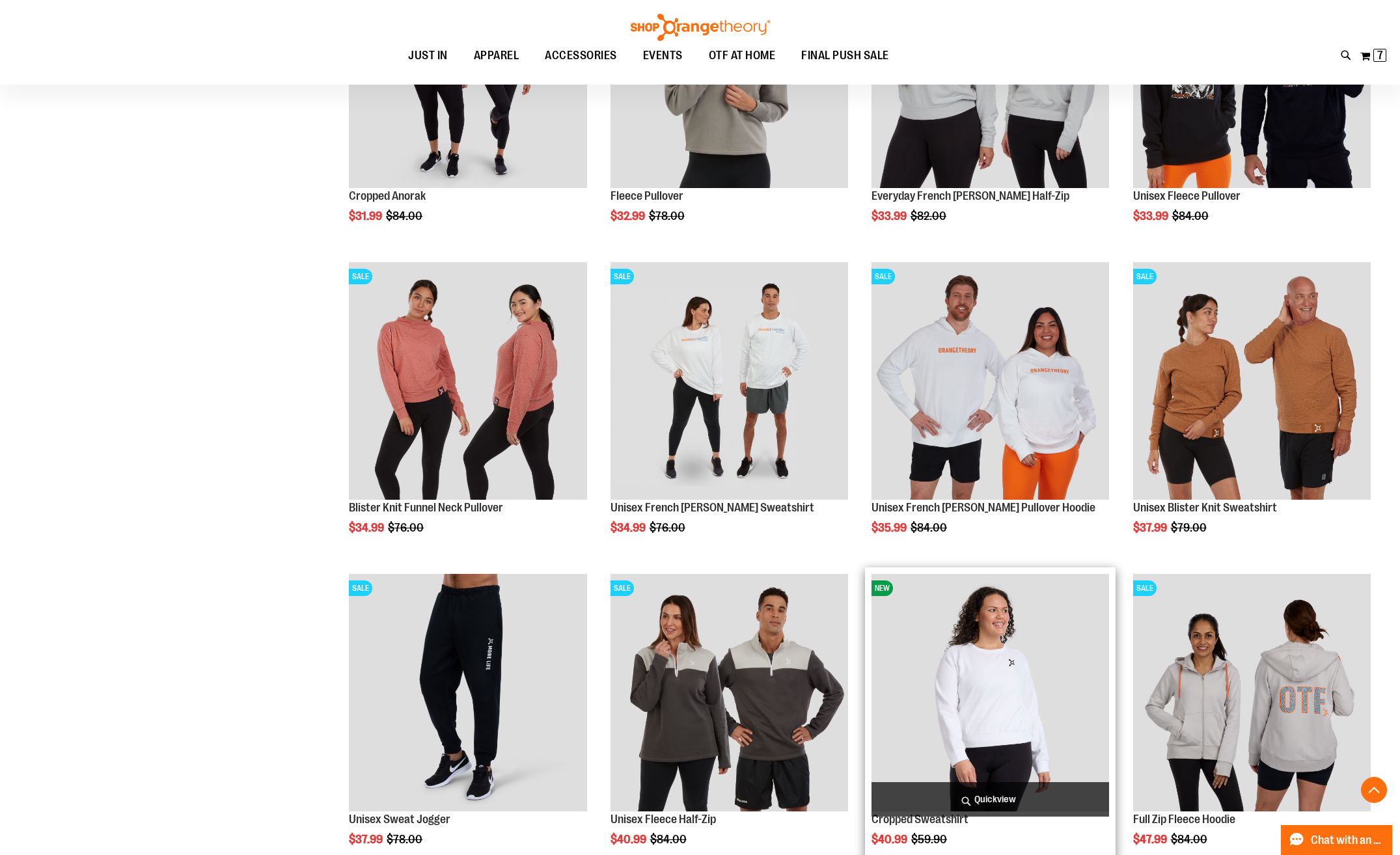
scroll to position [2299, 0]
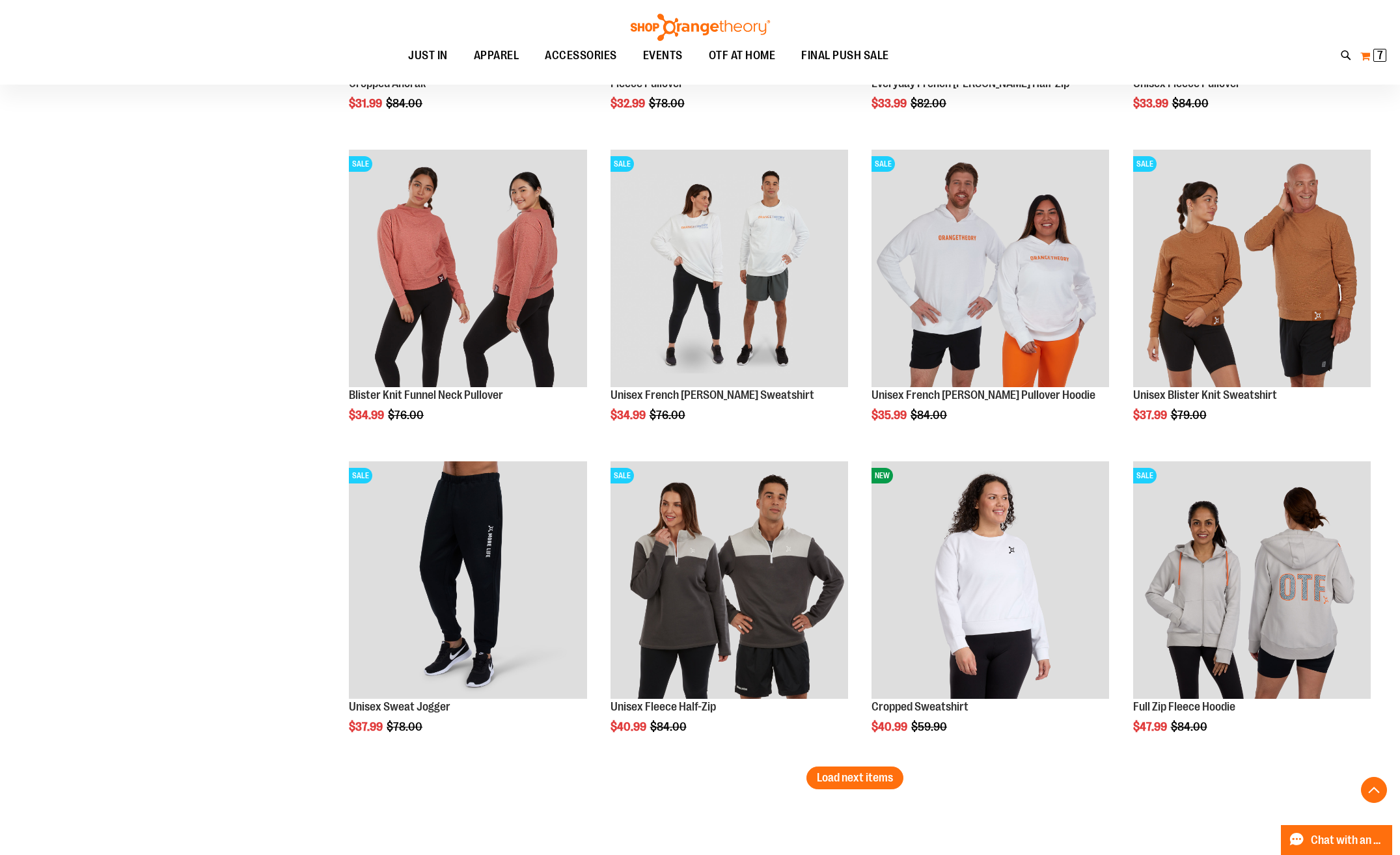
click at [1379, 52] on span "7" at bounding box center [1379, 56] width 6 height 13
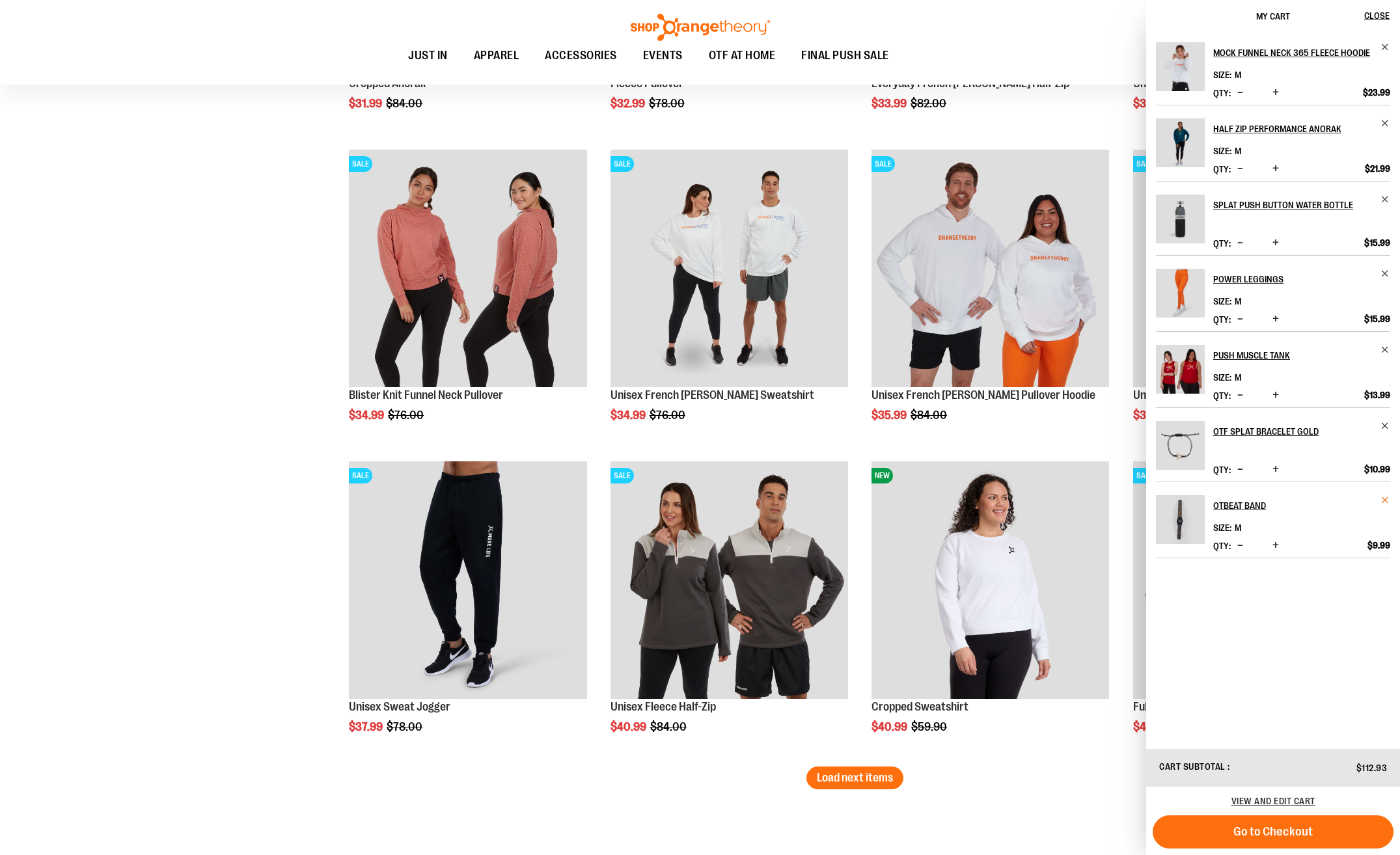
click at [1385, 502] on span "Remove item" at bounding box center [1385, 500] width 10 height 10
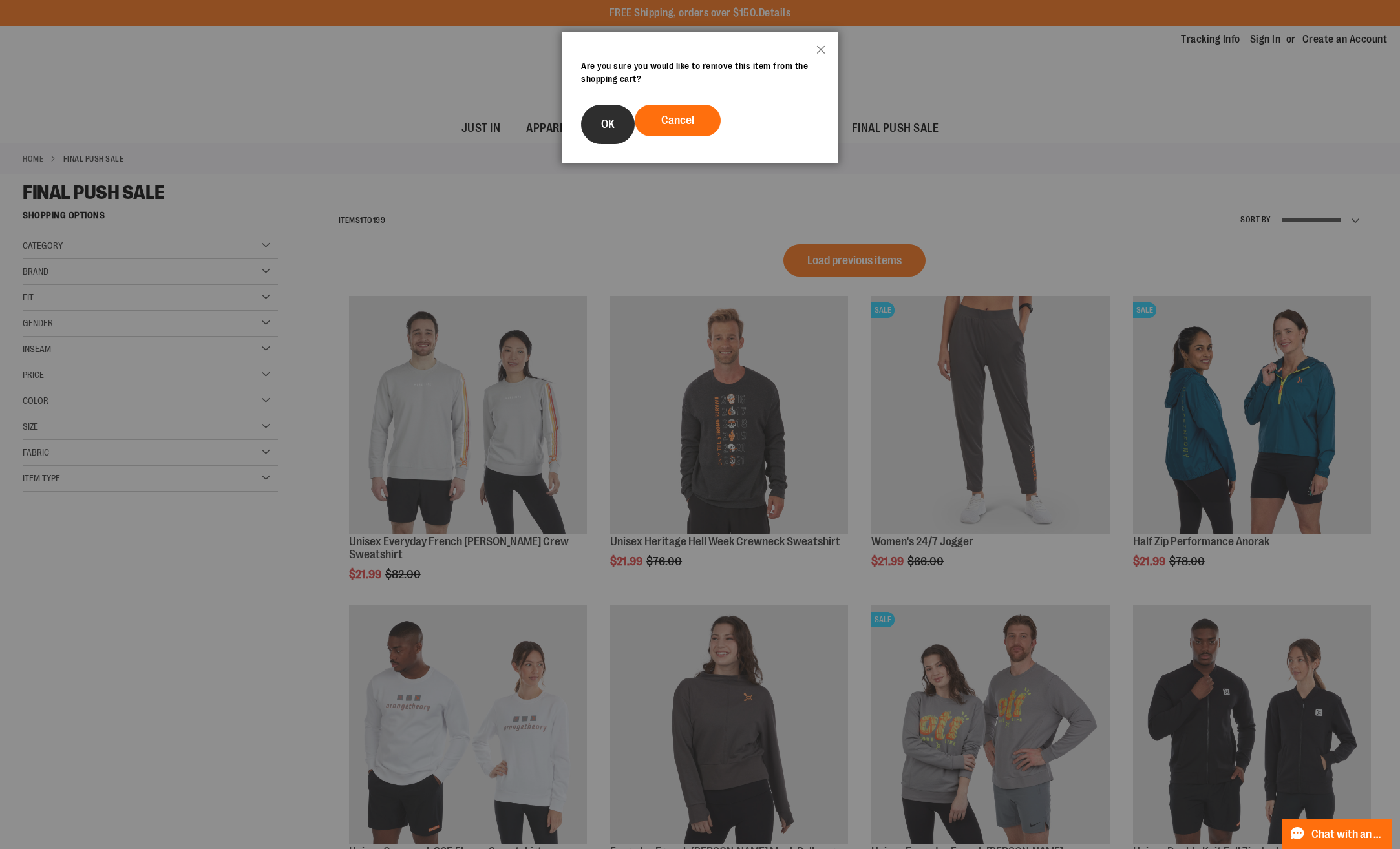
click at [594, 124] on button "OK" at bounding box center [608, 124] width 54 height 39
